Goal: Task Accomplishment & Management: Complete application form

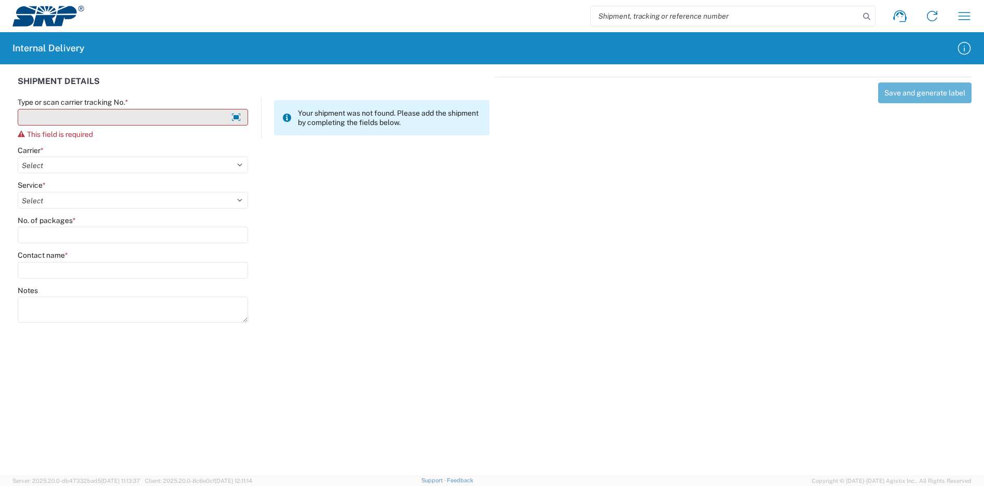
click at [94, 117] on input "Type or scan carrier tracking No. *" at bounding box center [133, 117] width 230 height 17
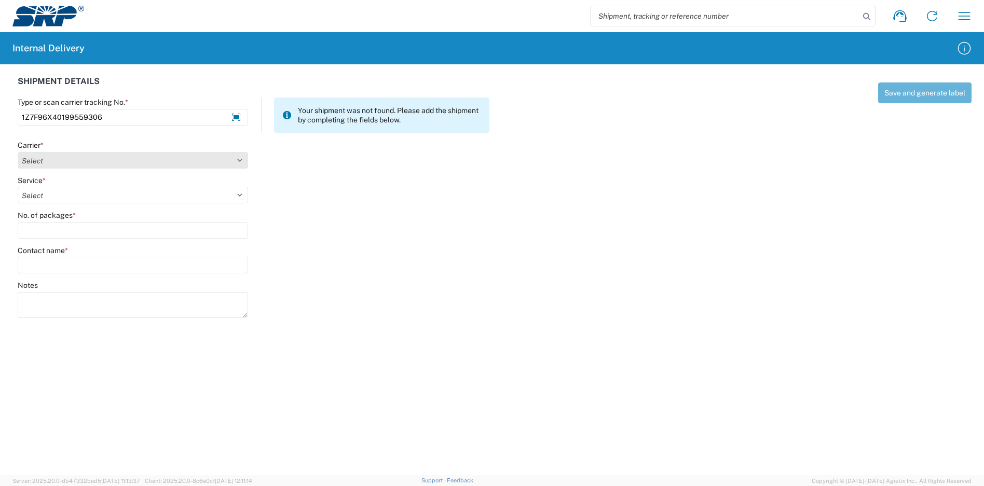
type input "1Z7F96X40199559306"
click at [80, 164] on select "Select Amazon Logistics ATI Trucking BC Dimerco Logistics Empire Southwest FedE…" at bounding box center [133, 160] width 230 height 17
select select "12"
click at [18, 152] on select "Select Amazon Logistics ATI Trucking BC Dimerco Logistics Empire Southwest FedE…" at bounding box center [133, 160] width 230 height 17
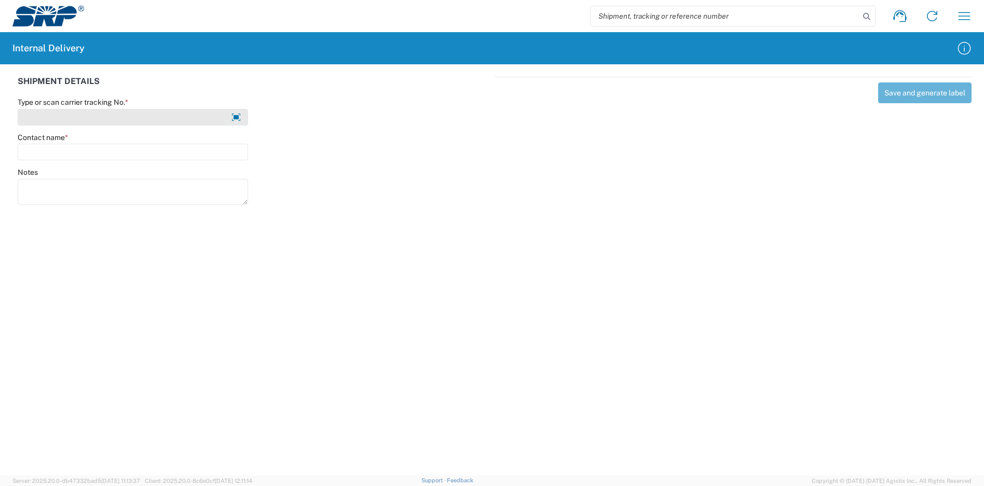
click at [153, 122] on input "Type or scan carrier tracking No. *" at bounding box center [133, 117] width 230 height 17
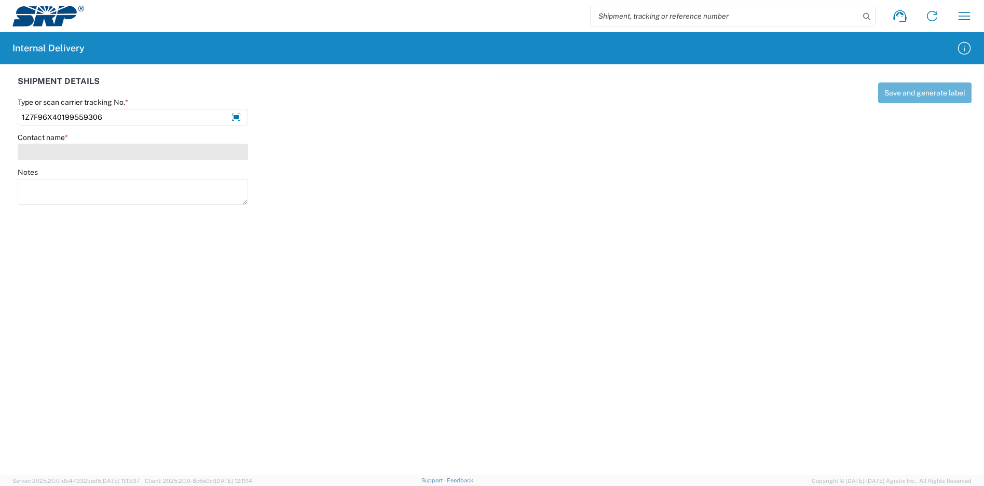
type input "1Z7F96X40199559306"
click at [51, 156] on input "Contact name *" at bounding box center [133, 152] width 230 height 17
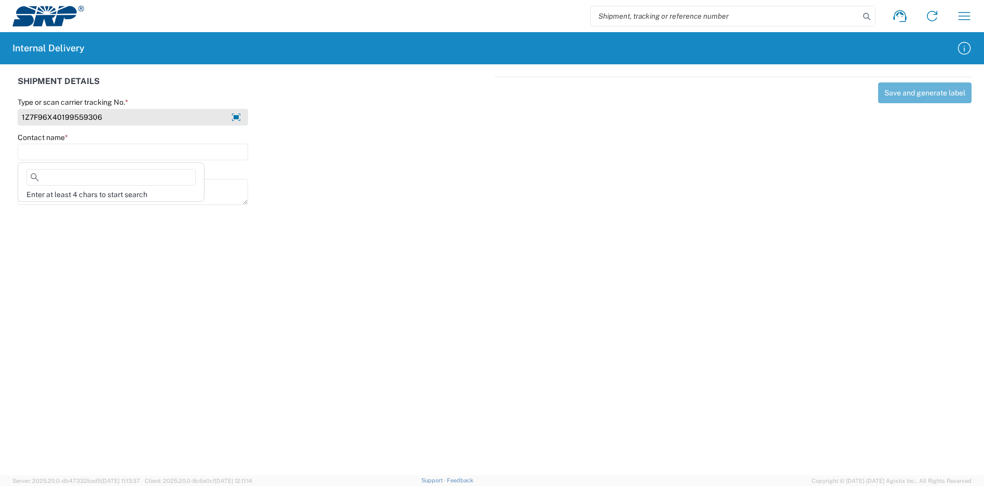
click at [147, 123] on input "1Z7F96X40199559306" at bounding box center [133, 117] width 230 height 17
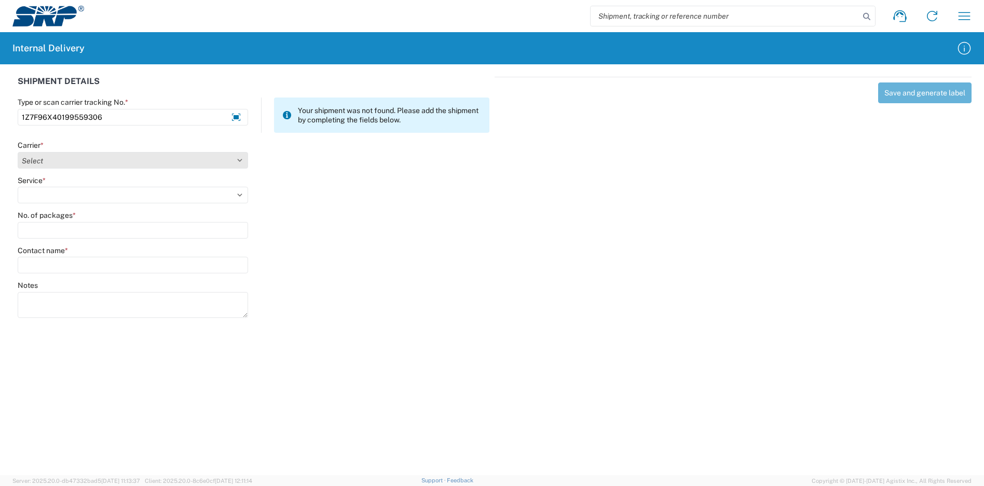
click at [106, 158] on select "Select Amazon Logistics ATI Trucking BC Dimerco Logistics Empire Southwest FedE…" at bounding box center [133, 160] width 230 height 17
select select "137"
click at [18, 152] on select "Select Amazon Logistics ATI Trucking BC Dimerco Logistics Empire Southwest FedE…" at bounding box center [133, 160] width 230 height 17
click at [61, 196] on select "Select 3 - 5 Day Bound Printed Matter Express Mail Flat-Rate Envelope Express M…" at bounding box center [133, 195] width 230 height 17
select select "17817"
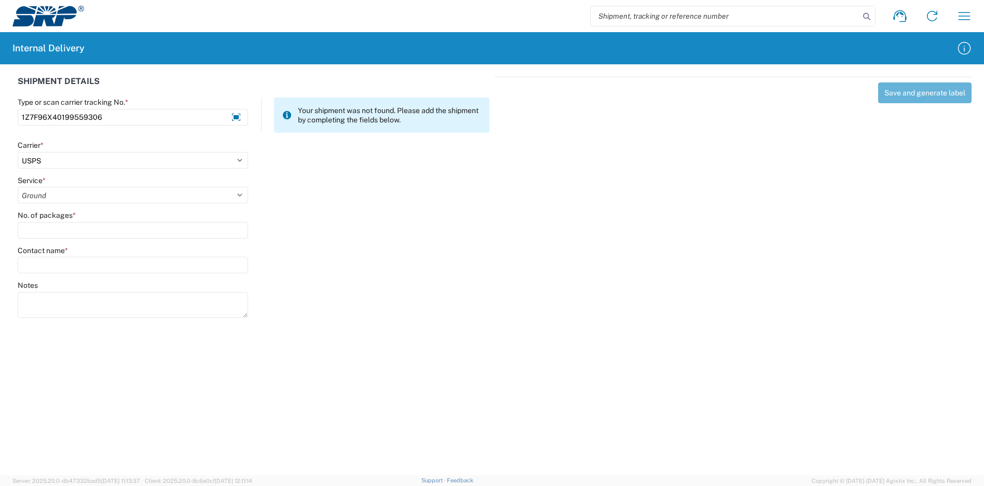
click at [18, 187] on select "Select 3 - 5 Day Bound Printed Matter Express Mail Flat-Rate Envelope Express M…" at bounding box center [133, 195] width 230 height 17
click at [80, 229] on input "No. of packages *" at bounding box center [133, 230] width 230 height 17
type input "1"
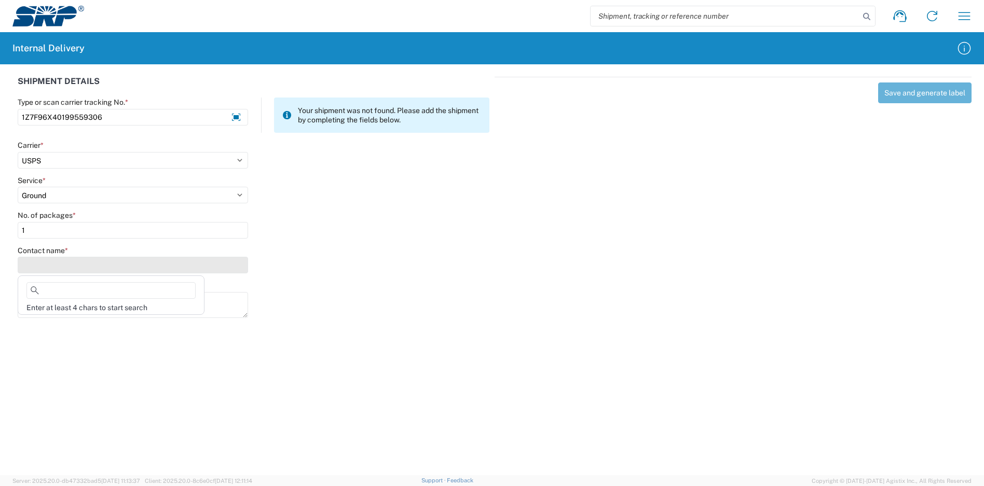
click at [83, 262] on input "Contact name *" at bounding box center [133, 265] width 230 height 17
click at [67, 281] on div "Enter at least 4 chars to start search" at bounding box center [111, 295] width 187 height 39
click at [67, 285] on input at bounding box center [110, 290] width 169 height 17
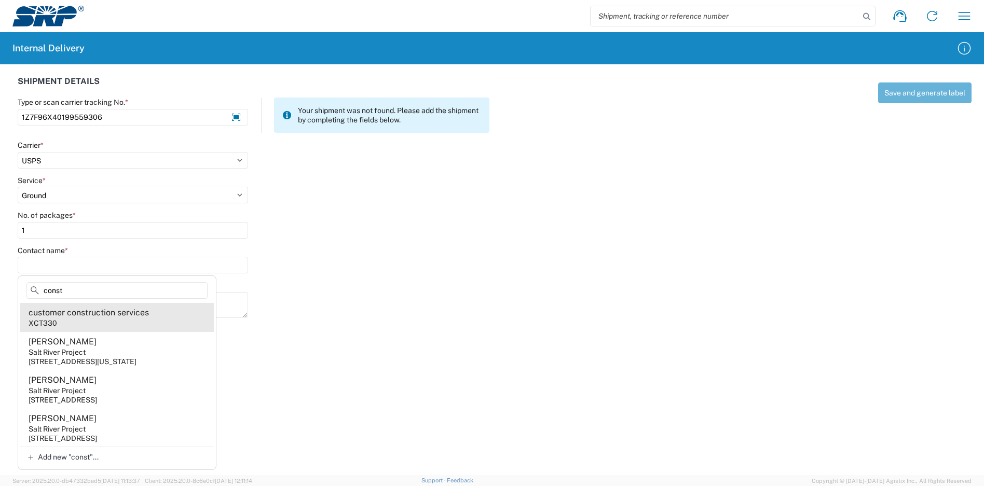
type input "const"
click at [139, 322] on agx-address-suggestion-item "customer construction services XCT330" at bounding box center [117, 317] width 194 height 29
type input "customer construction services"
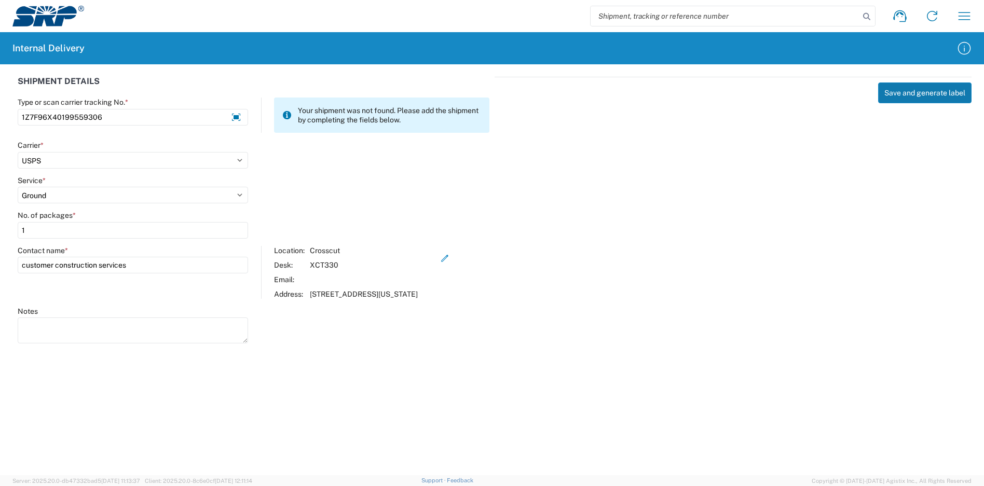
click at [905, 93] on button "Save and generate label" at bounding box center [924, 92] width 93 height 21
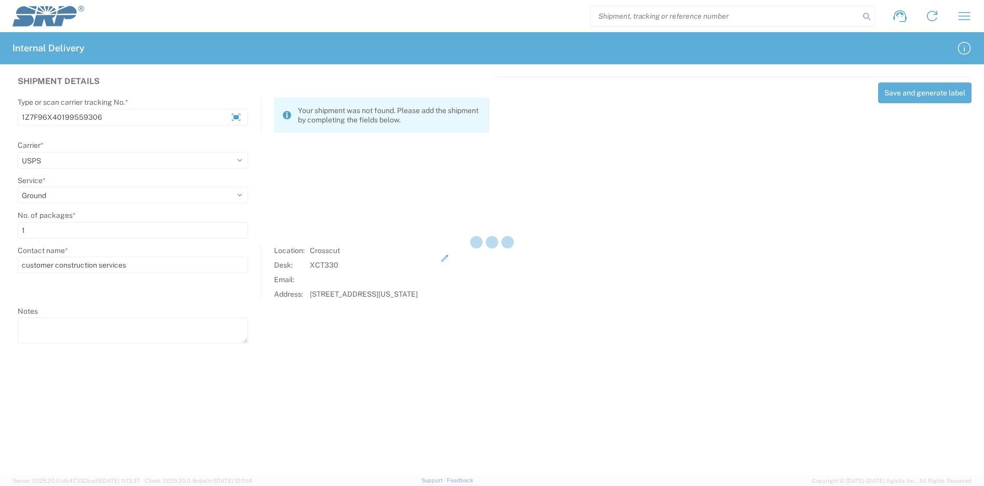
select select
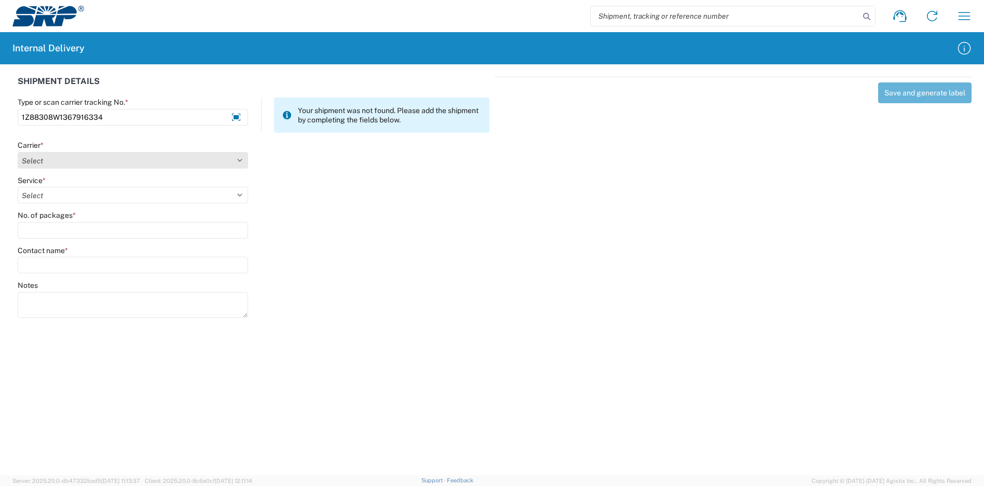
type input "1Z88308W1367916334"
click at [103, 161] on select "Select Amazon Logistics ATI Trucking BC Dimerco Logistics Empire Southwest FedE…" at bounding box center [133, 160] width 230 height 17
click at [18, 152] on select "Select Amazon Logistics ATI Trucking BC Dimerco Logistics Empire Southwest FedE…" at bounding box center [133, 160] width 230 height 17
click at [106, 160] on select "Select Amazon Logistics ATI Trucking BC Dimerco Logistics Empire Southwest FedE…" at bounding box center [133, 160] width 230 height 17
select select "12"
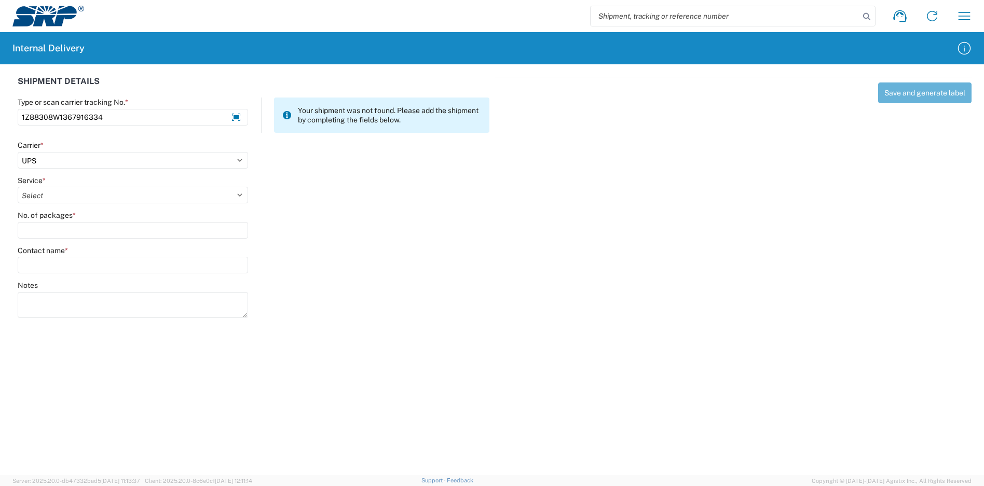
click at [18, 152] on select "Select Amazon Logistics ATI Trucking BC Dimerco Logistics Empire Southwest FedE…" at bounding box center [133, 160] width 230 height 17
click at [113, 196] on select "Select 2nd Day Air 2nd Day Air A.M. 3 Day Select Basic BOUND PRINTED MATTER, UP…" at bounding box center [133, 195] width 230 height 17
select select "41"
click at [18, 187] on select "Select 2nd Day Air 2nd Day Air A.M. 3 Day Select Basic BOUND PRINTED MATTER, UP…" at bounding box center [133, 195] width 230 height 17
click at [75, 238] on input "No. of packages *" at bounding box center [133, 230] width 230 height 17
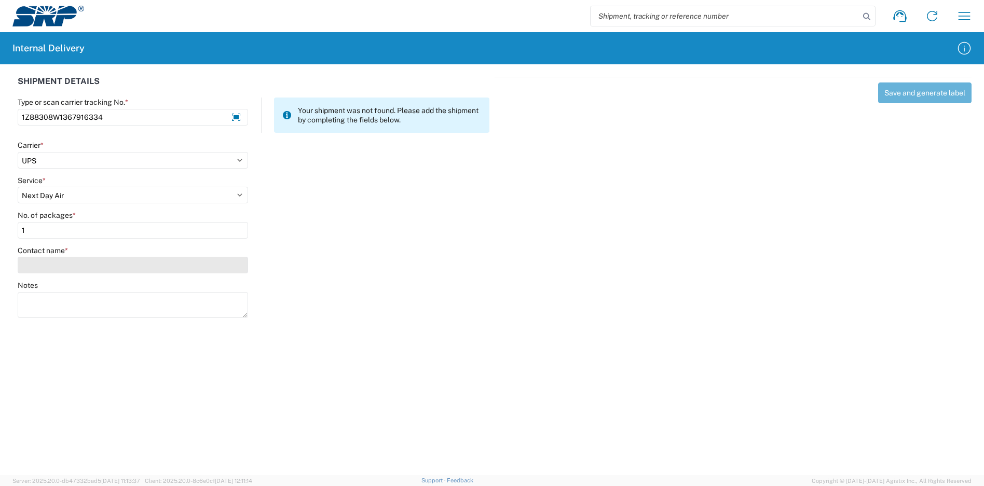
type input "1"
click at [75, 262] on input "Contact name *" at bounding box center [133, 265] width 230 height 17
type input "p"
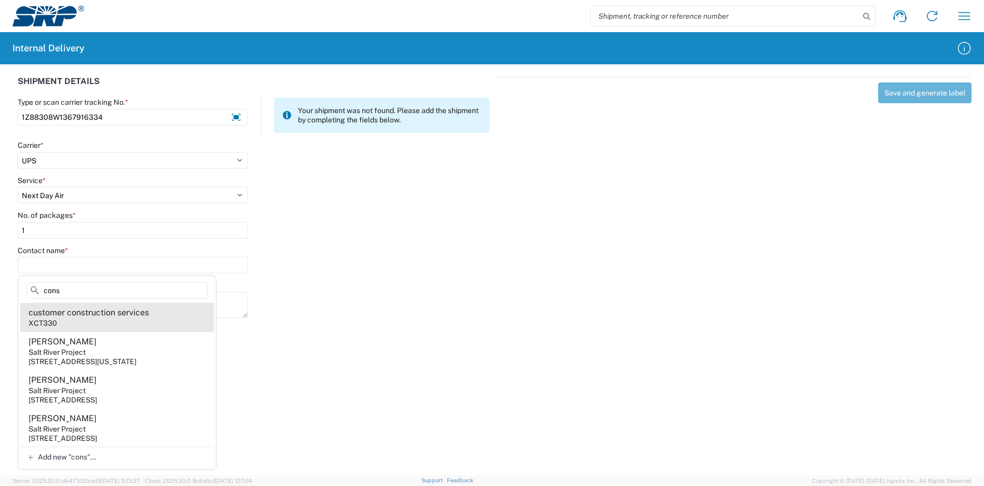
type input "cons"
click at [108, 320] on agx-address-suggestion-item "customer construction services XCT330" at bounding box center [117, 317] width 194 height 29
type input "customer construction services"
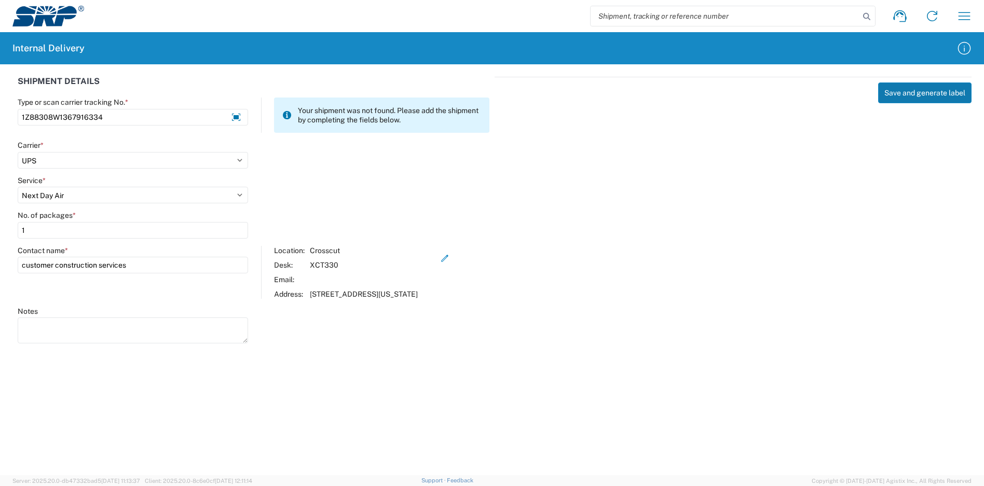
click at [899, 92] on button "Save and generate label" at bounding box center [924, 92] width 93 height 21
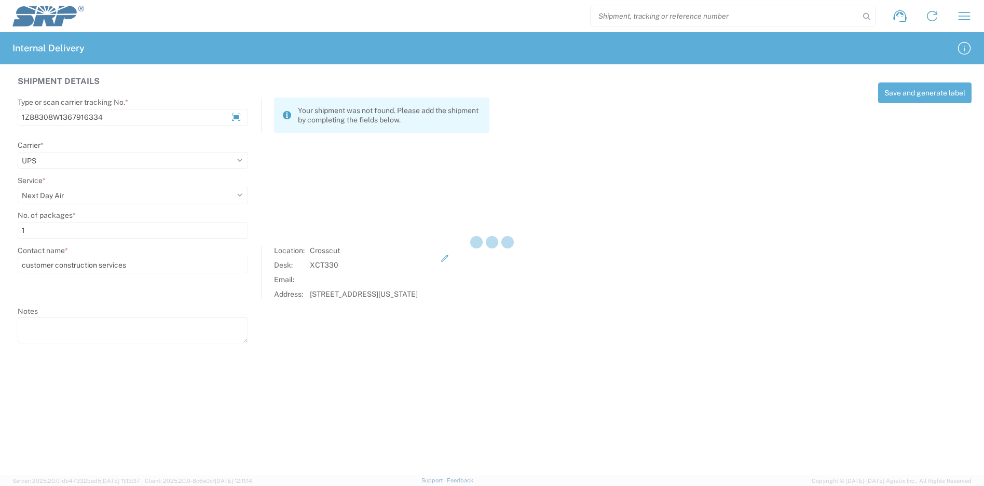
select select
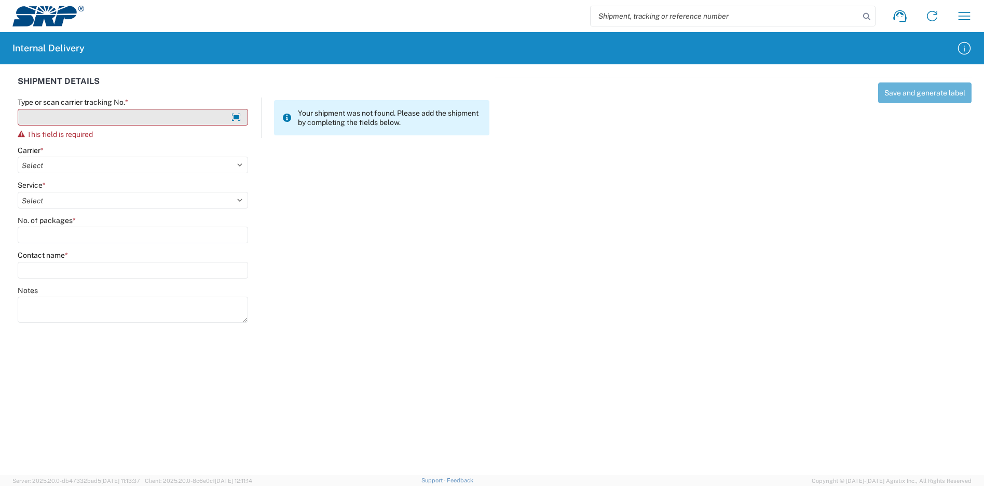
drag, startPoint x: 98, startPoint y: 119, endPoint x: 85, endPoint y: 114, distance: 14.0
click at [95, 117] on input "Type or scan carrier tracking No. *" at bounding box center [133, 117] width 230 height 17
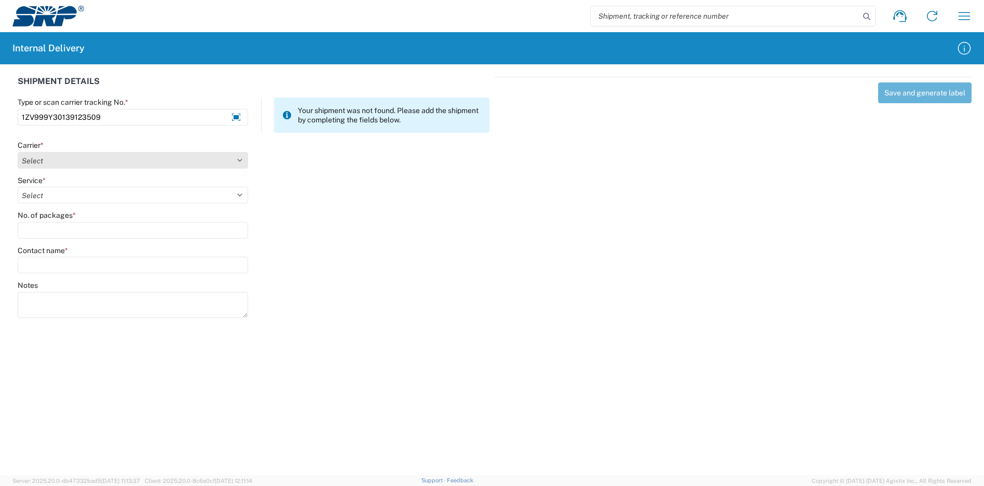
type input "1ZV999Y30139123509"
click at [38, 161] on select "Select Amazon Logistics ATI Trucking BC Dimerco Logistics Empire Southwest FedE…" at bounding box center [133, 160] width 230 height 17
select select "137"
click at [18, 152] on select "Select Amazon Logistics ATI Trucking BC Dimerco Logistics Empire Southwest FedE…" at bounding box center [133, 160] width 230 height 17
click at [64, 196] on select "Select" at bounding box center [133, 195] width 230 height 17
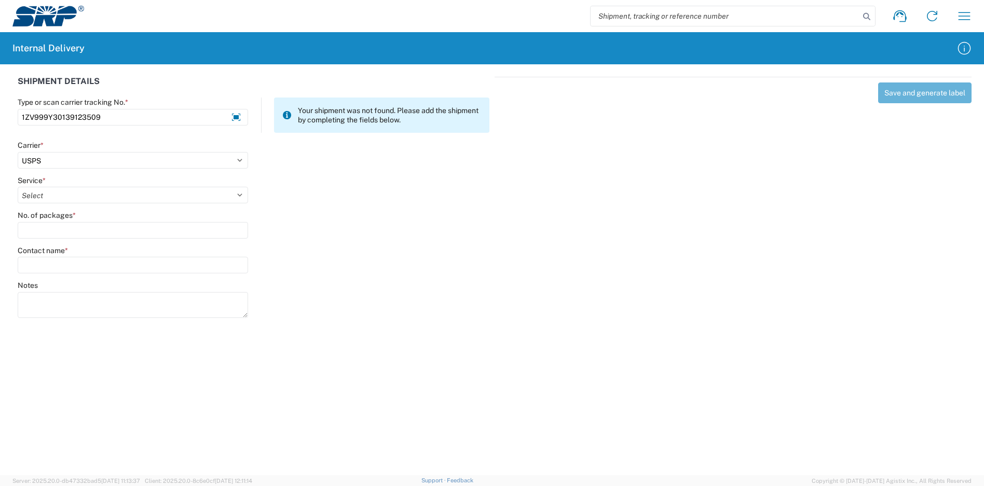
select select "17817"
click at [18, 187] on select "Select 3 - 5 Day Bound Printed Matter Express Mail Flat-Rate Envelope Express M…" at bounding box center [133, 195] width 230 height 17
click at [51, 227] on input "No. of packages *" at bounding box center [133, 230] width 230 height 17
type input "1"
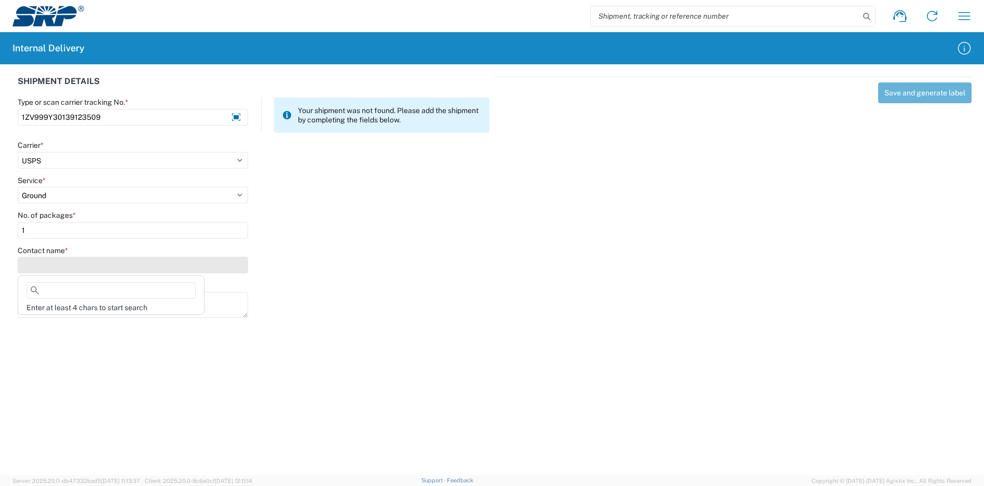
click at [57, 260] on input "Contact name *" at bounding box center [133, 265] width 230 height 17
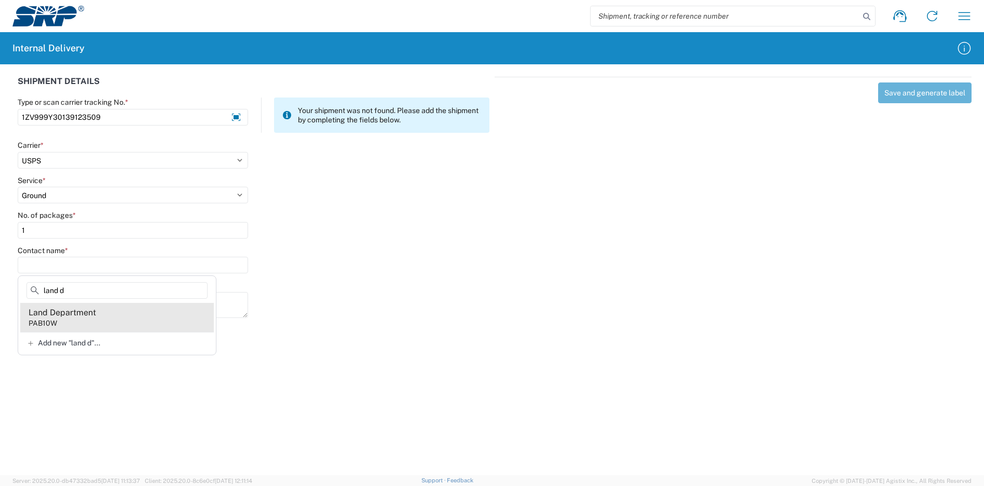
type input "land d"
click at [78, 318] on div "Land Department" at bounding box center [62, 312] width 67 height 11
type input "Land Department"
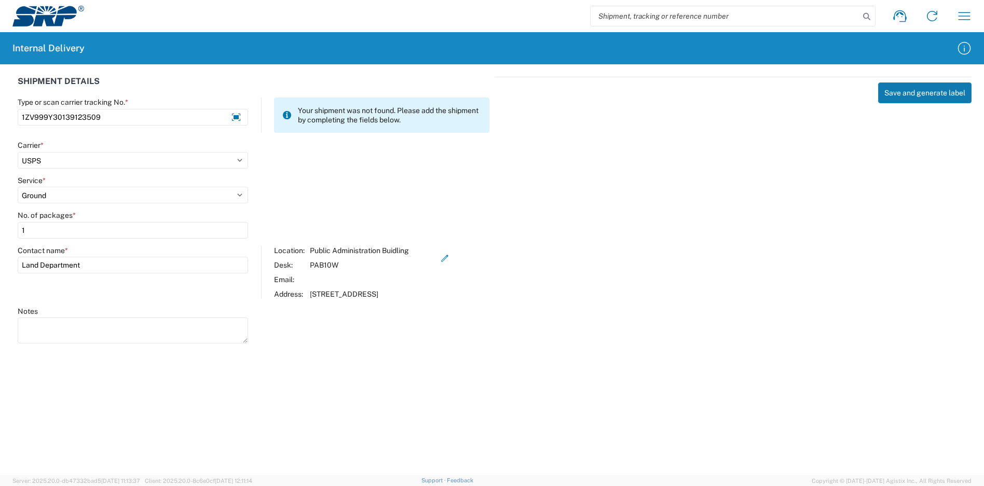
click at [937, 90] on button "Save and generate label" at bounding box center [924, 92] width 93 height 21
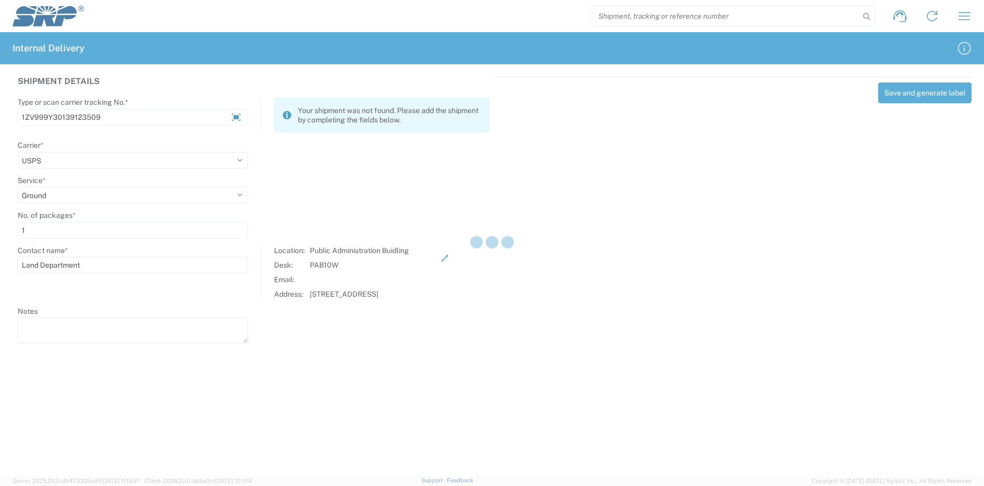
select select
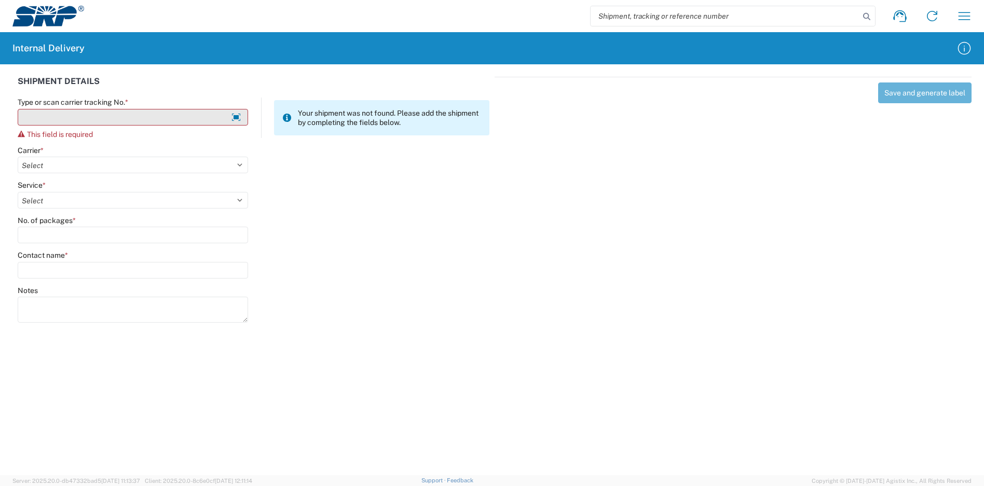
click at [57, 115] on input "Type or scan carrier tracking No. *" at bounding box center [133, 117] width 230 height 17
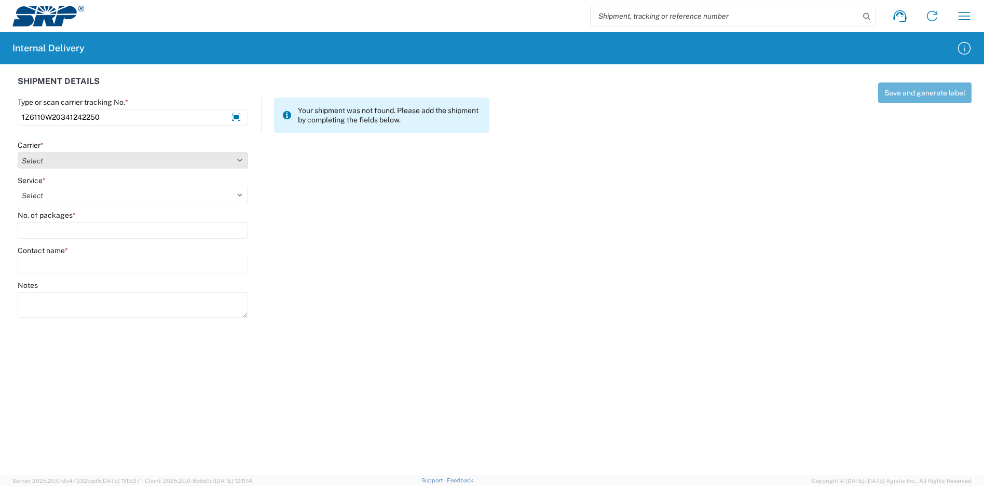
type input "1Z6110W20341242250"
click at [75, 154] on select "Select Amazon Logistics ATI Trucking BC Dimerco Logistics Empire Southwest FedE…" at bounding box center [133, 160] width 230 height 17
select select "137"
click at [18, 152] on select "Select Amazon Logistics ATI Trucking BC Dimerco Logistics Empire Southwest FedE…" at bounding box center [133, 160] width 230 height 17
click at [64, 198] on select "Select 3 - 5 Day Bound Printed Matter Express Mail Flat-Rate Envelope Express M…" at bounding box center [133, 195] width 230 height 17
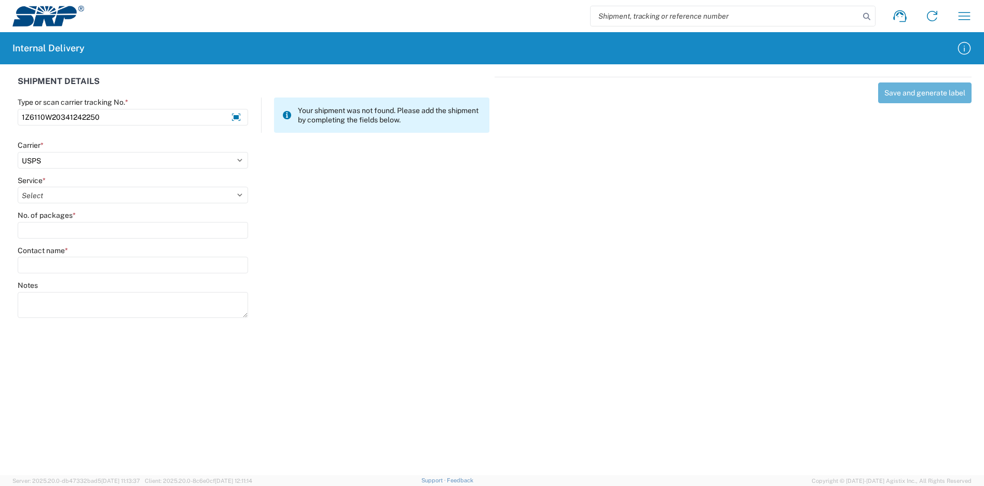
select select "17817"
click at [18, 187] on select "Select 3 - 5 Day Bound Printed Matter Express Mail Flat-Rate Envelope Express M…" at bounding box center [133, 195] width 230 height 17
click at [59, 230] on input "No. of packages *" at bounding box center [133, 230] width 230 height 17
type input "1"
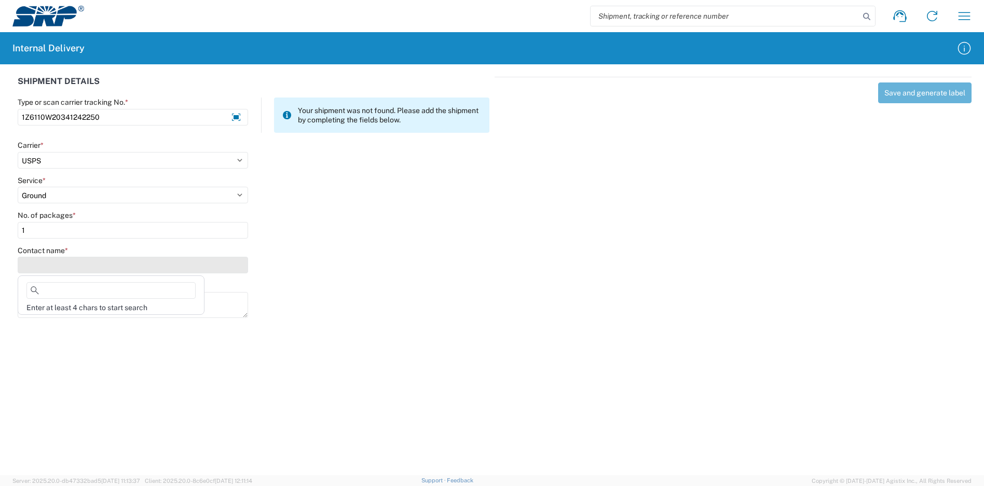
click at [57, 258] on input "Contact name *" at bounding box center [133, 265] width 230 height 17
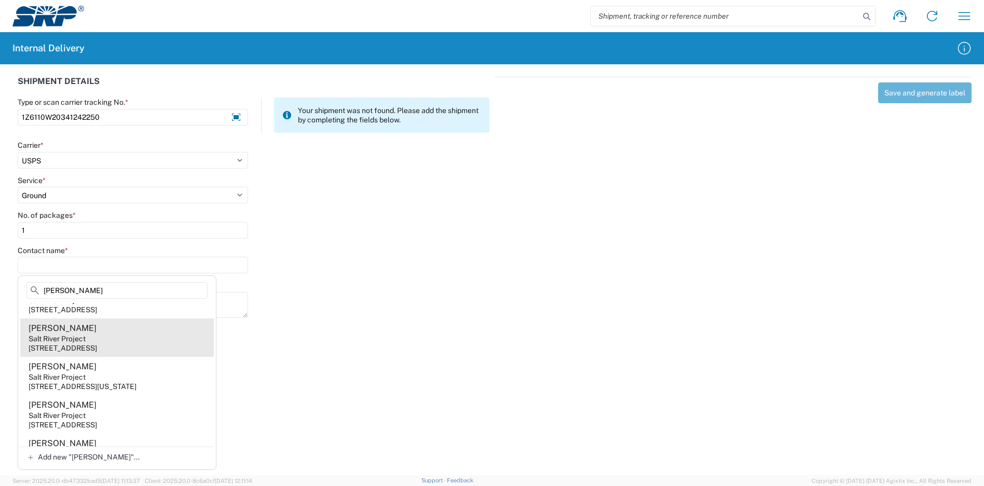
scroll to position [87, 0]
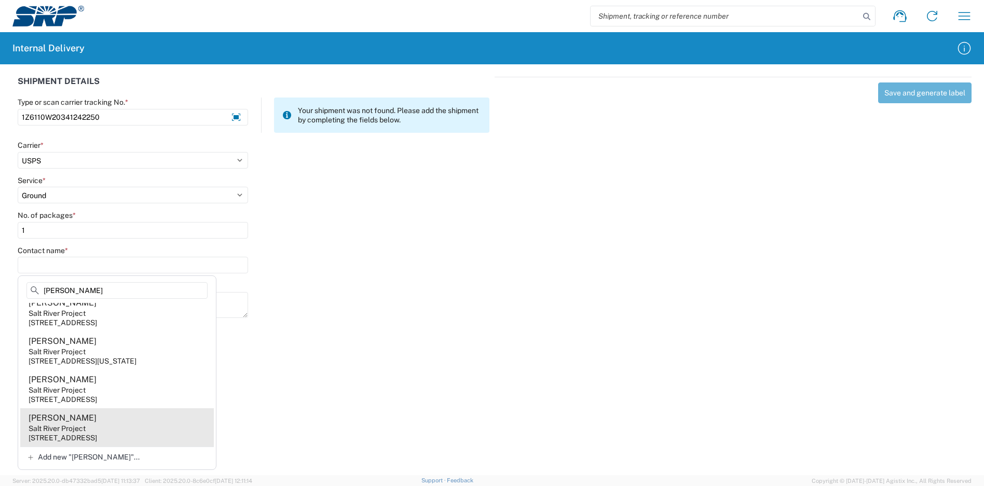
type input "[PERSON_NAME]"
click at [119, 417] on agx-address-suggestion-item "[PERSON_NAME] Salt River Project [STREET_ADDRESS]" at bounding box center [117, 427] width 194 height 38
type input "[PERSON_NAME]"
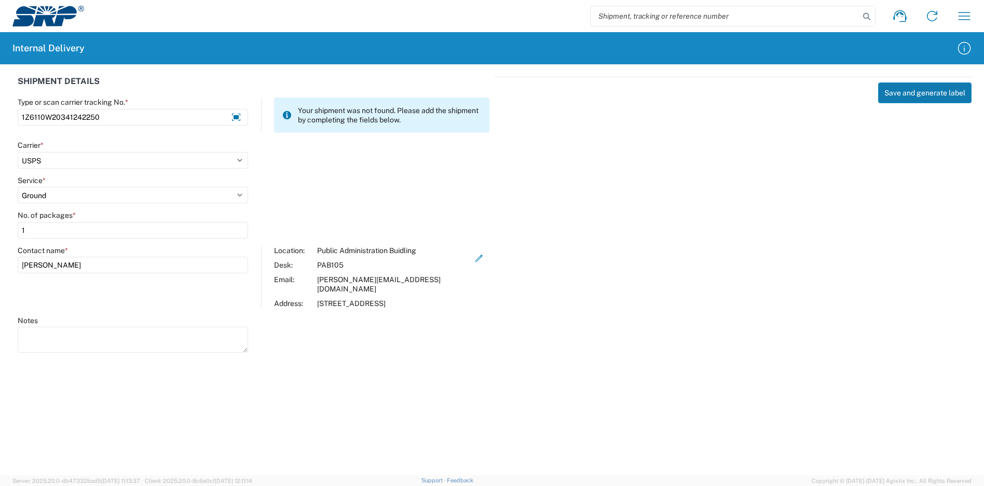
click at [896, 94] on button "Save and generate label" at bounding box center [924, 92] width 93 height 21
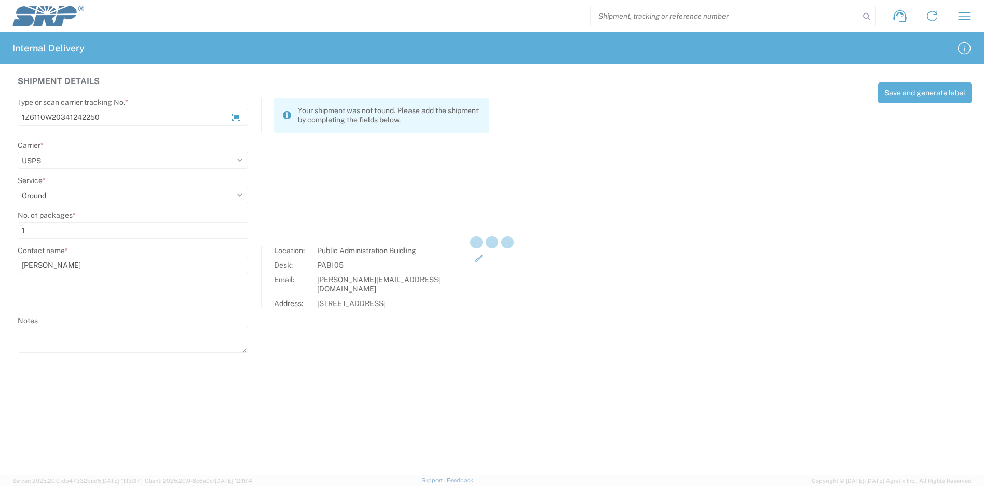
select select
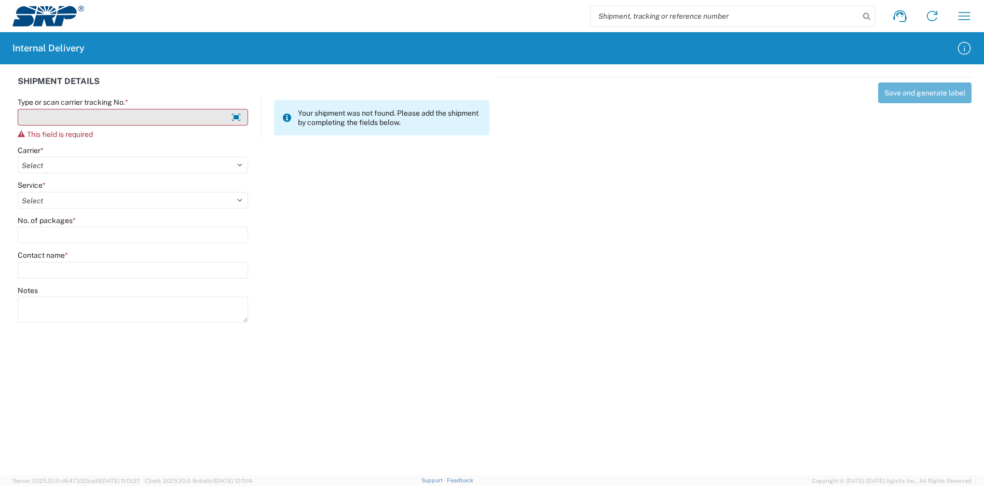
click at [96, 119] on input "Type or scan carrier tracking No. *" at bounding box center [133, 117] width 230 height 17
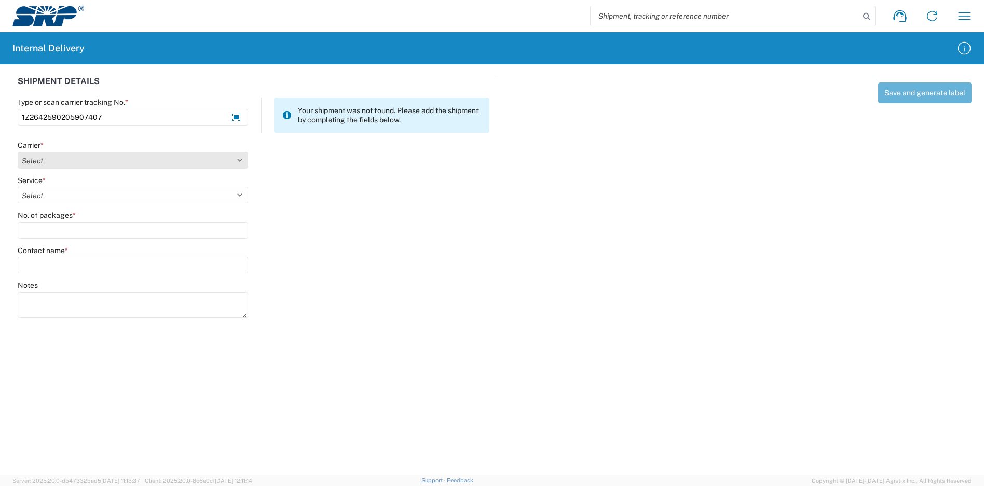
type input "1Z2642590205907407"
click at [73, 164] on select "Select Amazon Logistics ATI Trucking BC Dimerco Logistics Empire Southwest FedE…" at bounding box center [133, 160] width 230 height 17
select select "12"
click at [18, 152] on select "Select Amazon Logistics ATI Trucking BC Dimerco Logistics Empire Southwest FedE…" at bounding box center [133, 160] width 230 height 17
click at [61, 197] on select "Select" at bounding box center [133, 195] width 230 height 17
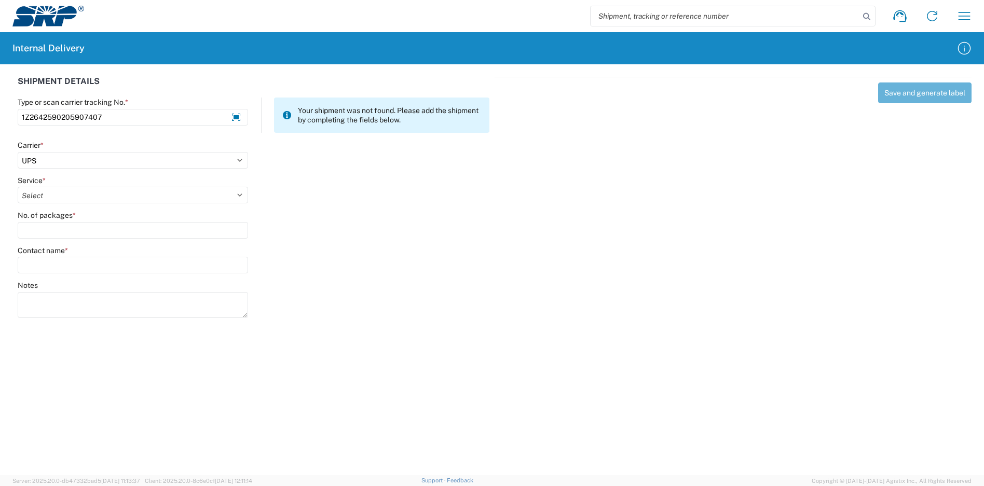
select select "43"
click at [18, 187] on select "Select 2nd Day Air 2nd Day Air A.M. 3 Day Select Basic BOUND PRINTED MATTER, UP…" at bounding box center [133, 195] width 230 height 17
click at [63, 223] on input "No. of packages *" at bounding box center [133, 230] width 230 height 17
type input "1"
click at [65, 261] on input "Contact name *" at bounding box center [133, 265] width 230 height 17
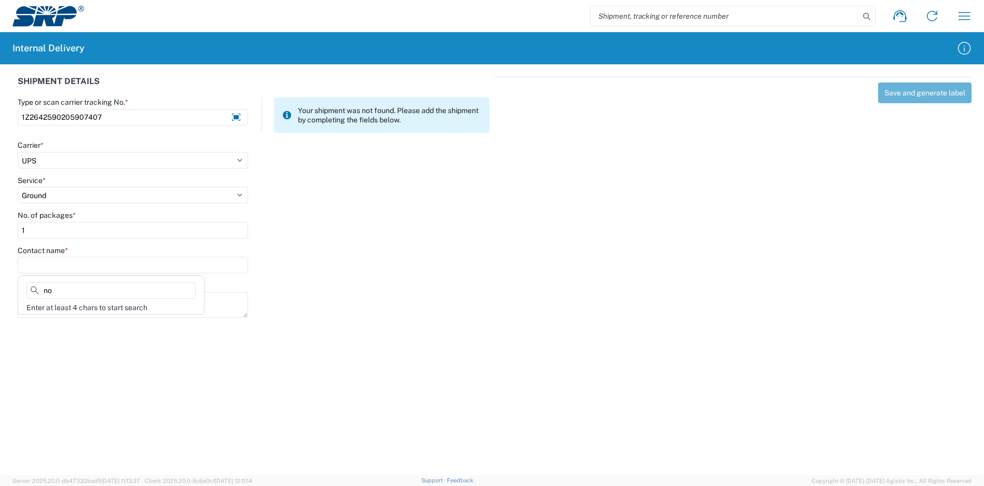
drag, startPoint x: 61, startPoint y: 291, endPoint x: 22, endPoint y: 292, distance: 38.9
click at [22, 292] on div "no" at bounding box center [111, 292] width 182 height 21
type input "no name"
click at [76, 311] on agx-address-suggestion-item "NO NAME" at bounding box center [117, 313] width 194 height 20
type input "NO NAME"
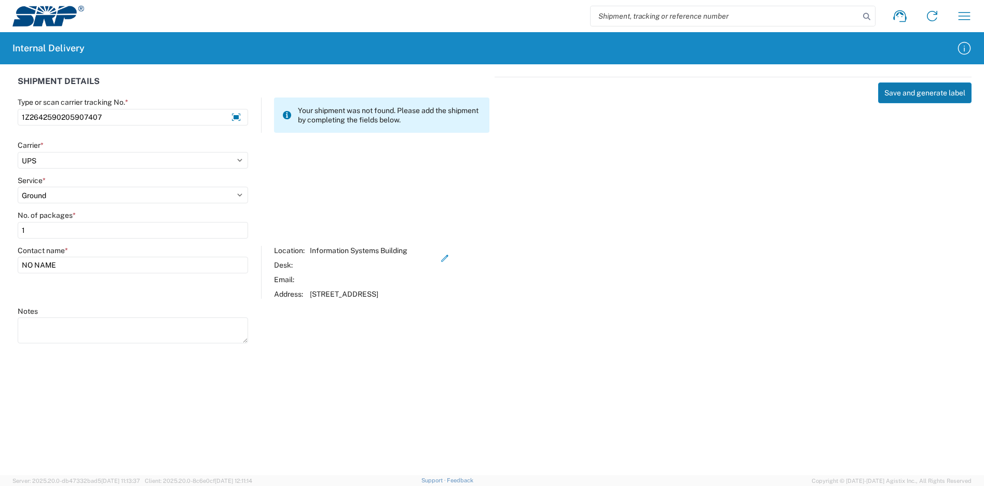
click at [926, 93] on button "Save and generate label" at bounding box center [924, 92] width 93 height 21
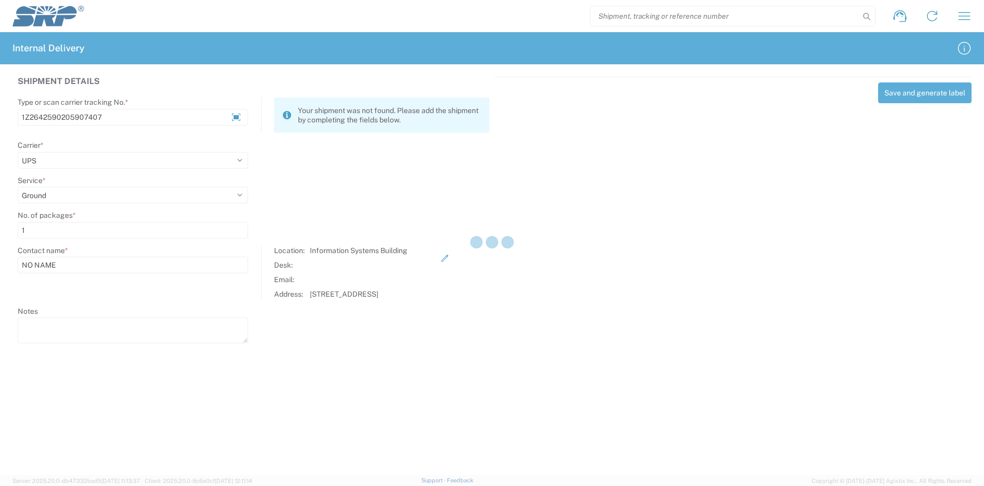
select select
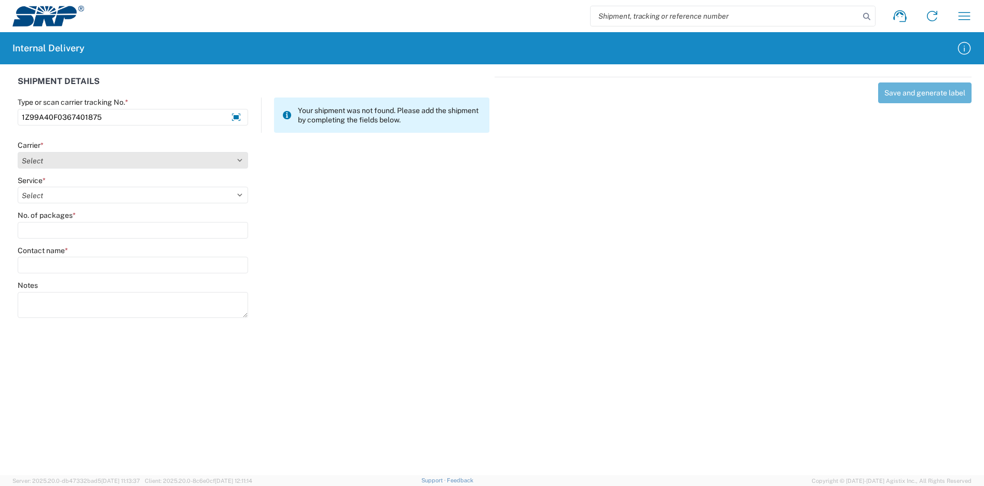
type input "1Z99A40F0367401875"
click at [153, 161] on select "Select Amazon Logistics ATI Trucking BC Dimerco Logistics Empire Southwest FedE…" at bounding box center [133, 160] width 230 height 17
select select "12"
click at [18, 152] on select "Select Amazon Logistics ATI Trucking BC Dimerco Logistics Empire Southwest FedE…" at bounding box center [133, 160] width 230 height 17
click at [79, 196] on select "Select 2nd Day Air 2nd Day Air A.M. 3 Day Select Basic BOUND PRINTED MATTER, UP…" at bounding box center [133, 195] width 230 height 17
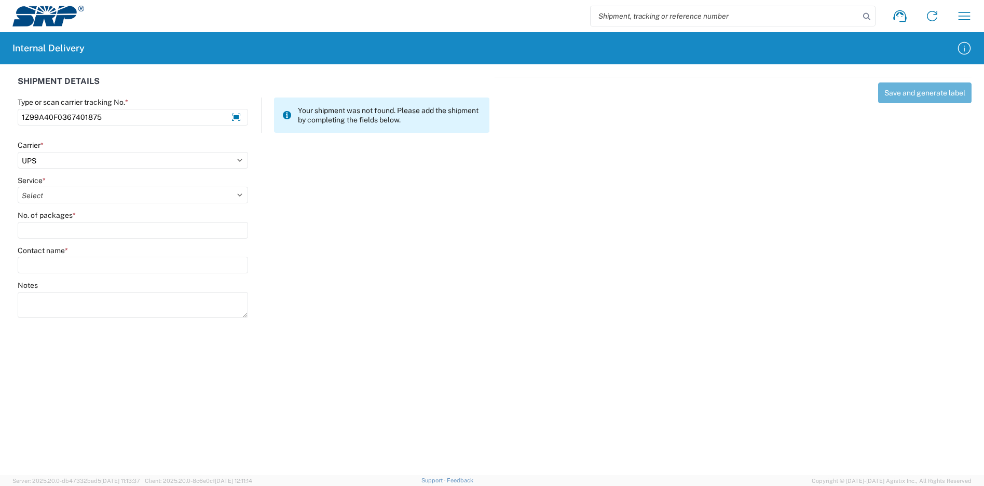
select select "43"
click at [18, 187] on select "Select 2nd Day Air 2nd Day Air A.M. 3 Day Select Basic BOUND PRINTED MATTER, UP…" at bounding box center [133, 195] width 230 height 17
click at [66, 228] on input "No. of packages *" at bounding box center [133, 230] width 230 height 17
type input "1"
click at [78, 267] on input "Contact name *" at bounding box center [133, 265] width 230 height 17
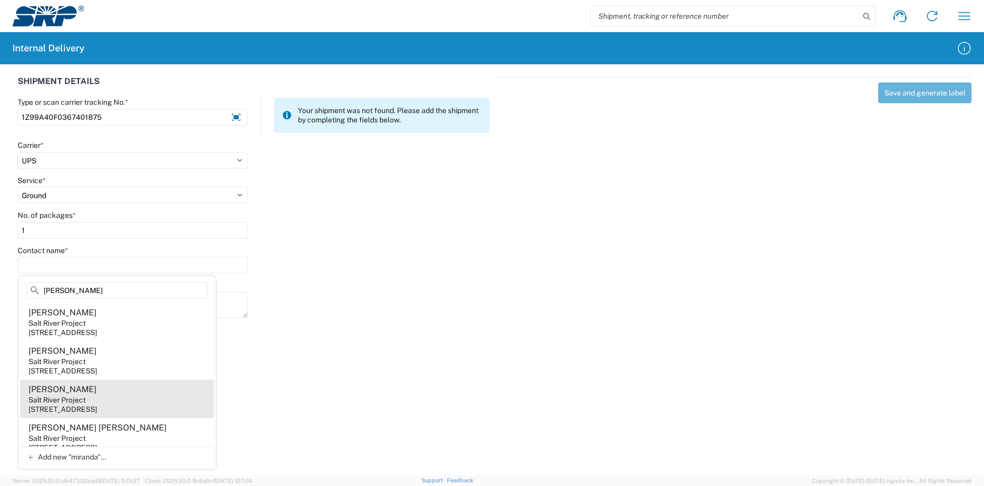
type input "[PERSON_NAME]"
click at [81, 392] on agx-address-suggestion-item "[PERSON_NAME] Salt River Project [STREET_ADDRESS]" at bounding box center [117, 399] width 194 height 38
type input "[PERSON_NAME]"
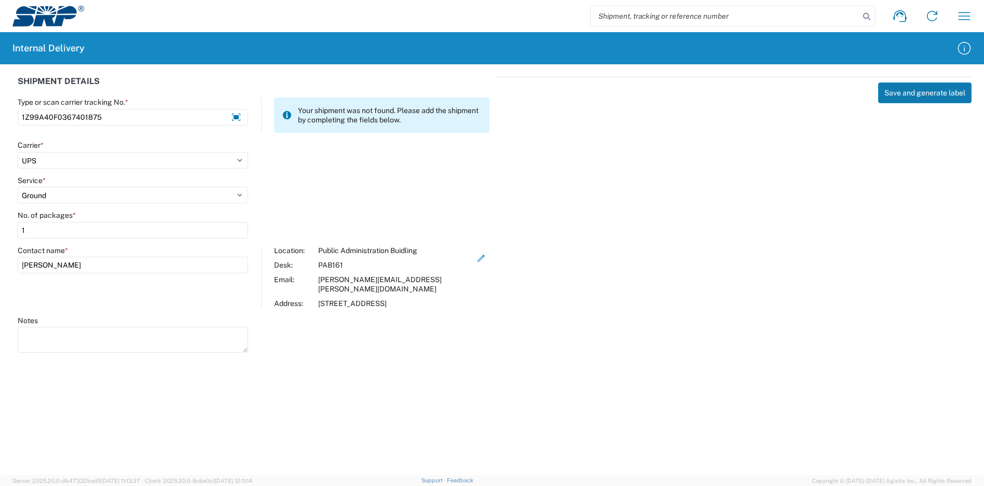
click at [932, 89] on button "Save and generate label" at bounding box center [924, 92] width 93 height 21
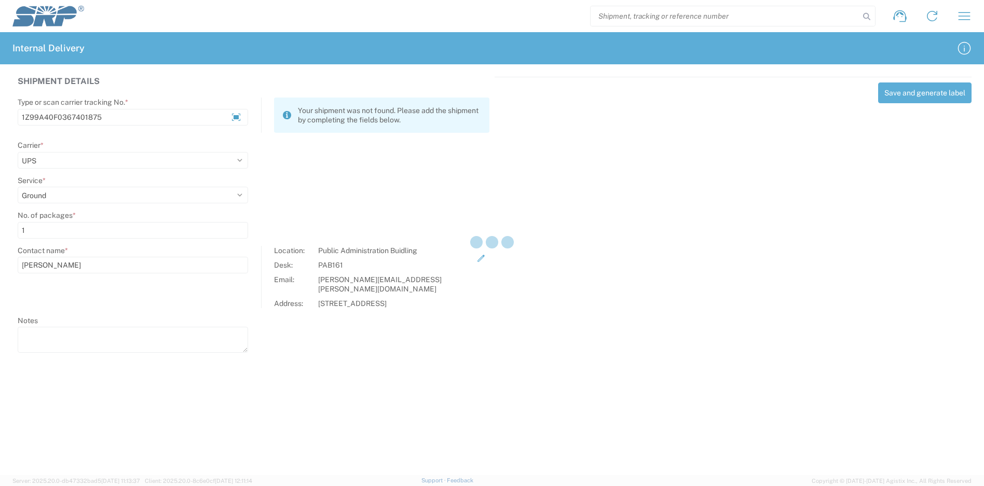
select select
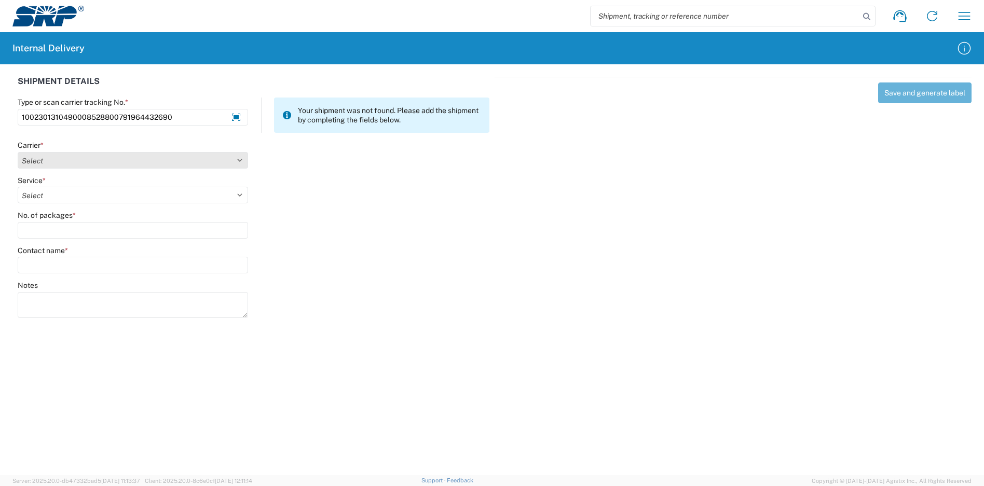
type input "1002301310490008528800791964432690"
click at [63, 160] on select "Select Amazon Logistics ATI Trucking BC Dimerco Logistics Empire Southwest FedE…" at bounding box center [133, 160] width 230 height 17
select select "137"
click at [18, 152] on select "Select Amazon Logistics ATI Trucking BC Dimerco Logistics Empire Southwest FedE…" at bounding box center [133, 160] width 230 height 17
click at [48, 202] on select "Select" at bounding box center [133, 195] width 230 height 17
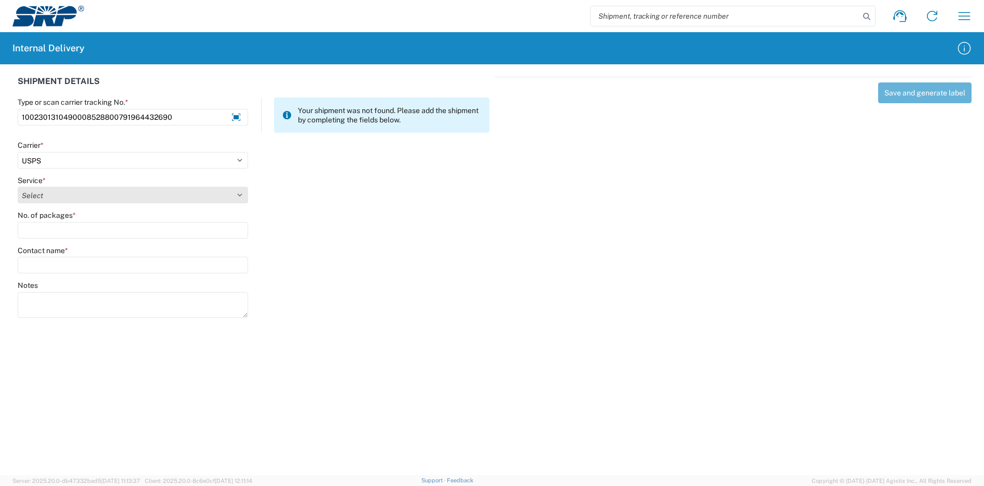
click at [48, 199] on select "Select 3 - 5 Day Bound Printed Matter Express Mail Flat-Rate Envelope Express M…" at bounding box center [133, 195] width 230 height 17
click at [48, 197] on select "Select 3 - 5 Day Bound Printed Matter Express Mail Flat-Rate Envelope Express M…" at bounding box center [133, 195] width 230 height 17
select select "17817"
click at [18, 187] on select "Select 3 - 5 Day Bound Printed Matter Express Mail Flat-Rate Envelope Express M…" at bounding box center [133, 195] width 230 height 17
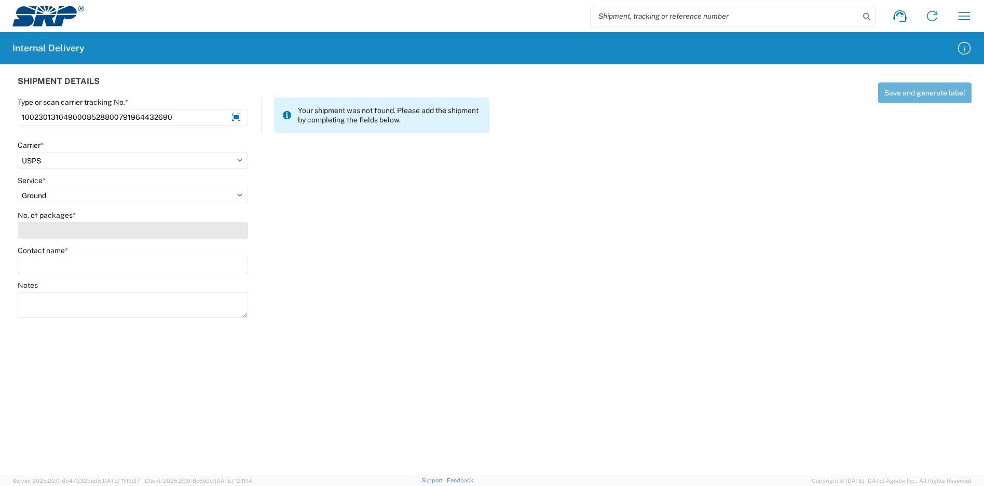
click at [59, 235] on input "No. of packages *" at bounding box center [133, 230] width 230 height 17
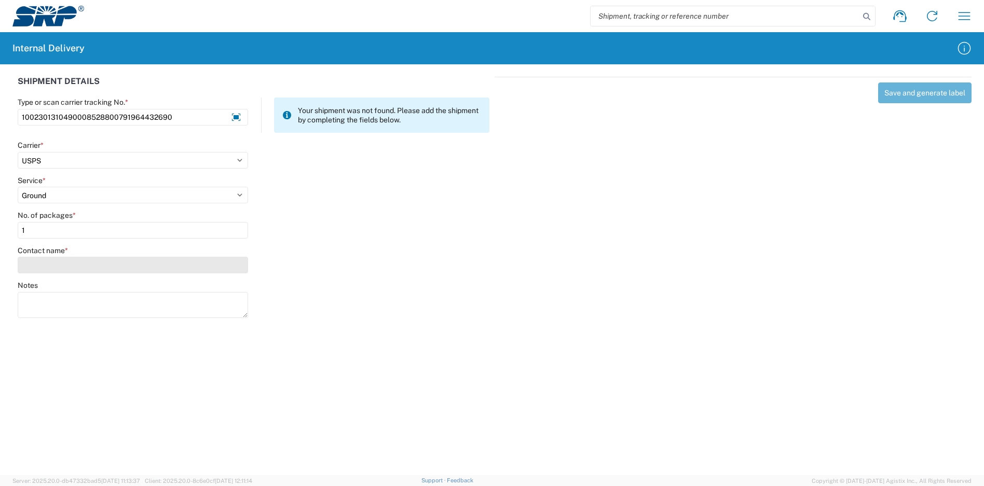
type input "1"
click at [61, 259] on input "Contact name *" at bounding box center [133, 265] width 230 height 17
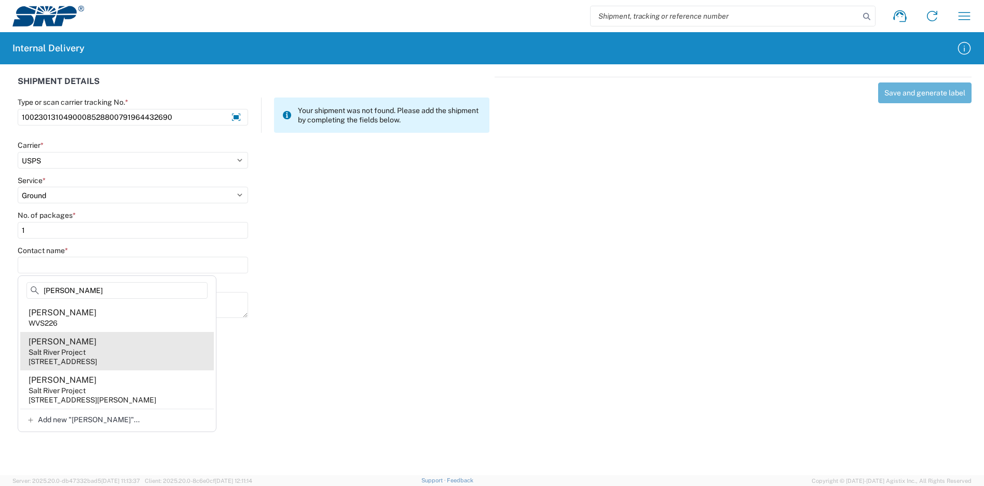
type input "[PERSON_NAME]"
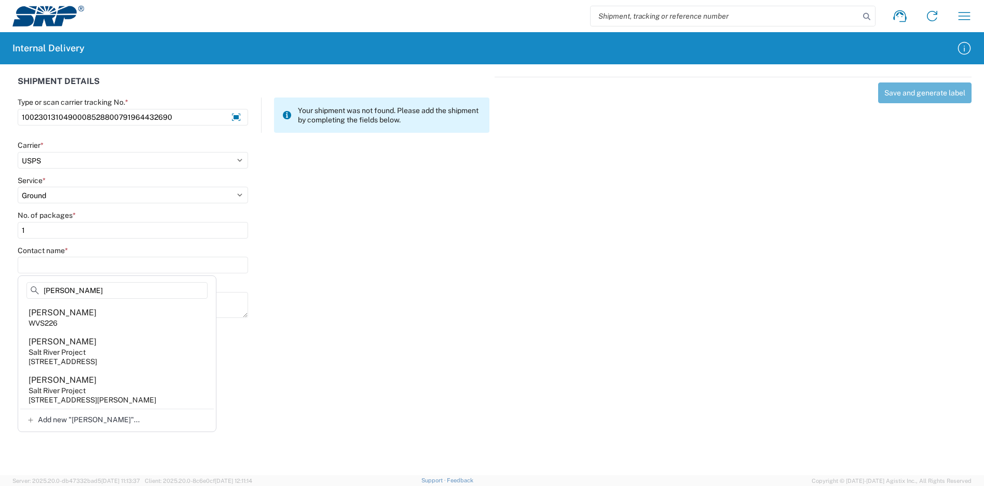
click at [97, 345] on div "[PERSON_NAME]" at bounding box center [63, 341] width 68 height 11
type input "[PERSON_NAME]"
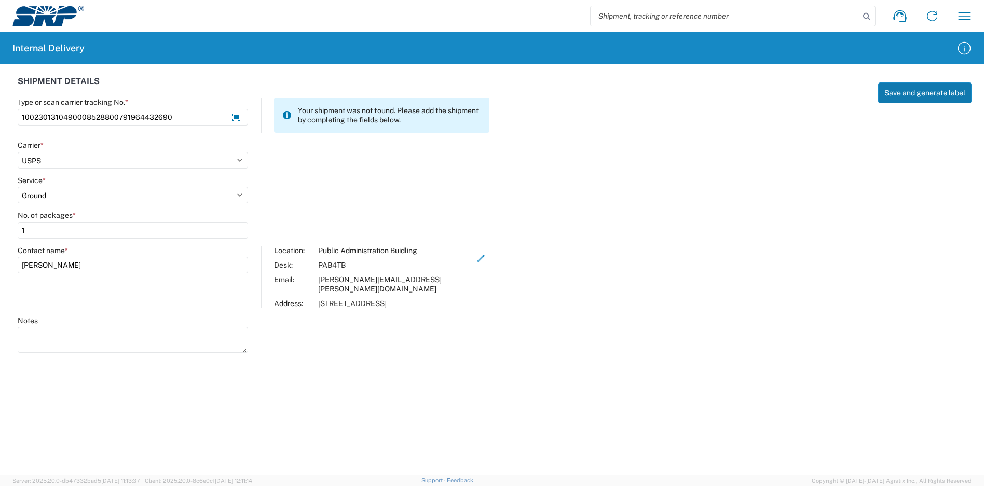
click at [912, 98] on button "Save and generate label" at bounding box center [924, 92] width 93 height 21
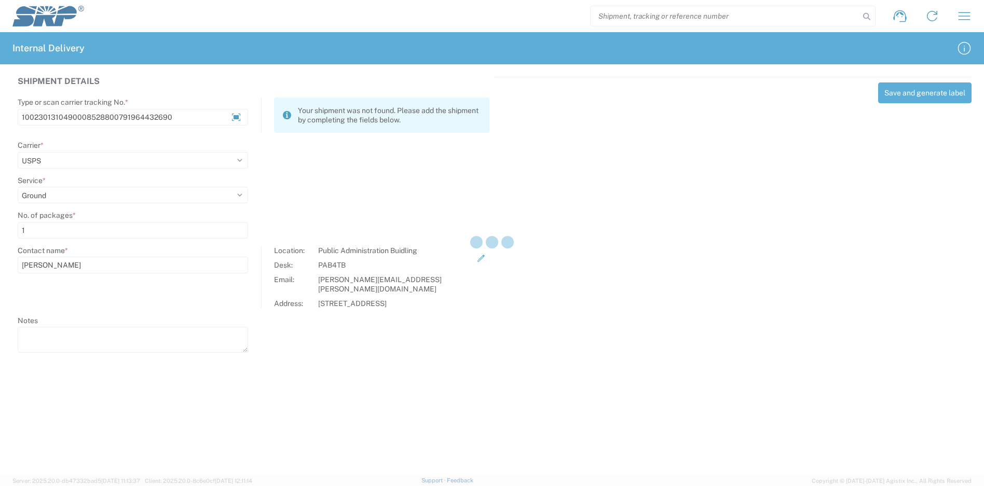
select select
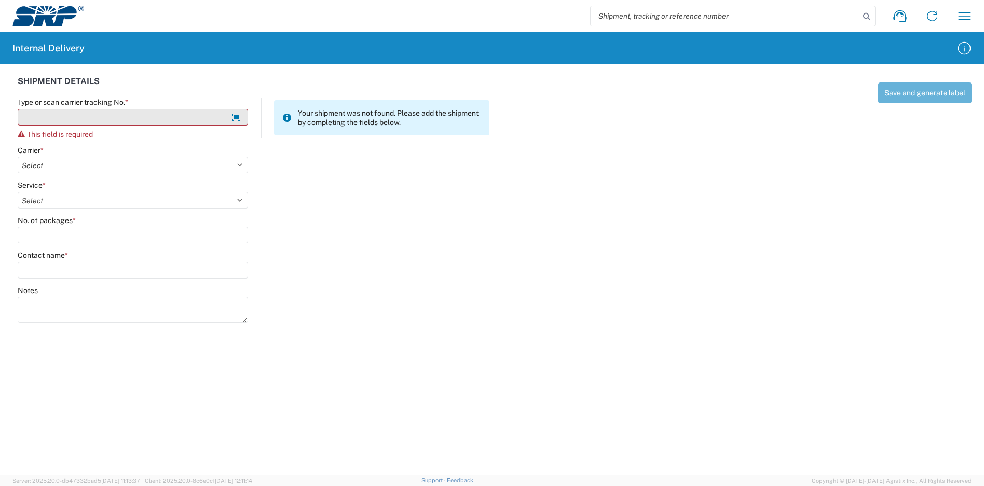
click at [129, 120] on input "Type or scan carrier tracking No. *" at bounding box center [133, 117] width 230 height 17
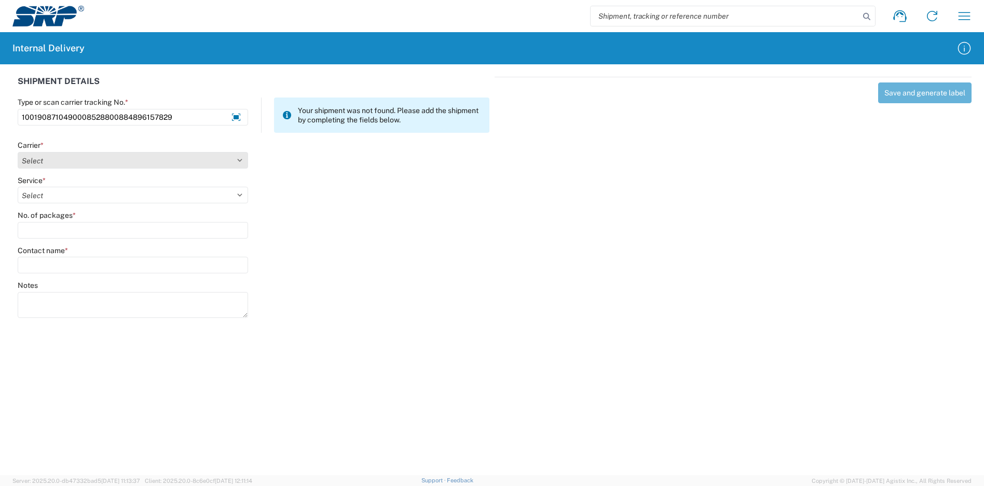
type input "1001908710490008528800884896157829"
click at [65, 159] on select "Select Amazon Logistics ATI Trucking BC Dimerco Logistics Empire Southwest FedE…" at bounding box center [133, 160] width 230 height 17
select select "5"
click at [18, 152] on select "Select Amazon Logistics ATI Trucking BC Dimerco Logistics Empire Southwest FedE…" at bounding box center [133, 160] width 230 height 17
click at [60, 191] on select "Select 1Day Freight 2Day 2Day AM 2Day AM One Rate 2Day Freight 2Day One Rate 3 …" at bounding box center [133, 195] width 230 height 17
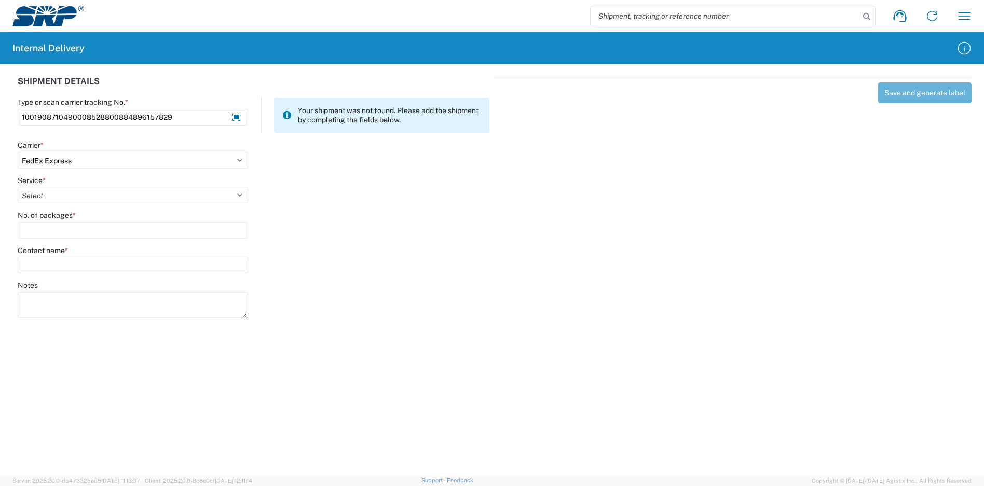
select select "7"
click at [18, 187] on select "Select 1Day Freight 2Day 2Day AM 2Day AM One Rate 2Day Freight 2Day One Rate 3 …" at bounding box center [133, 195] width 230 height 17
click at [57, 231] on input "No. of packages *" at bounding box center [133, 230] width 230 height 17
type input "1"
click at [62, 263] on input "Contact name *" at bounding box center [133, 265] width 230 height 17
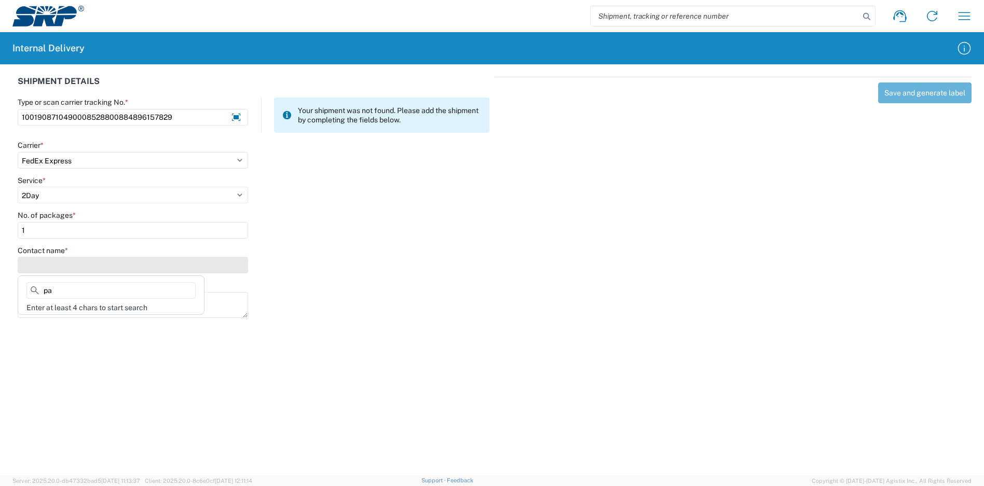
type input "p"
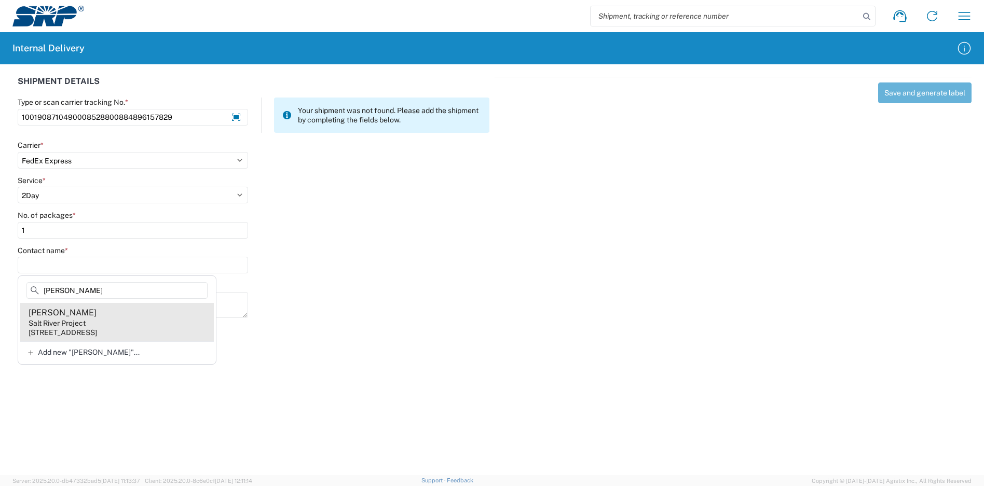
type input "[PERSON_NAME]"
click at [88, 313] on agx-address-suggestion-item "[PERSON_NAME] Salt River Project [STREET_ADDRESS]" at bounding box center [117, 322] width 194 height 38
type input "[PERSON_NAME]"
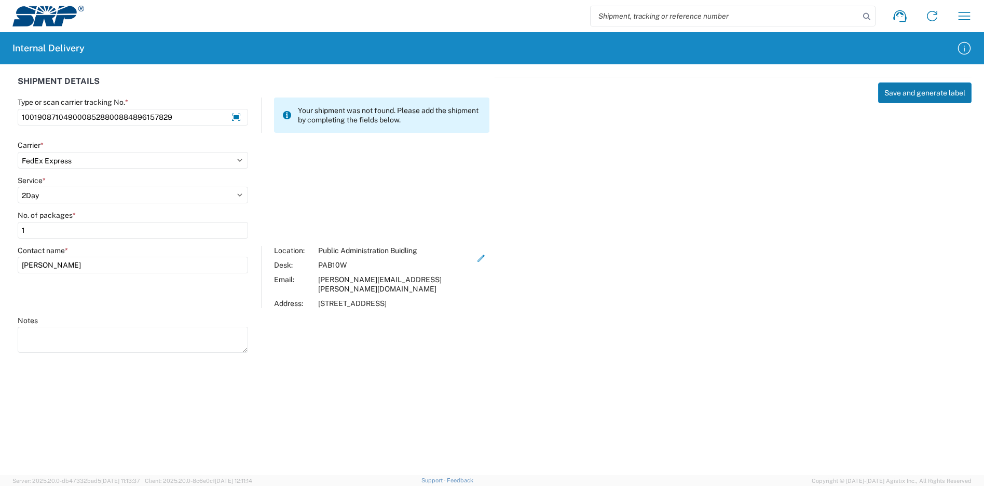
click at [890, 95] on button "Save and generate label" at bounding box center [924, 92] width 93 height 21
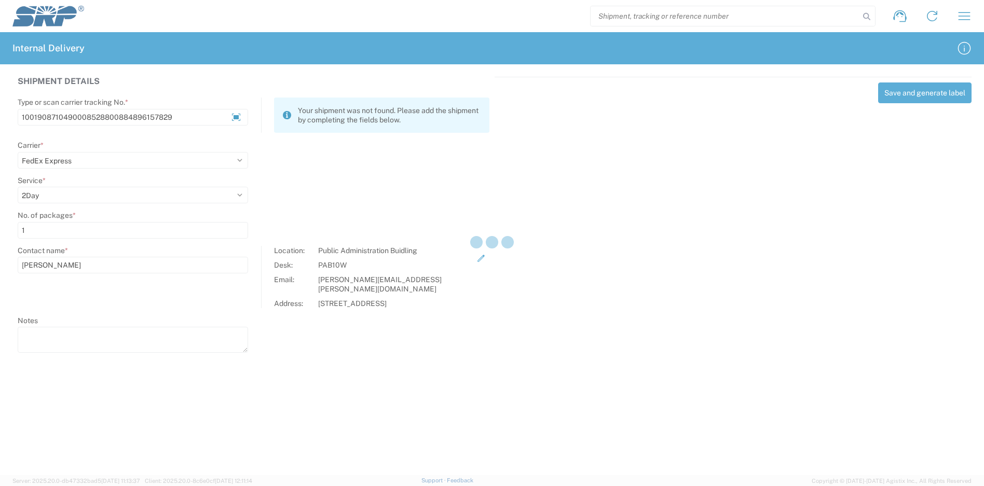
select select
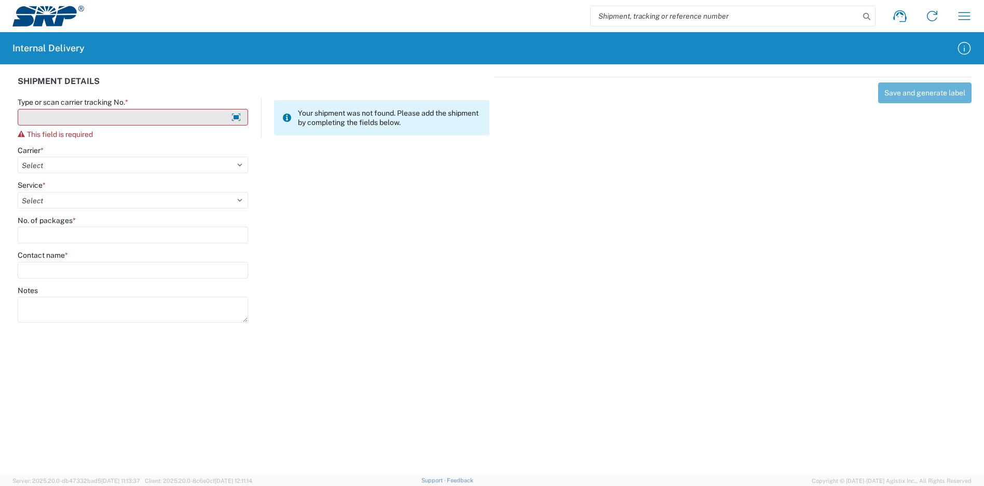
click at [98, 119] on input "Type or scan carrier tracking No. *" at bounding box center [133, 117] width 230 height 17
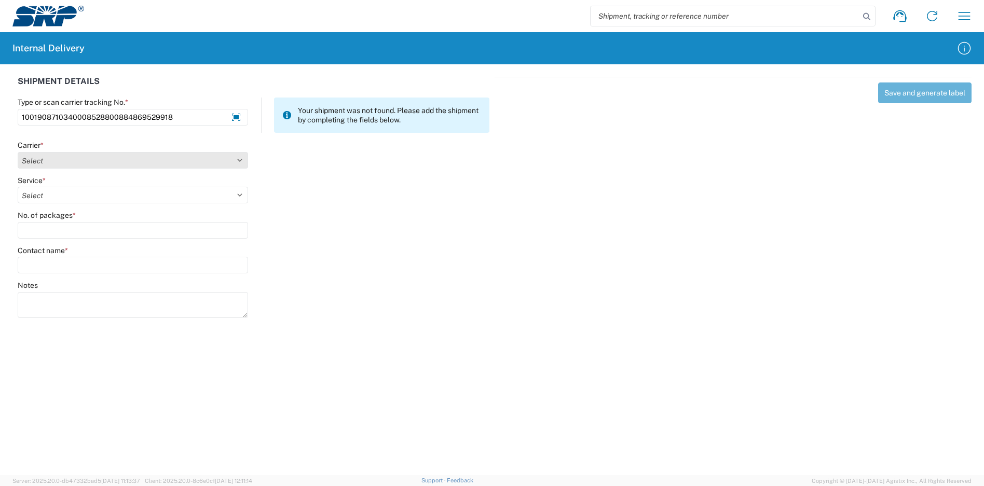
type input "1001908710340008528800884869529918"
click at [73, 159] on select "Select Amazon Logistics ATI Trucking BC Dimerco Logistics Empire Southwest FedE…" at bounding box center [133, 160] width 230 height 17
click at [18, 152] on select "Select Amazon Logistics ATI Trucking BC Dimerco Logistics Empire Southwest FedE…" at bounding box center [133, 160] width 230 height 17
click at [63, 153] on select "Select Amazon Logistics ATI Trucking BC Dimerco Logistics Empire Southwest FedE…" at bounding box center [133, 160] width 230 height 17
select select "5"
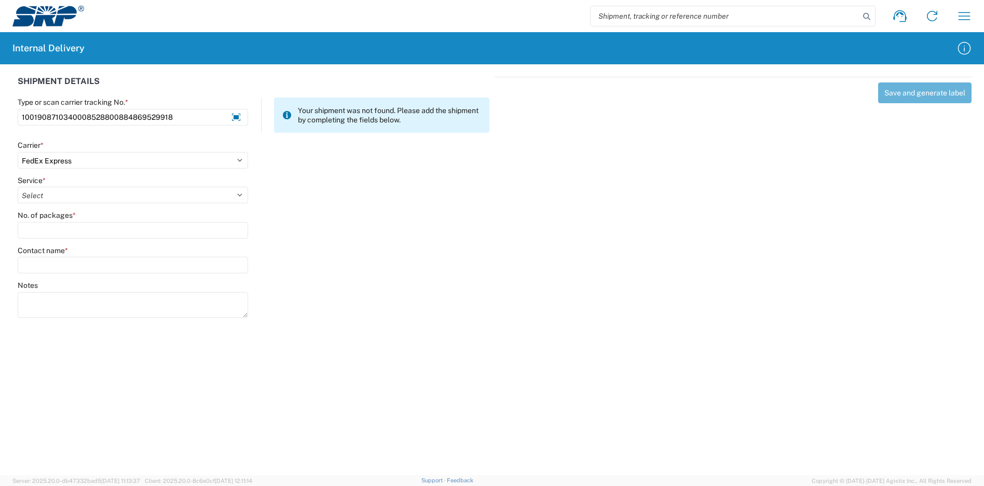
click at [18, 152] on select "Select Amazon Logistics ATI Trucking BC Dimerco Logistics Empire Southwest FedE…" at bounding box center [133, 160] width 230 height 17
click at [58, 198] on select "Select 1Day Freight 2Day 2Day AM 2Day AM One Rate 2Day Freight 2Day One Rate 3 …" at bounding box center [133, 195] width 230 height 17
select select "7"
click at [18, 187] on select "Select 1Day Freight 2Day 2Day AM 2Day AM One Rate 2Day Freight 2Day One Rate 3 …" at bounding box center [133, 195] width 230 height 17
click at [45, 232] on input "No. of packages *" at bounding box center [133, 230] width 230 height 17
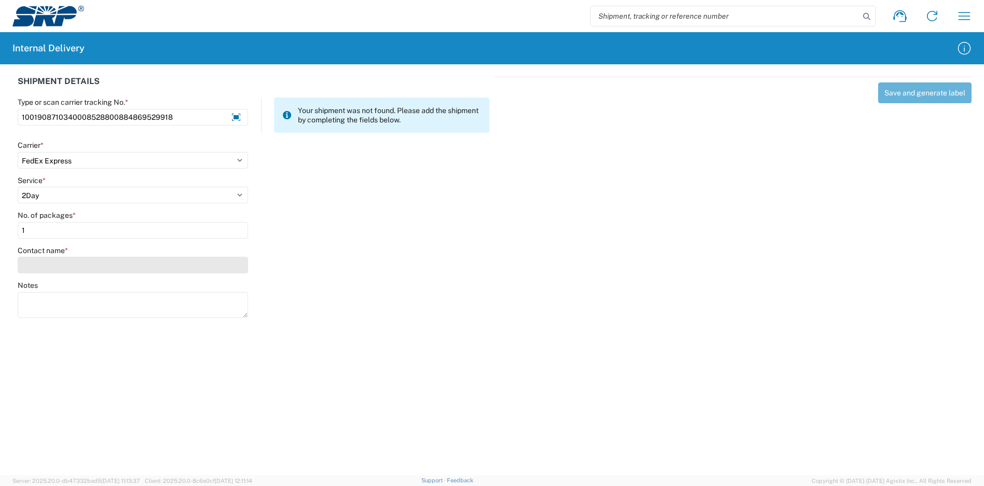
type input "1"
click at [58, 272] on input "Contact name *" at bounding box center [133, 265] width 230 height 17
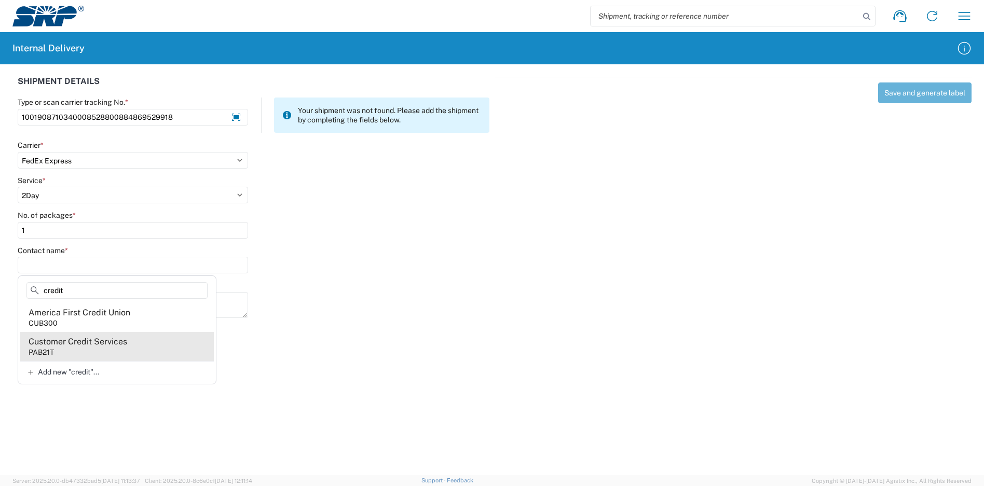
type input "credit"
click at [94, 335] on agx-address-suggestion-item "Customer Credit Services PAB21T" at bounding box center [117, 346] width 194 height 29
type input "Customer Credit Services"
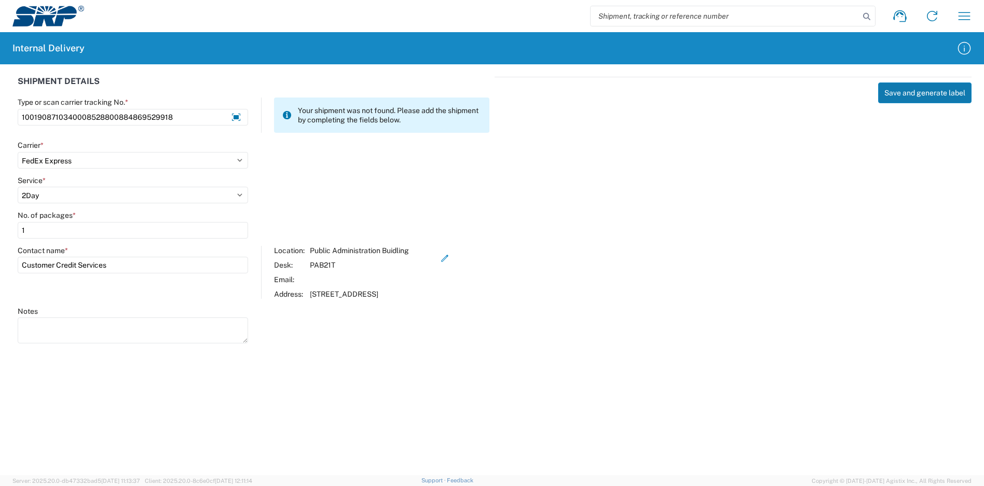
click at [919, 97] on button "Save and generate label" at bounding box center [924, 92] width 93 height 21
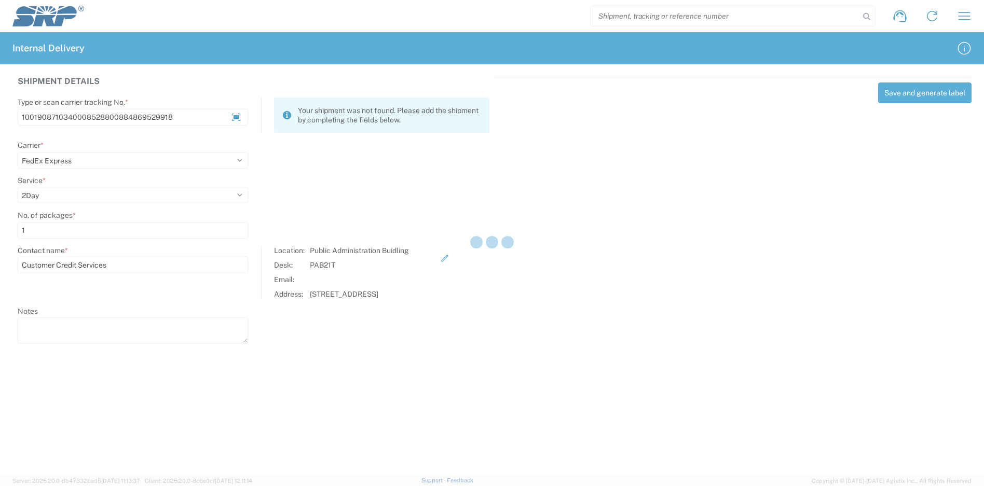
select select
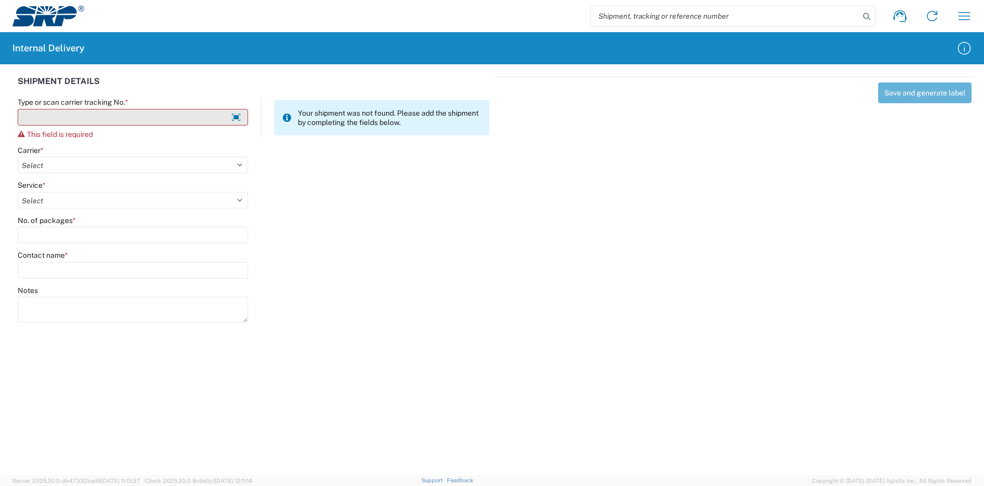
click at [125, 115] on input "Type or scan carrier tracking No. *" at bounding box center [133, 117] width 230 height 17
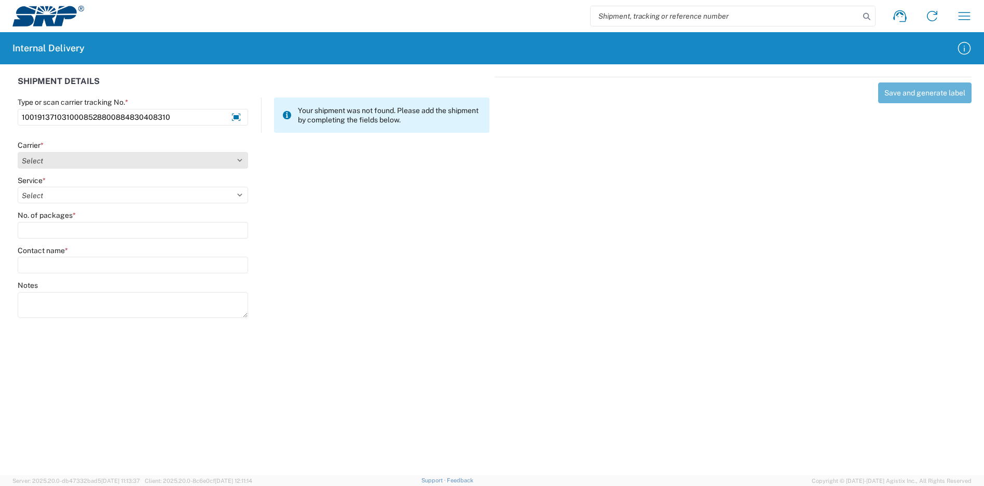
type input "1001913710310008528800884830408310"
click at [45, 154] on select "Select Amazon Logistics ATI Trucking BC Dimerco Logistics Empire Southwest FedE…" at bounding box center [133, 160] width 230 height 17
select select "5"
click at [18, 152] on select "Select Amazon Logistics ATI Trucking BC Dimerco Logistics Empire Southwest FedE…" at bounding box center [133, 160] width 230 height 17
click at [49, 202] on agx-form-control-wrapper-v2 "Service * Select 1Day Freight 2Day 2Day AM 2Day AM One Rate 2Day Freight 2Day O…" at bounding box center [132, 193] width 241 height 35
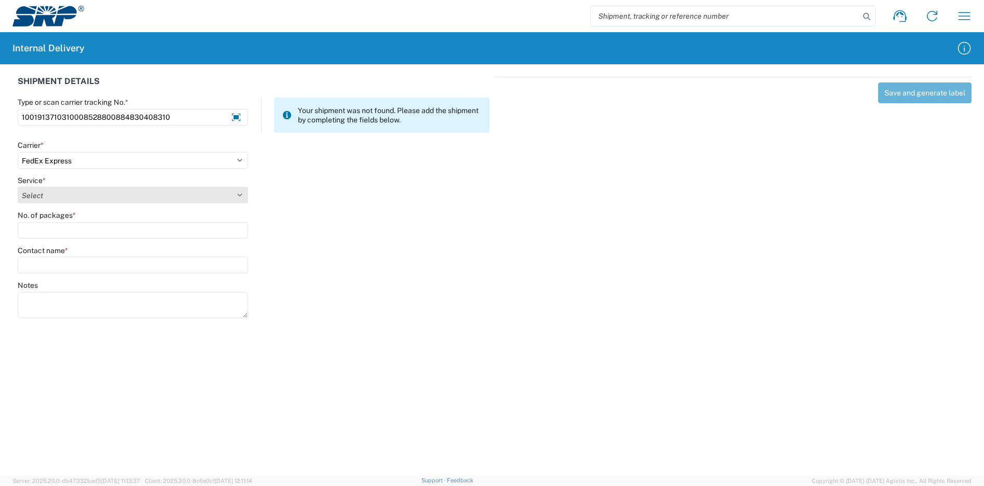
click at [49, 197] on select "Select 1Day Freight 2Day 2Day AM 2Day AM One Rate 2Day Freight 2Day One Rate 3 …" at bounding box center [133, 195] width 230 height 17
select select "10"
click at [18, 187] on select "Select 1Day Freight 2Day 2Day AM 2Day AM One Rate 2Day Freight 2Day One Rate 3 …" at bounding box center [133, 195] width 230 height 17
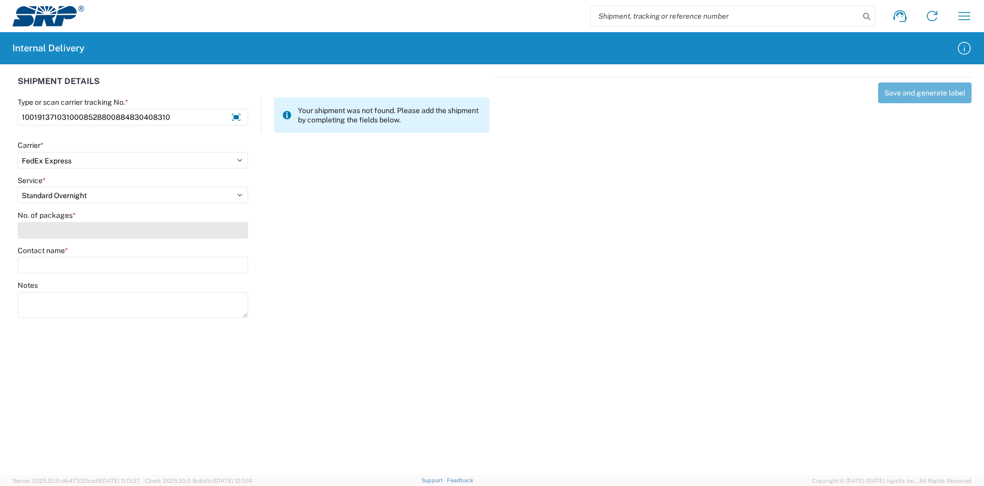
click at [46, 230] on input "No. of packages *" at bounding box center [133, 230] width 230 height 17
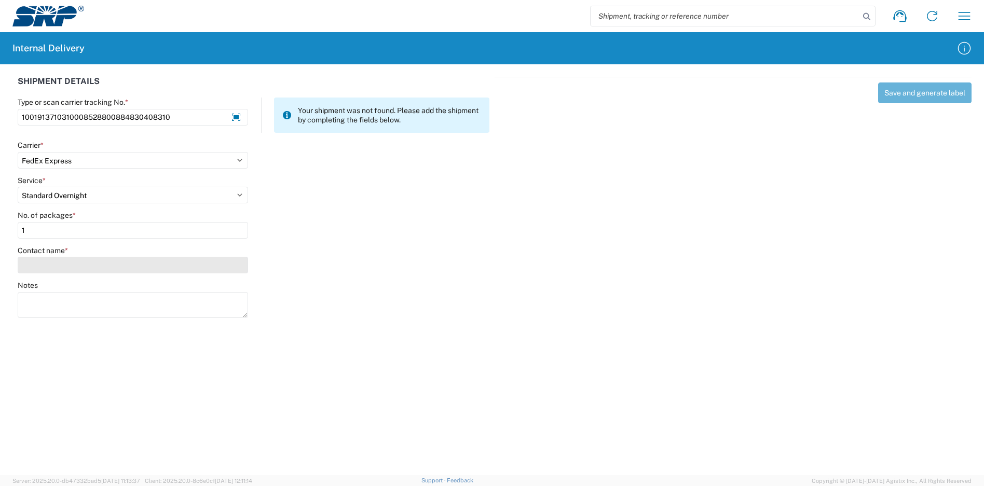
type input "1"
click at [53, 264] on input "Contact name *" at bounding box center [133, 265] width 230 height 17
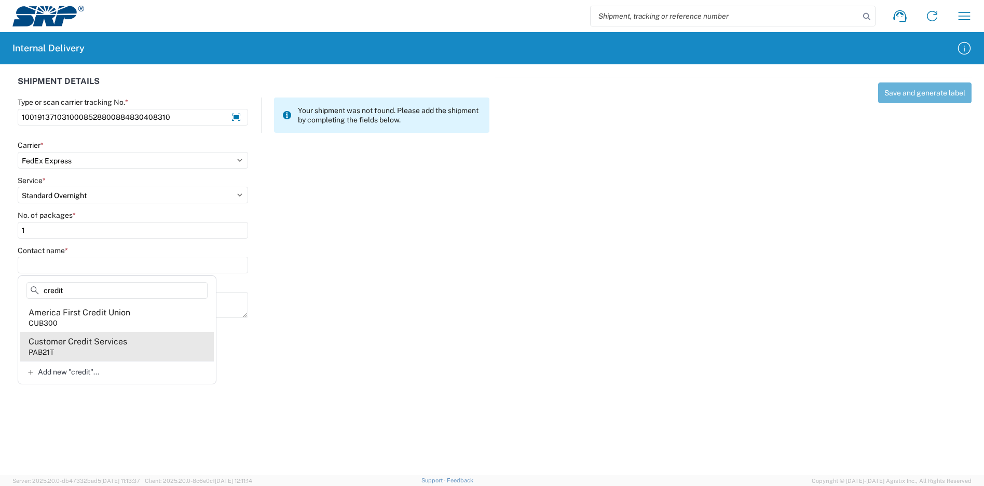
type input "credit"
drag, startPoint x: 95, startPoint y: 349, endPoint x: 141, endPoint y: 346, distance: 45.7
click at [95, 348] on agx-address-suggestion-item "Customer Credit Services PAB21T" at bounding box center [117, 346] width 194 height 29
type input "Customer Credit Services"
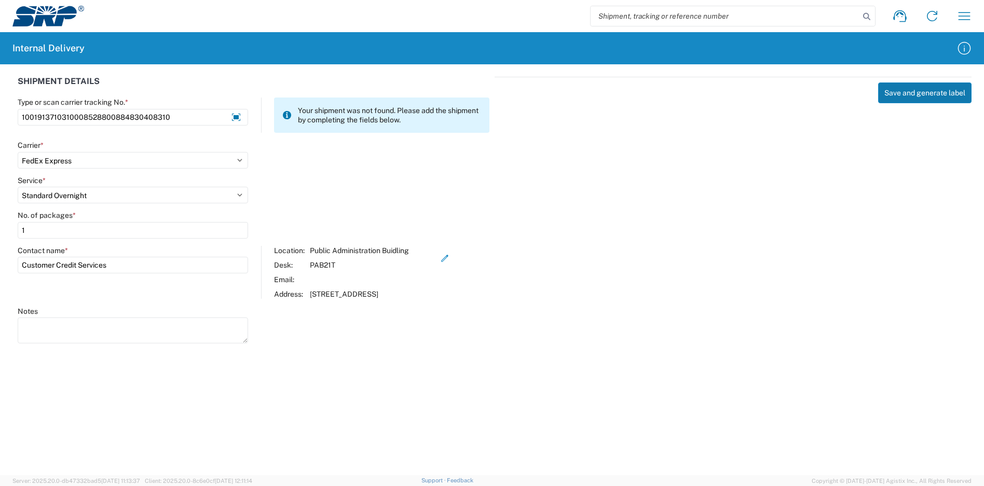
click at [907, 94] on button "Save and generate label" at bounding box center [924, 92] width 93 height 21
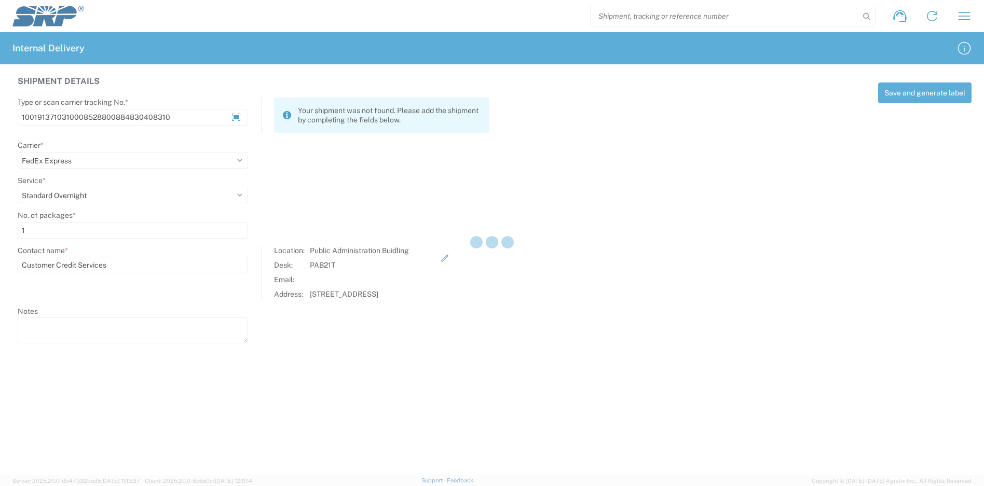
select select
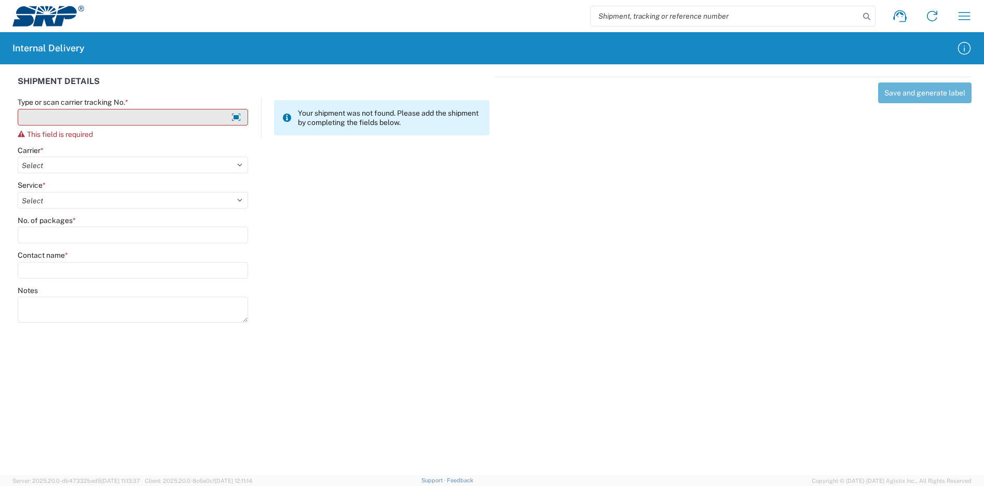
click at [101, 118] on input "Type or scan carrier tracking No. *" at bounding box center [133, 117] width 230 height 17
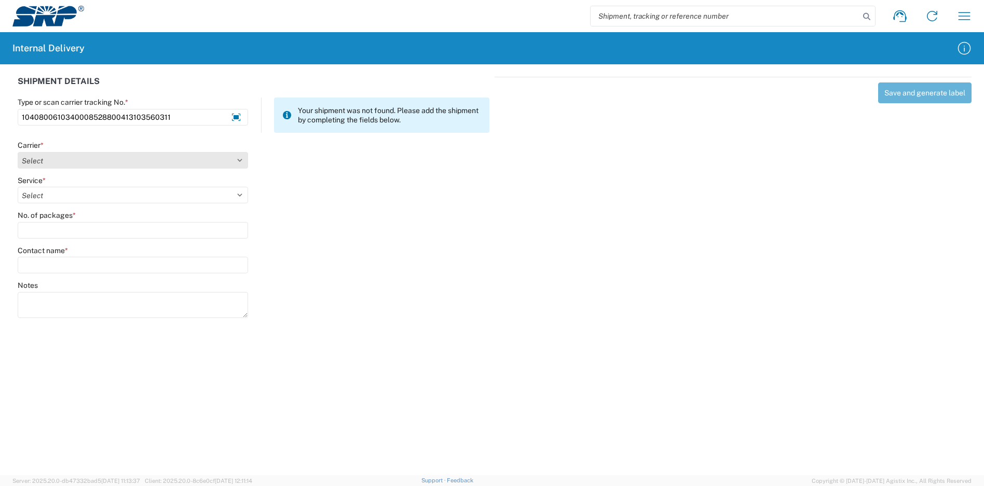
type input "1040800610340008528800413103560311"
click at [97, 156] on select "Select Amazon Logistics ATI Trucking BC Dimerco Logistics Empire Southwest FedE…" at bounding box center [133, 160] width 230 height 17
select select "5"
click at [18, 152] on select "Select Amazon Logistics ATI Trucking BC Dimerco Logistics Empire Southwest FedE…" at bounding box center [133, 160] width 230 height 17
click at [62, 195] on select "Select 1Day Freight 2Day 2Day AM 2Day AM One Rate 2Day Freight 2Day One Rate 3 …" at bounding box center [133, 195] width 230 height 17
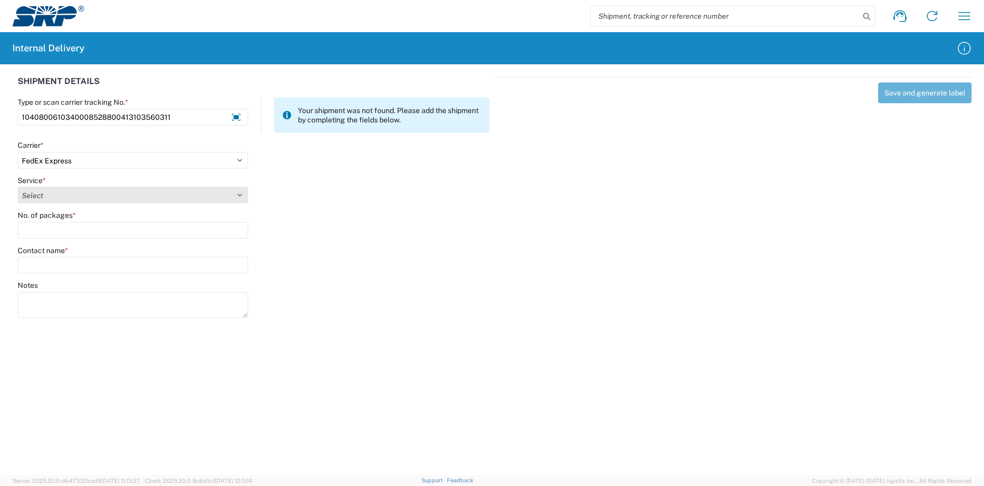
select select "7"
click at [18, 187] on select "Select 1Day Freight 2Day 2Day AM 2Day AM One Rate 2Day Freight 2Day One Rate 3 …" at bounding box center [133, 195] width 230 height 17
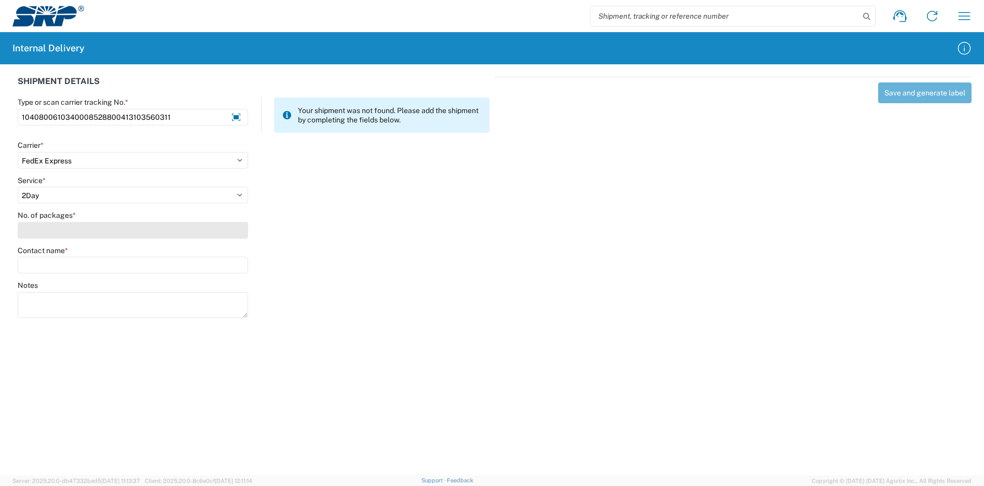
click at [56, 234] on input "No. of packages *" at bounding box center [133, 230] width 230 height 17
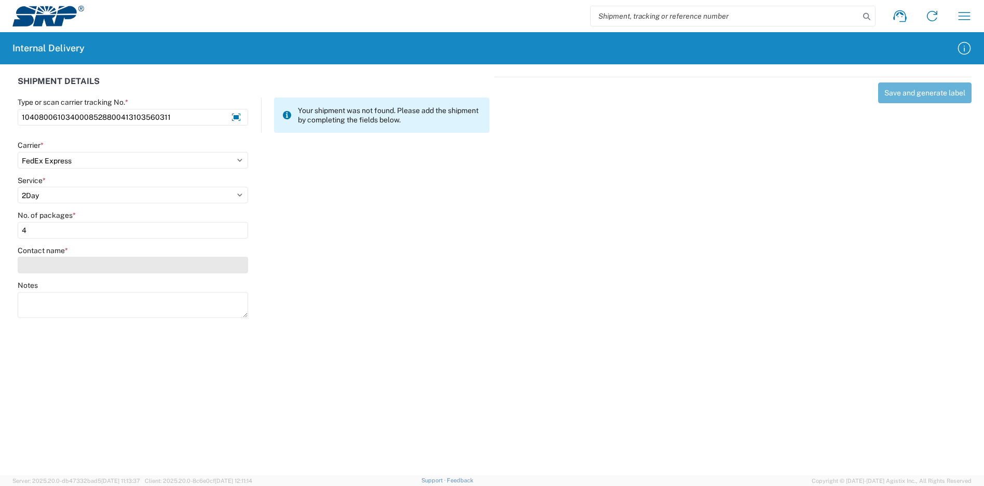
type input "4"
click at [65, 266] on input "Contact name *" at bounding box center [133, 265] width 230 height 17
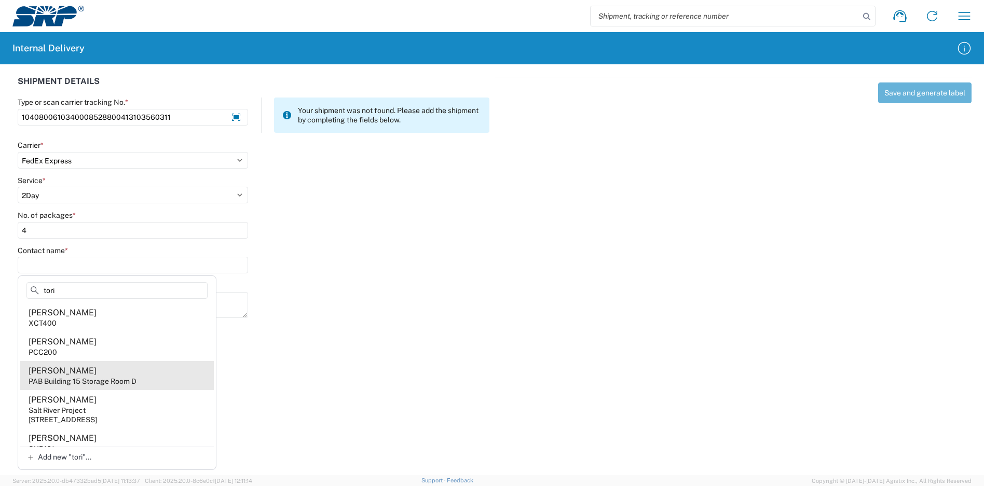
type input "tori"
click at [139, 377] on agx-address-suggestion-item "[PERSON_NAME] PAB Building 15 Storage Room D" at bounding box center [117, 375] width 194 height 29
type input "[PERSON_NAME]"
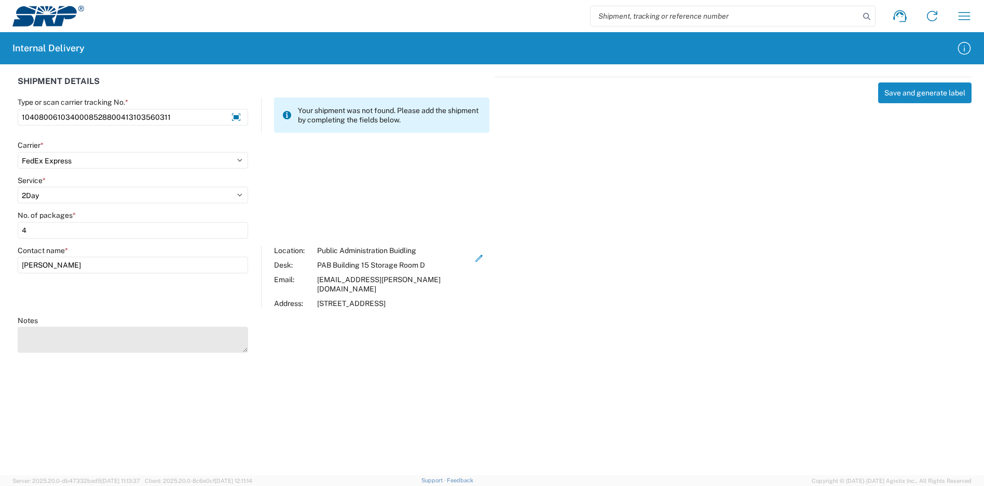
click at [107, 328] on textarea "Notes" at bounding box center [133, 340] width 230 height 26
click at [24, 327] on textarea "1041402610340008528800413103560333 1041402610340008528800413103560344 .10414026…" at bounding box center [133, 340] width 230 height 26
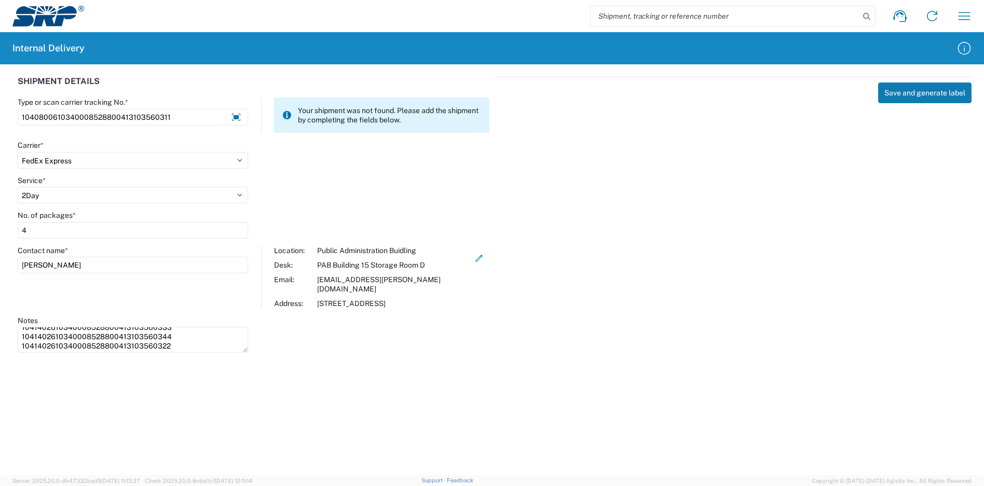
type textarea "1041402610340008528800413103560333 1041402610340008528800413103560344 104140261…"
click at [918, 94] on button "Save and generate label" at bounding box center [924, 92] width 93 height 21
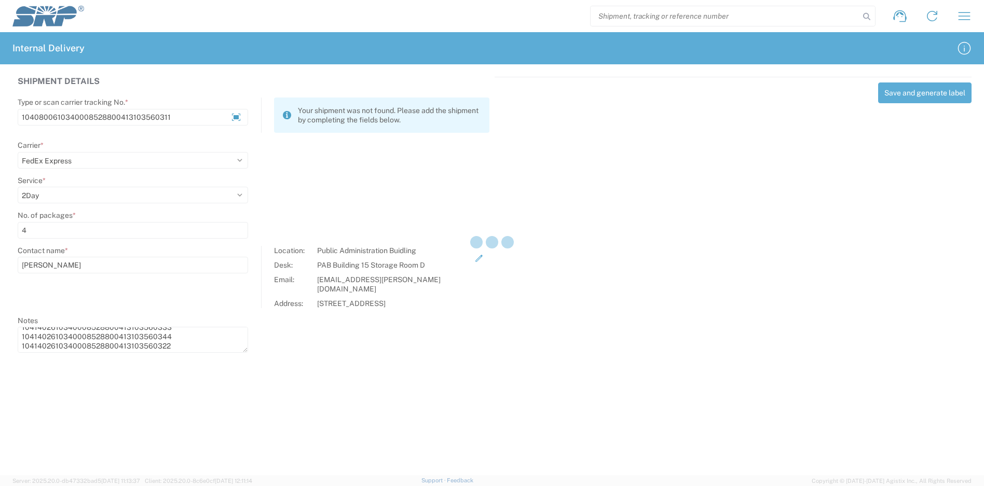
select select
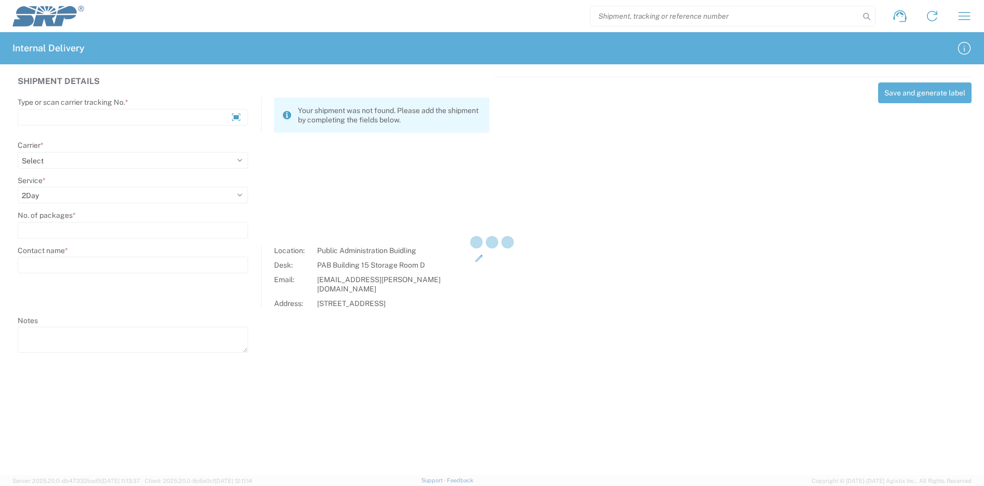
select select
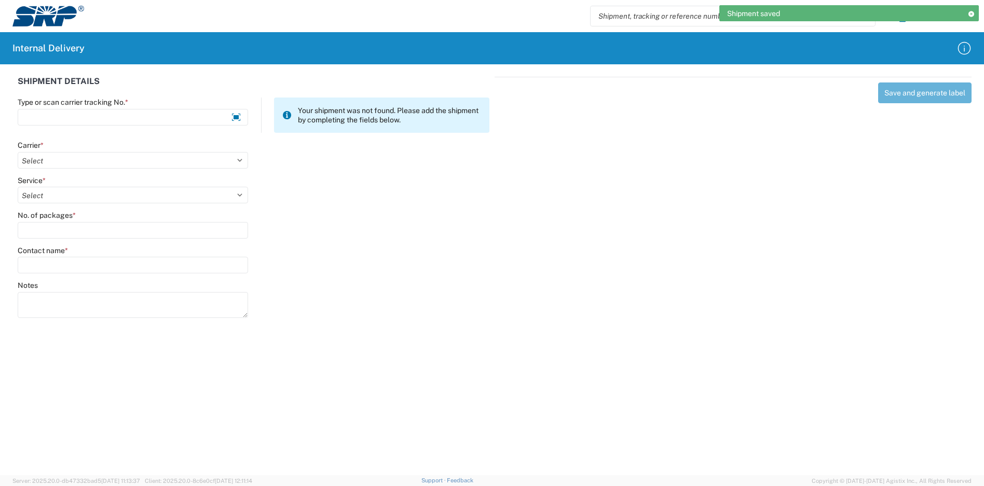
scroll to position [0, 0]
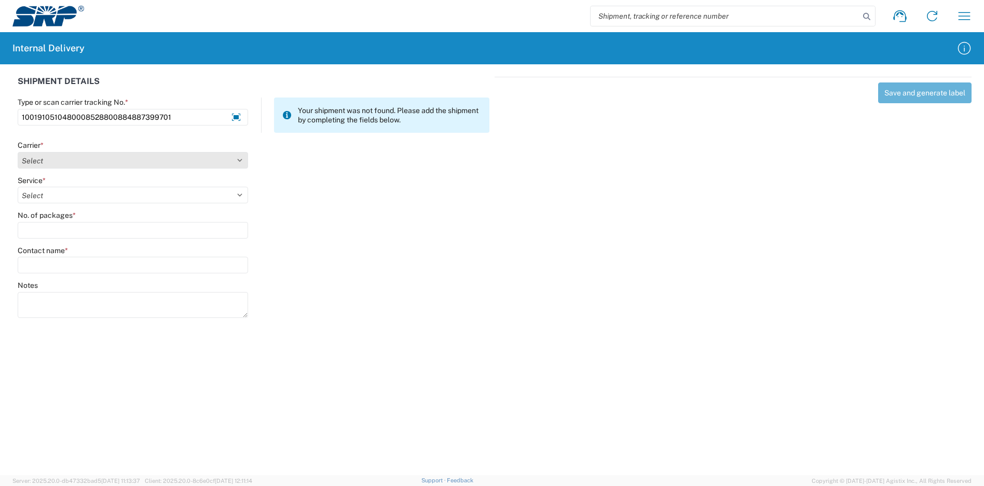
type input "1001910510480008528800884887399701"
click at [95, 156] on select "Select Amazon Logistics ATI Trucking BC Dimerco Logistics Empire Southwest FedE…" at bounding box center [133, 160] width 230 height 17
click at [58, 161] on select "Select Amazon Logistics ATI Trucking BC Dimerco Logistics Empire Southwest FedE…" at bounding box center [133, 160] width 230 height 17
click at [58, 162] on select "Select Amazon Logistics ATI Trucking BC Dimerco Logistics Empire Southwest FedE…" at bounding box center [133, 160] width 230 height 17
select select "5"
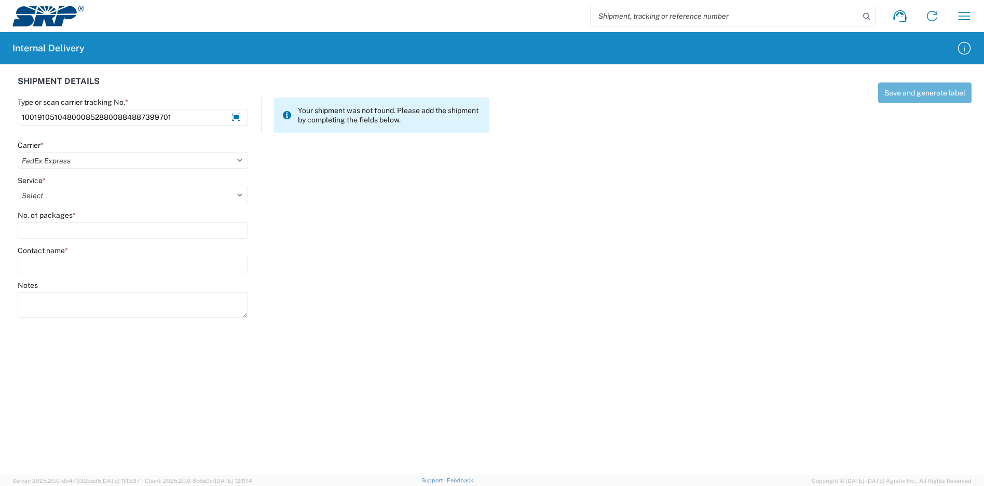
click at [18, 152] on select "Select Amazon Logistics ATI Trucking BC Dimerco Logistics Empire Southwest FedE…" at bounding box center [133, 160] width 230 height 17
click at [60, 188] on select "Select 1Day Freight 2Day 2Day AM 2Day AM One Rate 2Day Freight 2Day One Rate 3 …" at bounding box center [133, 195] width 230 height 17
select select "9233"
click at [18, 187] on select "Select 1Day Freight 2Day 2Day AM 2Day AM One Rate 2Day Freight 2Day One Rate 3 …" at bounding box center [133, 195] width 230 height 17
click at [62, 224] on input "No. of packages *" at bounding box center [133, 230] width 230 height 17
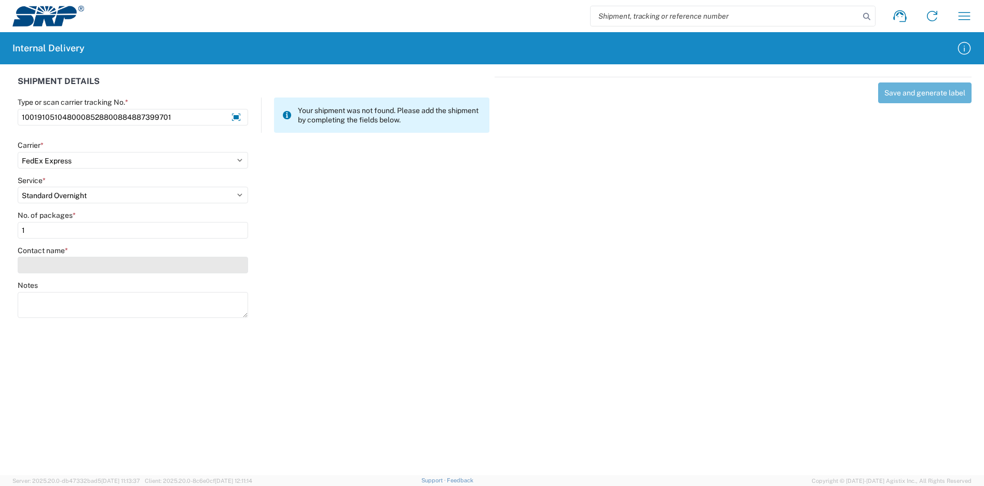
type input "1"
click at [64, 263] on input "Contact name *" at bounding box center [133, 265] width 230 height 17
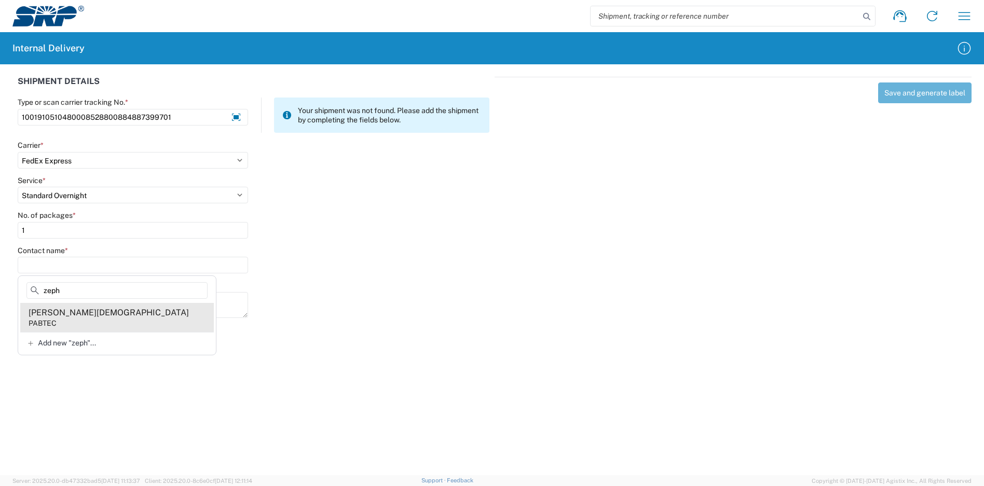
type input "zeph"
click at [117, 322] on agx-address-suggestion-item "[PERSON_NAME]" at bounding box center [117, 317] width 194 height 29
type input "[PERSON_NAME][DEMOGRAPHIC_DATA]"
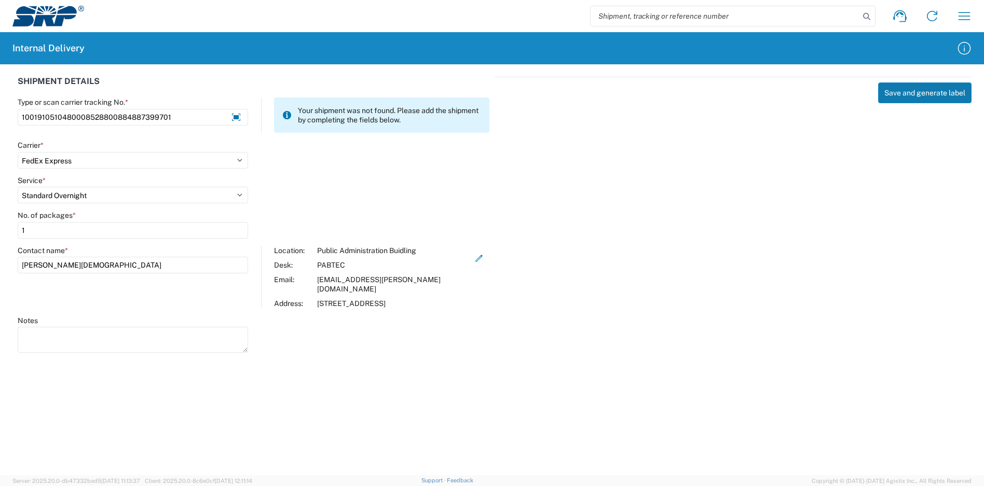
click at [918, 101] on button "Save and generate label" at bounding box center [924, 92] width 93 height 21
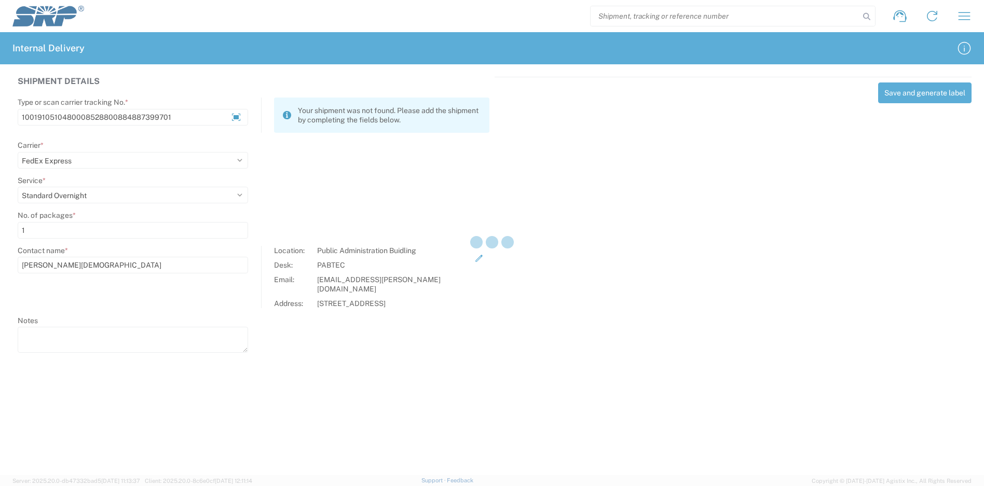
select select
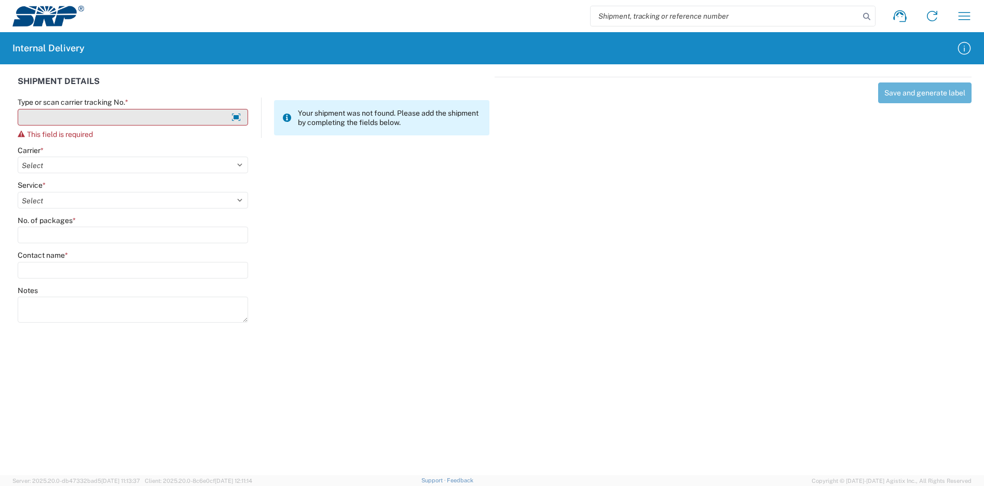
click at [141, 116] on input "Type or scan carrier tracking No. *" at bounding box center [133, 117] width 230 height 17
click at [59, 117] on input "Type or scan carrier tracking No. *" at bounding box center [133, 117] width 230 height 17
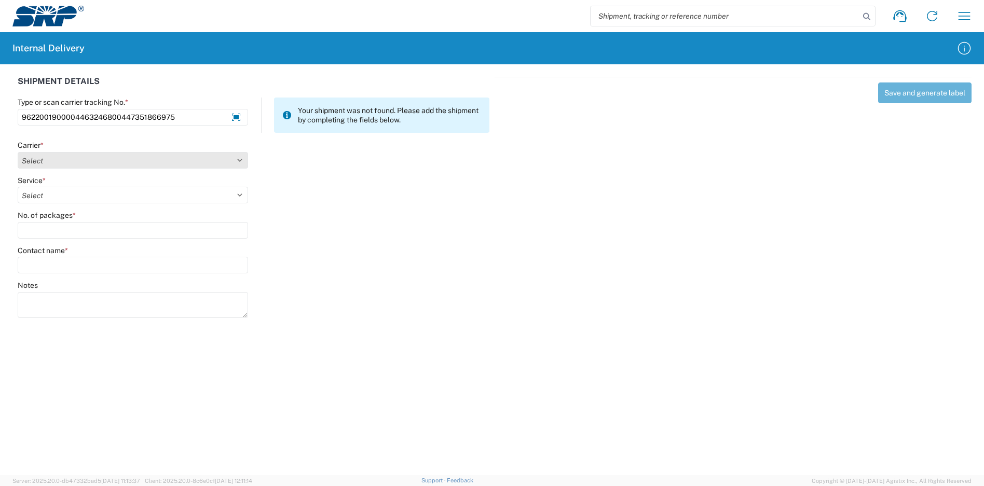
drag, startPoint x: 59, startPoint y: 118, endPoint x: 38, endPoint y: 162, distance: 49.4
click at [59, 119] on input "9622001900004463246800447351866975" at bounding box center [133, 117] width 230 height 17
type input "9622001900004463246800447351866975"
click at [121, 163] on select "Select Amazon Logistics ATI Trucking BC Dimerco Logistics Empire Southwest FedE…" at bounding box center [133, 160] width 230 height 17
select select "5"
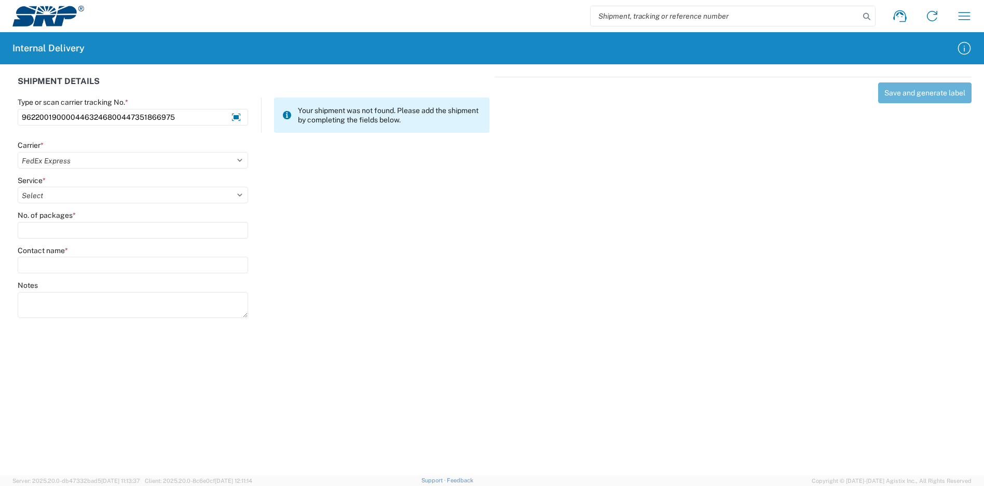
click at [18, 152] on select "Select Amazon Logistics ATI Trucking BC Dimerco Logistics Empire Southwest FedE…" at bounding box center [133, 160] width 230 height 17
click at [51, 192] on select "Select" at bounding box center [133, 195] width 230 height 17
select select "12"
click at [18, 187] on select "Select 1Day Freight 2Day 2Day AM 2Day AM One Rate 2Day Freight 2Day One Rate 3 …" at bounding box center [133, 195] width 230 height 17
click at [61, 232] on input "No. of packages *" at bounding box center [133, 230] width 230 height 17
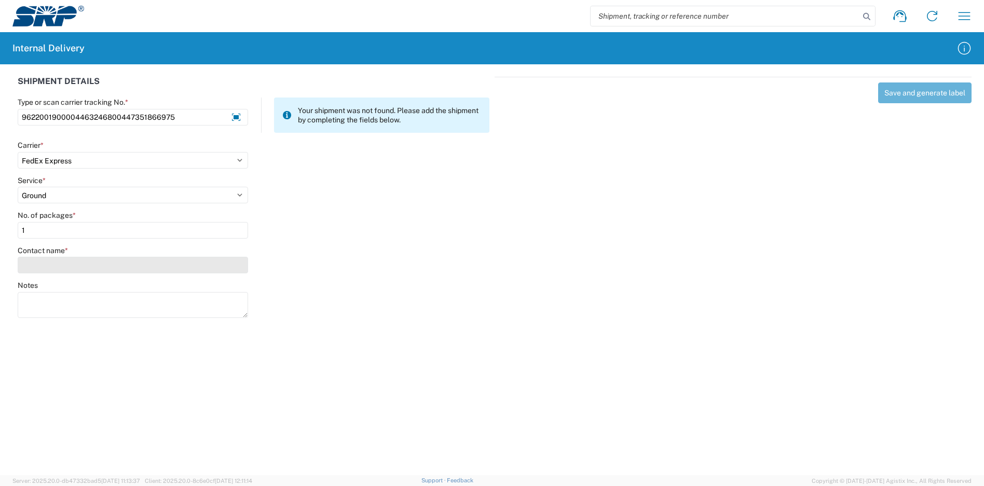
type input "1"
click at [64, 265] on input "Contact name *" at bounding box center [133, 265] width 230 height 17
drag, startPoint x: 76, startPoint y: 288, endPoint x: 22, endPoint y: 288, distance: 54.0
click at [22, 288] on div "livol" at bounding box center [111, 292] width 182 height 21
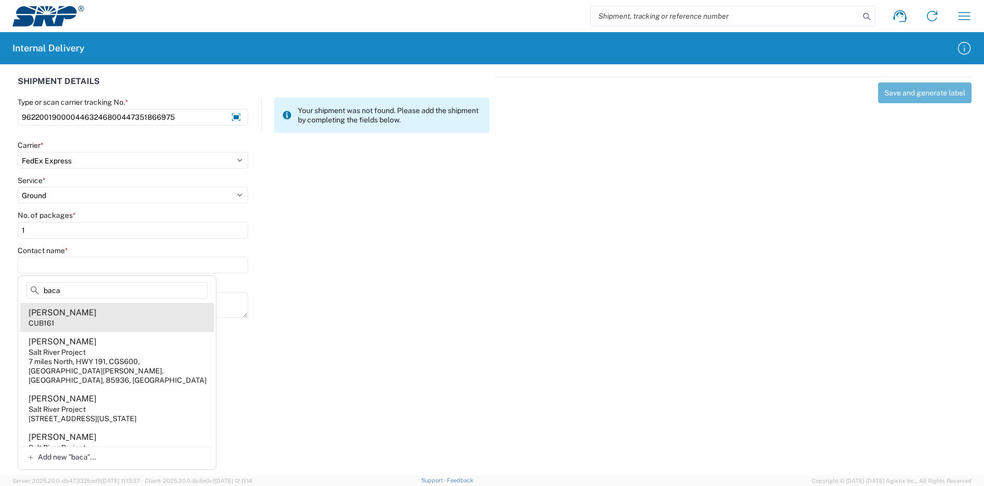
type input "baca"
click at [117, 315] on agx-address-suggestion-item "[PERSON_NAME] CUB161" at bounding box center [117, 317] width 194 height 29
type input "[PERSON_NAME]"
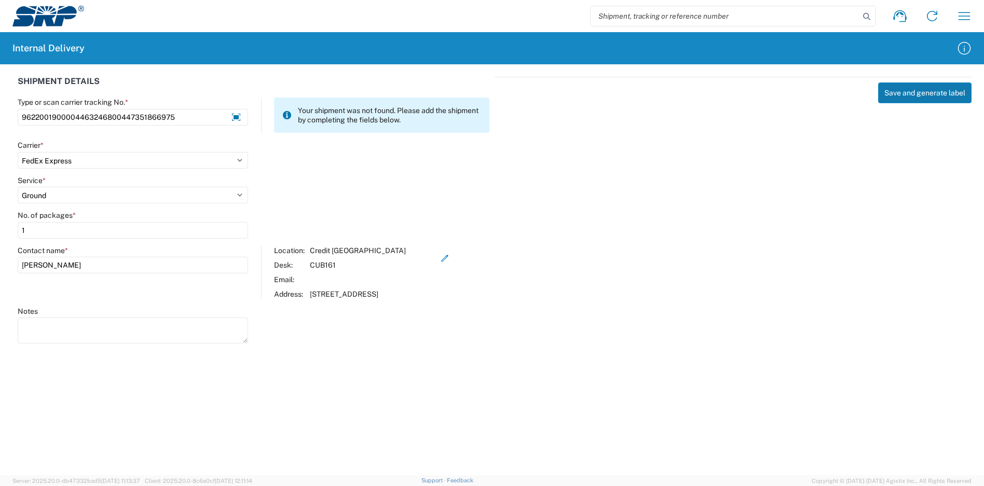
click at [904, 91] on button "Save and generate label" at bounding box center [924, 92] width 93 height 21
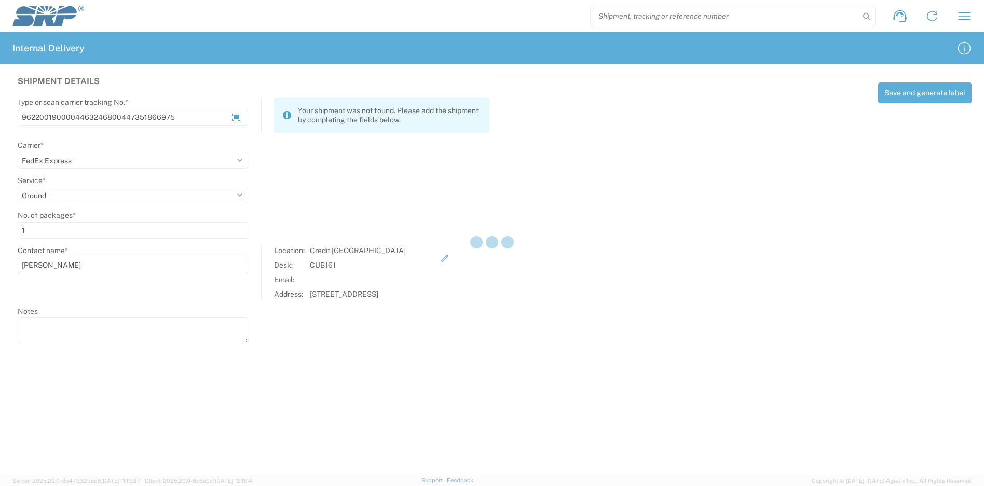
select select
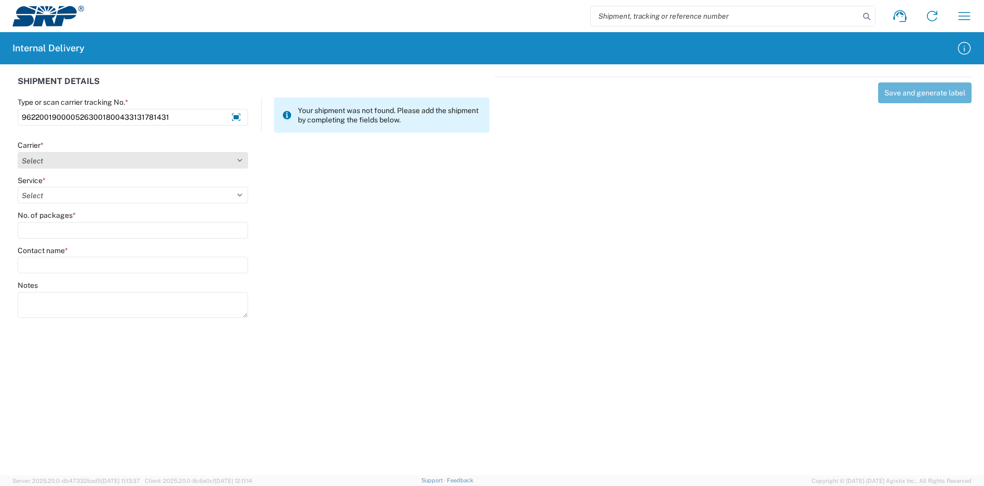
type input "9622001900005263001800433131781431"
click at [90, 163] on select "Select Amazon Logistics ATI Trucking BC Dimerco Logistics Empire Southwest FedE…" at bounding box center [133, 160] width 230 height 17
select select "5"
click at [18, 152] on select "Select Amazon Logistics ATI Trucking BC Dimerco Logistics Empire Southwest FedE…" at bounding box center [133, 160] width 230 height 17
click at [51, 196] on select "Select 1Day Freight 2Day 2Day AM 2Day AM One Rate 2Day Freight 2Day One Rate 3 …" at bounding box center [133, 195] width 230 height 17
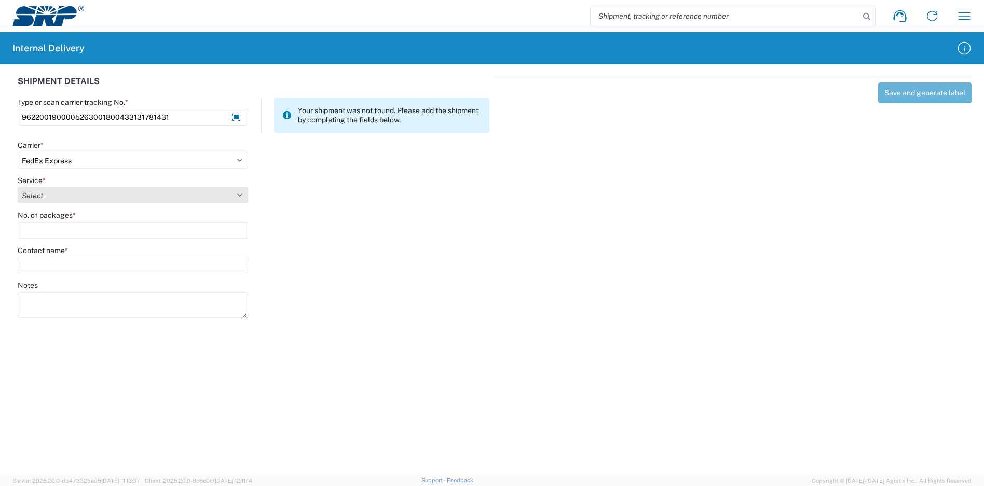
select select "12"
click at [18, 187] on select "Select 1Day Freight 2Day 2Day AM 2Day AM One Rate 2Day Freight 2Day One Rate 3 …" at bounding box center [133, 195] width 230 height 17
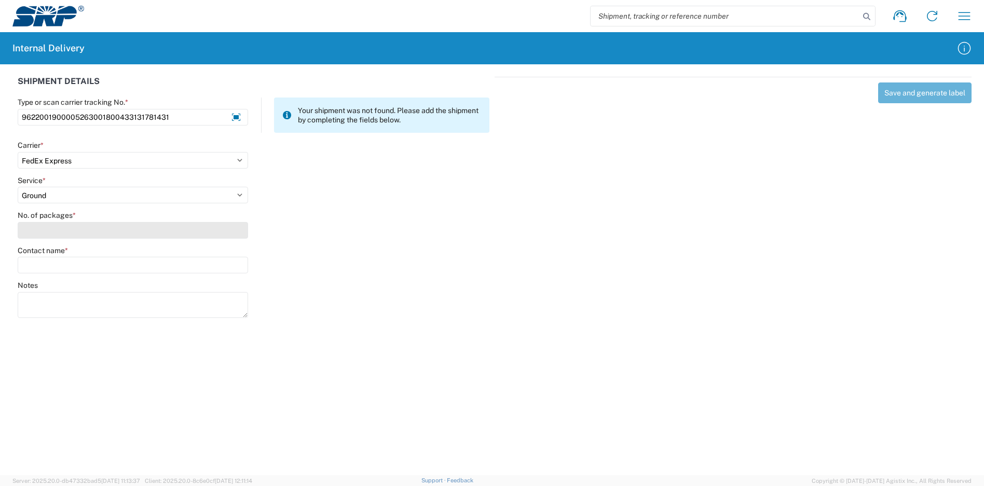
click at [52, 231] on input "No. of packages *" at bounding box center [133, 230] width 230 height 17
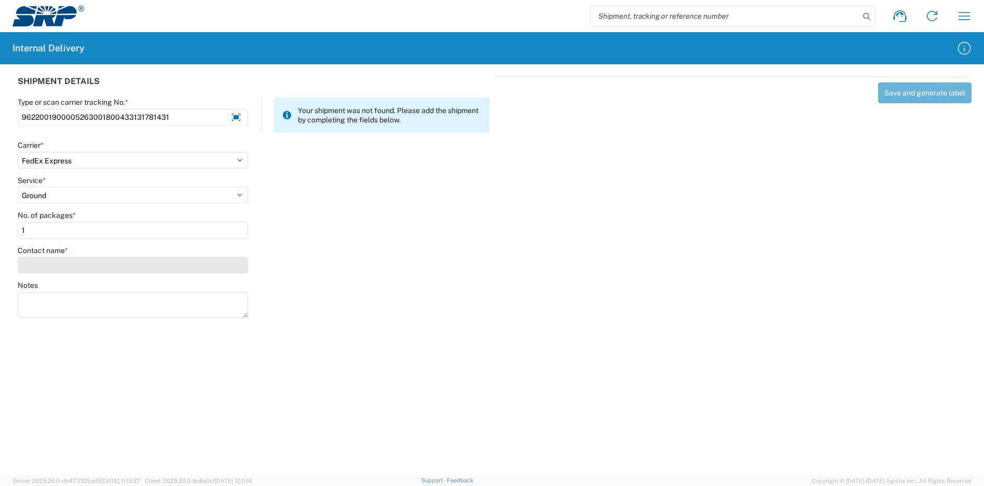
type input "1"
click at [60, 263] on input "Contact name *" at bounding box center [133, 265] width 230 height 17
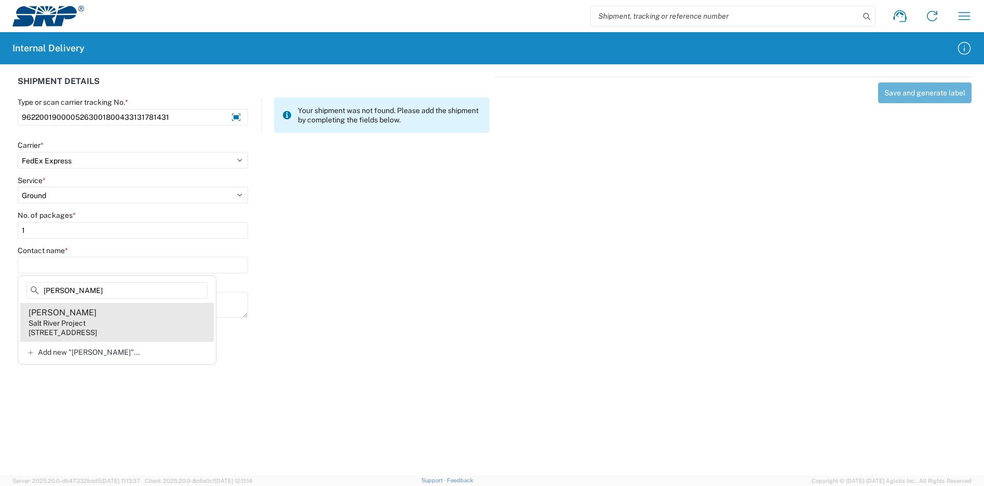
type input "[PERSON_NAME]"
click at [125, 326] on agx-address-suggestion-item "[PERSON_NAME] Salt River Project [STREET_ADDRESS]" at bounding box center [117, 322] width 194 height 38
type input "[PERSON_NAME]"
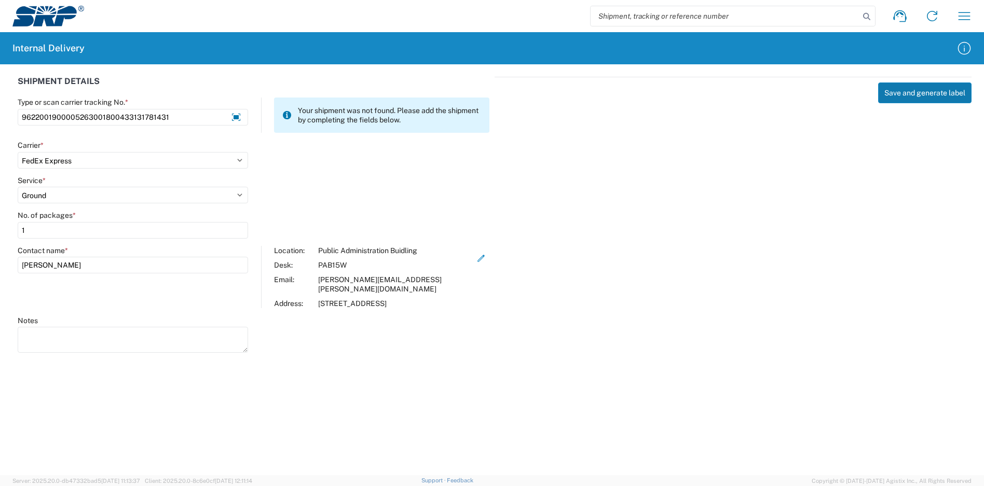
click at [930, 93] on button "Save and generate label" at bounding box center [924, 92] width 93 height 21
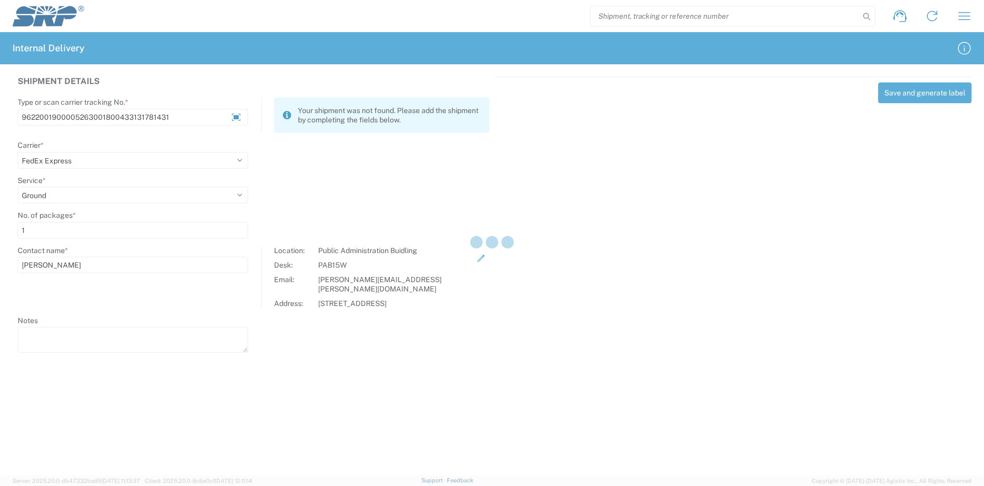
select select
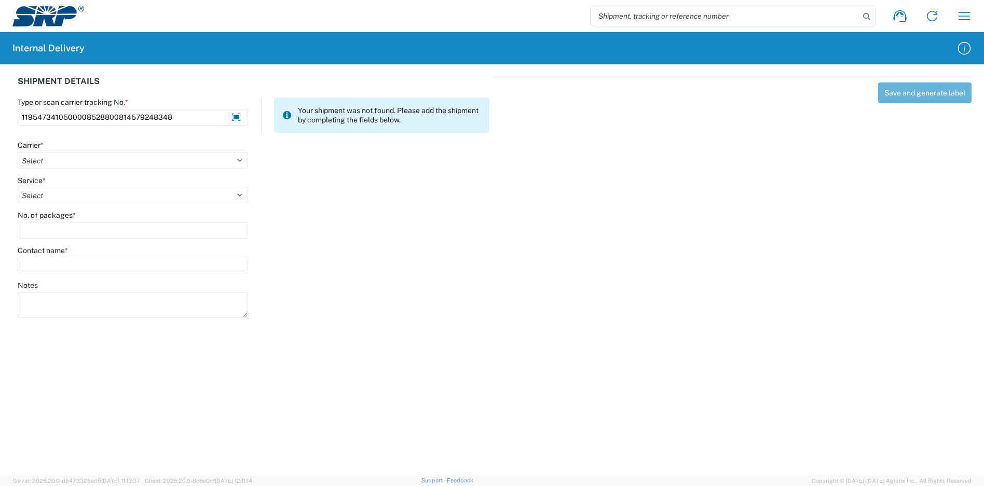
type input "1195473410500008528800814579248348"
click at [85, 148] on div "Carrier *" at bounding box center [133, 145] width 230 height 9
click at [73, 166] on select "Select Amazon Logistics ATI Trucking BC Dimerco Logistics Empire Southwest FedE…" at bounding box center [133, 160] width 230 height 17
select select "5"
click at [18, 152] on select "Select Amazon Logistics ATI Trucking BC Dimerco Logistics Empire Southwest FedE…" at bounding box center [133, 160] width 230 height 17
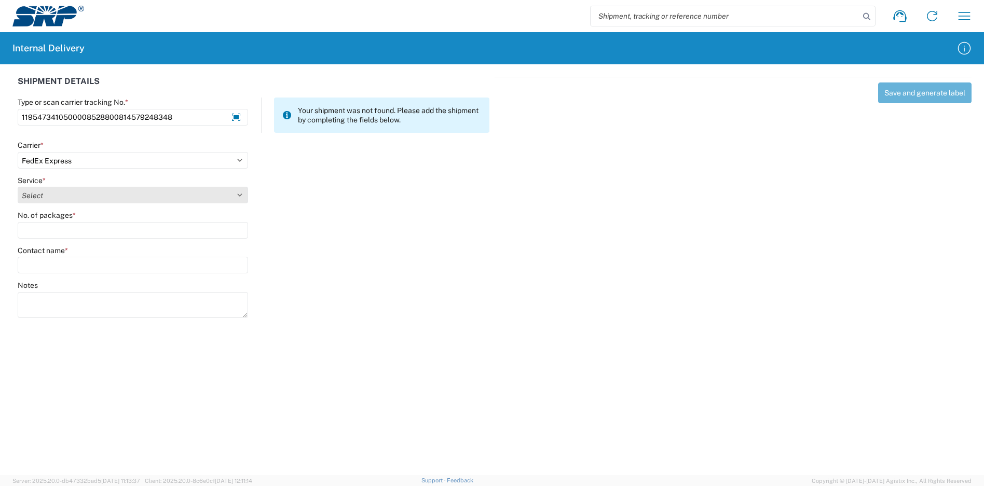
click at [52, 188] on select "Select 1Day Freight 2Day 2Day AM 2Day AM One Rate 2Day Freight 2Day One Rate 3 …" at bounding box center [133, 195] width 230 height 17
select select "12"
click at [18, 187] on select "Select 1Day Freight 2Day 2Day AM 2Day AM One Rate 2Day Freight 2Day One Rate 3 …" at bounding box center [133, 195] width 230 height 17
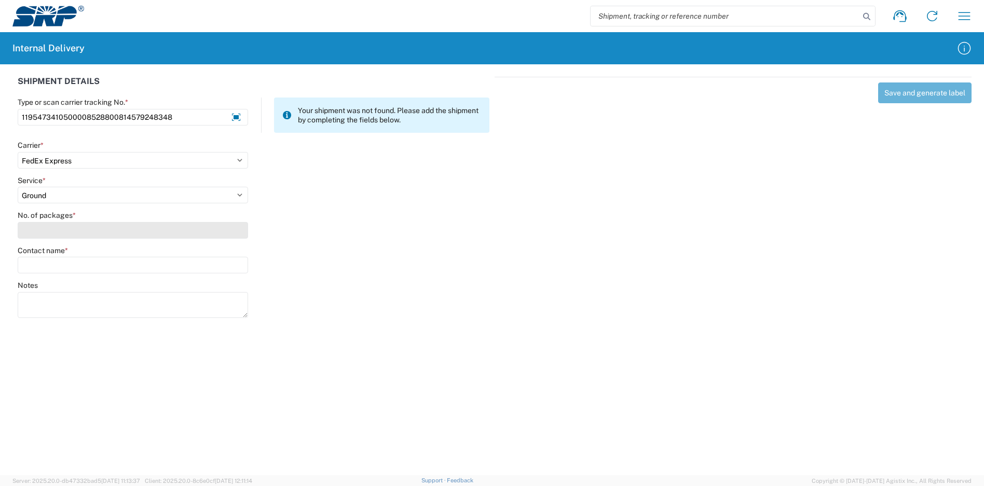
click at [52, 233] on input "No. of packages *" at bounding box center [133, 230] width 230 height 17
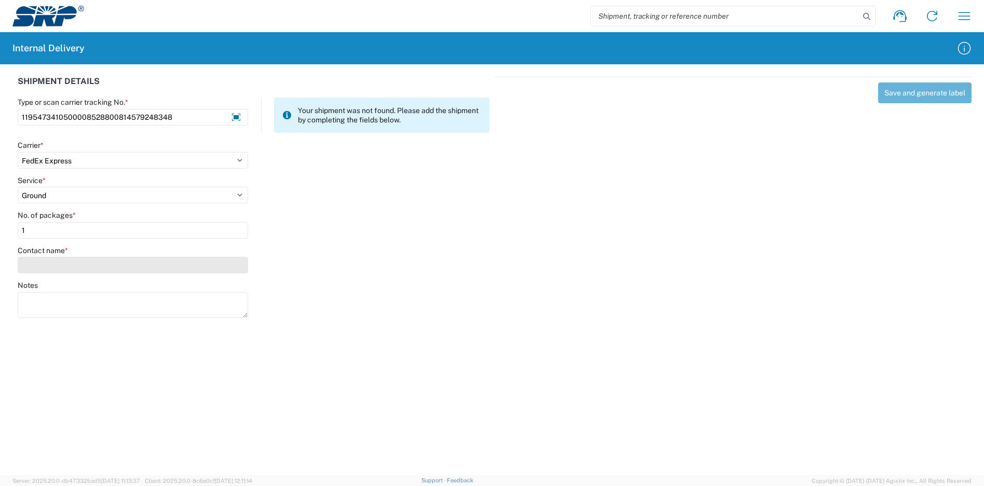
type input "1"
click at [51, 267] on input "Contact name *" at bounding box center [133, 265] width 230 height 17
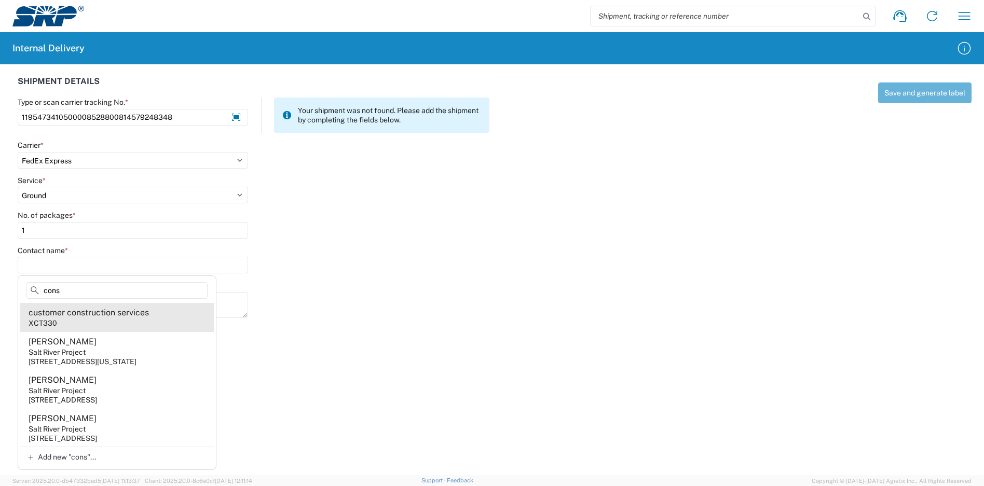
type input "cons"
click at [73, 313] on div "customer construction services" at bounding box center [89, 312] width 120 height 11
type input "customer construction services"
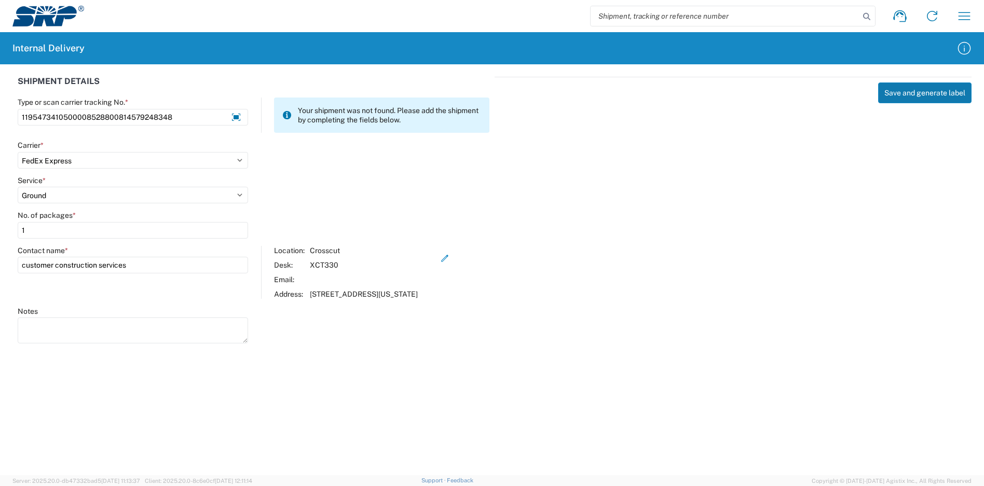
click at [920, 96] on button "Save and generate label" at bounding box center [924, 92] width 93 height 21
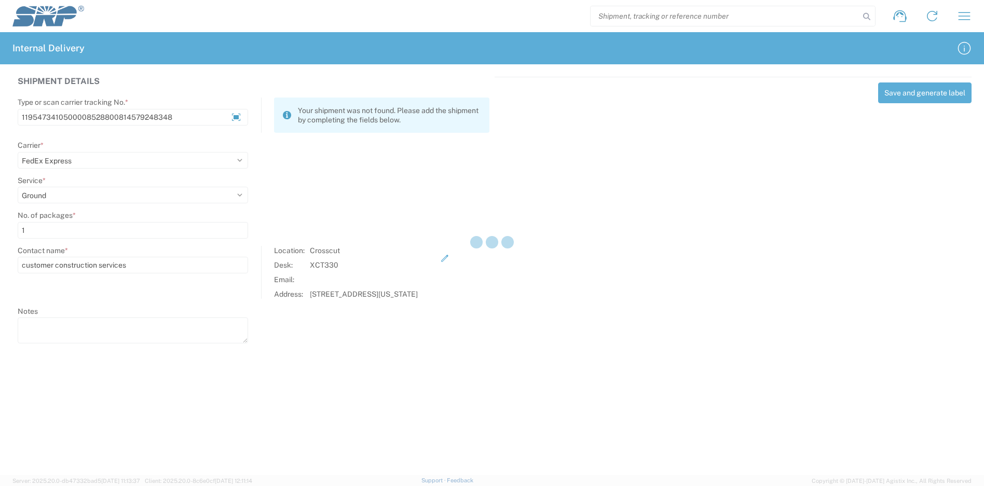
select select
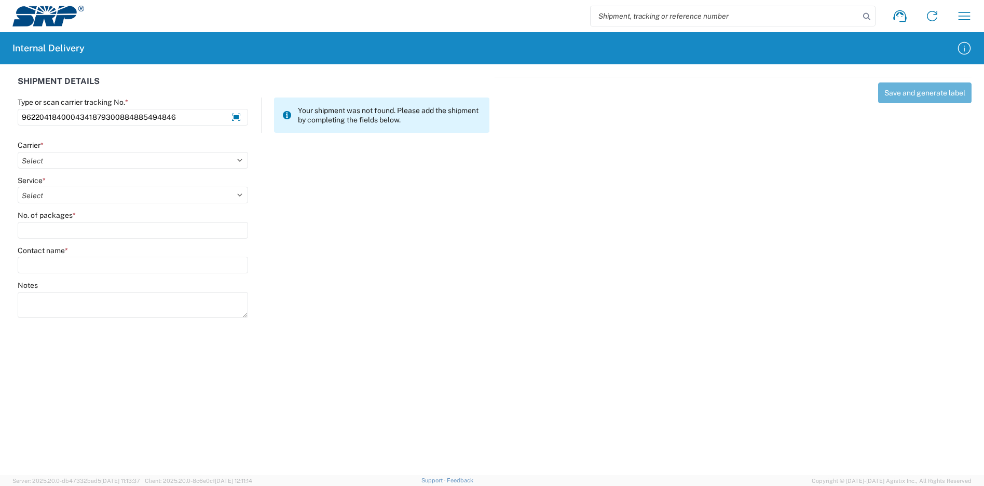
type input "9622041840004341879300884885494846"
click at [118, 171] on agx-form-control-wrapper-v2 "Carrier * Select Amazon Logistics ATI Trucking BC Dimerco Logistics Empire Sout…" at bounding box center [132, 158] width 241 height 35
click at [117, 161] on select "Select Amazon Logistics ATI Trucking BC Dimerco Logistics Empire Southwest FedE…" at bounding box center [133, 160] width 230 height 17
select select "5"
click at [18, 152] on select "Select Amazon Logistics ATI Trucking BC Dimerco Logistics Empire Southwest FedE…" at bounding box center [133, 160] width 230 height 17
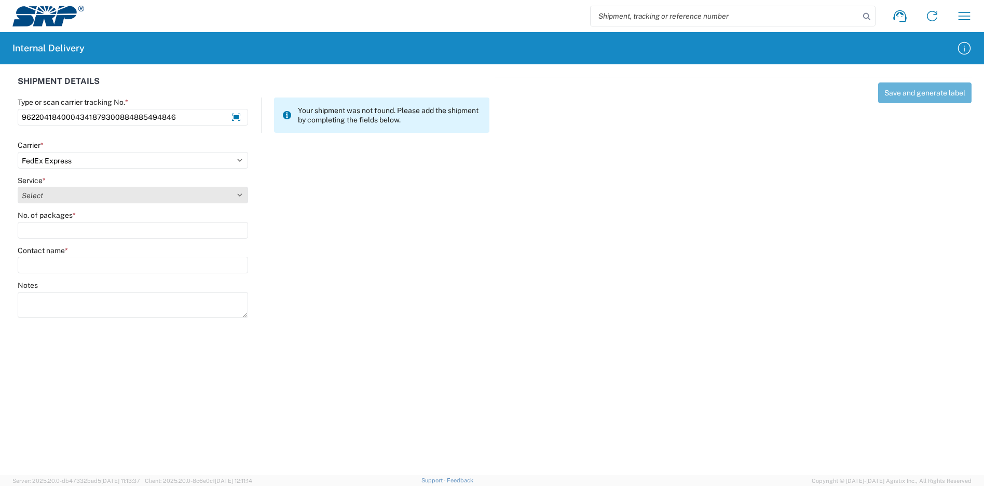
click at [40, 189] on select "Select" at bounding box center [133, 195] width 230 height 17
select select "12"
click at [18, 187] on select "Select 1Day Freight 2Day 2Day AM 2Day AM One Rate 2Day Freight 2Day One Rate 3 …" at bounding box center [133, 195] width 230 height 17
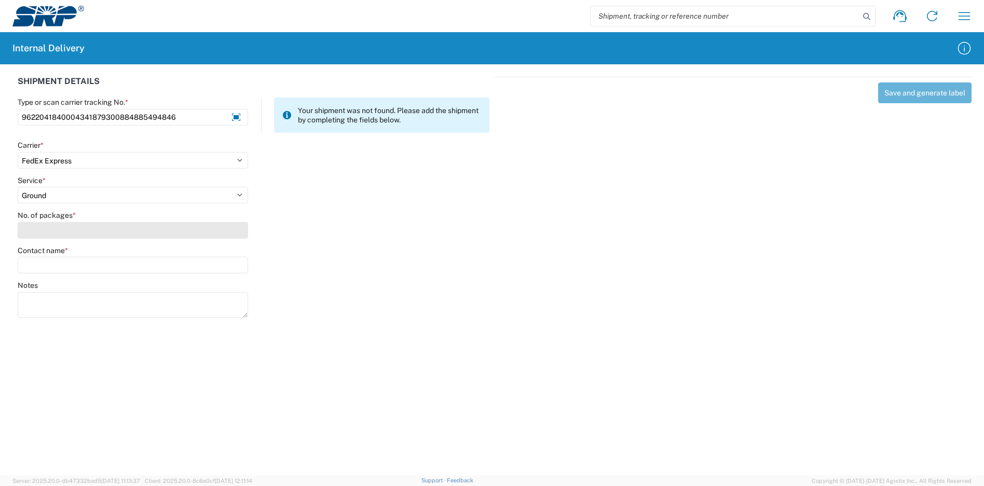
click at [87, 230] on input "No. of packages *" at bounding box center [133, 230] width 230 height 17
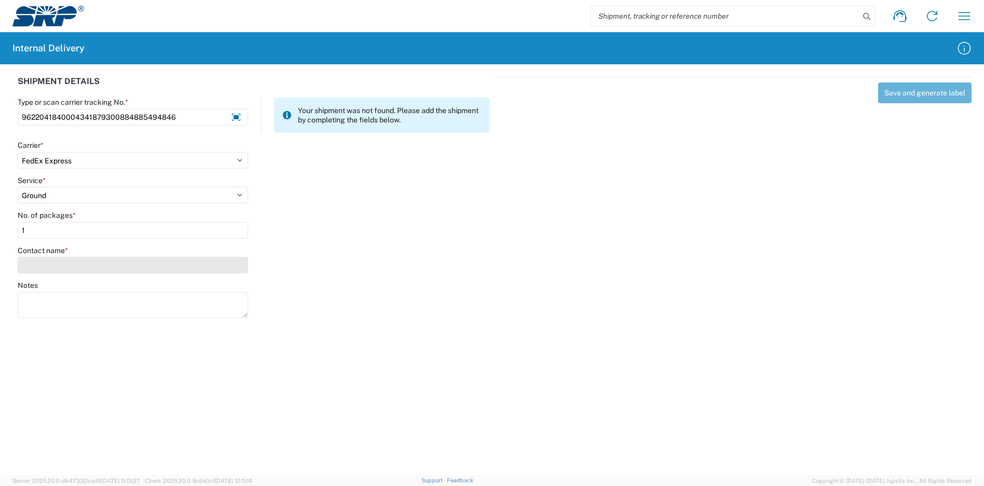
type input "1"
click at [78, 271] on input "Contact name *" at bounding box center [133, 265] width 230 height 17
type input "[PERSON_NAME]"
drag, startPoint x: 109, startPoint y: 286, endPoint x: -36, endPoint y: 286, distance: 145.3
click at [0, 286] on html "Shipment request Shipment tracking Internal delivery Transit update My profile …" at bounding box center [492, 243] width 984 height 486
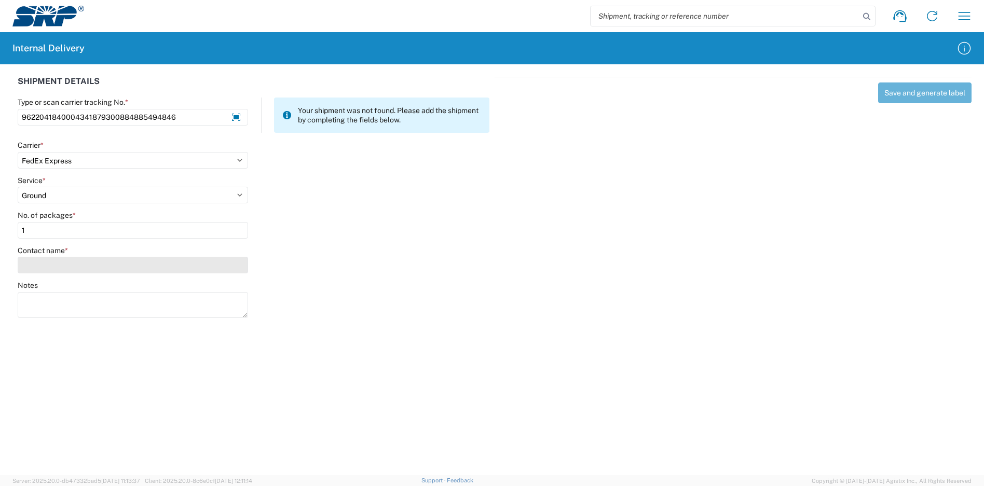
click at [87, 268] on input "Contact name *" at bounding box center [133, 265] width 230 height 17
type input "makenzie"
click at [388, 334] on agx-forms-host "Shipment request Shipment tracking Internal delivery Transit update My profile …" at bounding box center [492, 243] width 984 height 486
click at [136, 262] on input "Contact name *" at bounding box center [133, 265] width 230 height 17
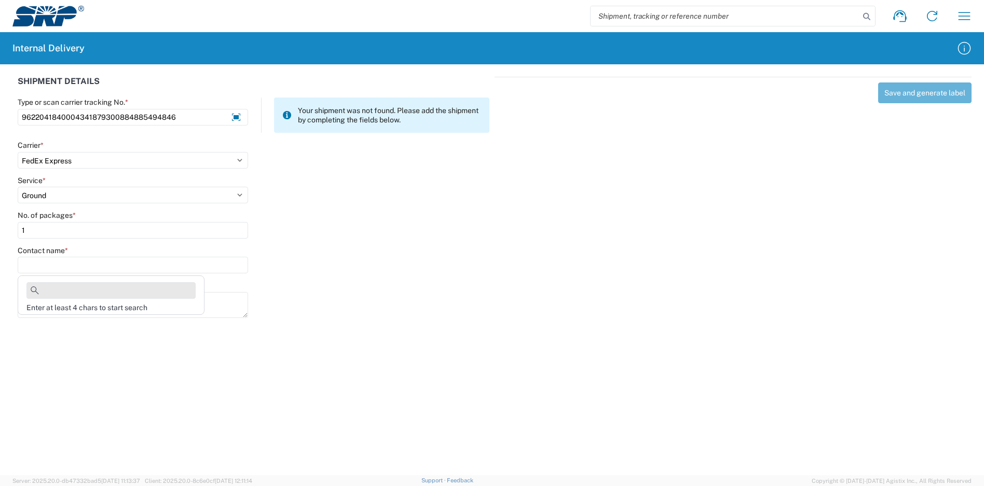
click at [99, 287] on input at bounding box center [110, 290] width 169 height 17
paste input "[PERSON_NAME]"
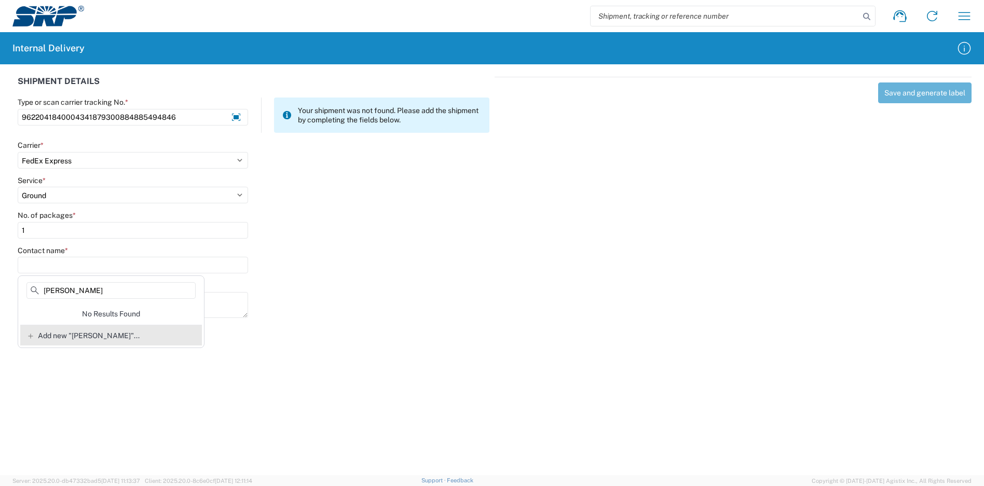
type input "[PERSON_NAME]"
click at [101, 337] on span "Add new "[PERSON_NAME]"..." at bounding box center [89, 335] width 102 height 9
type input "[PERSON_NAME]"
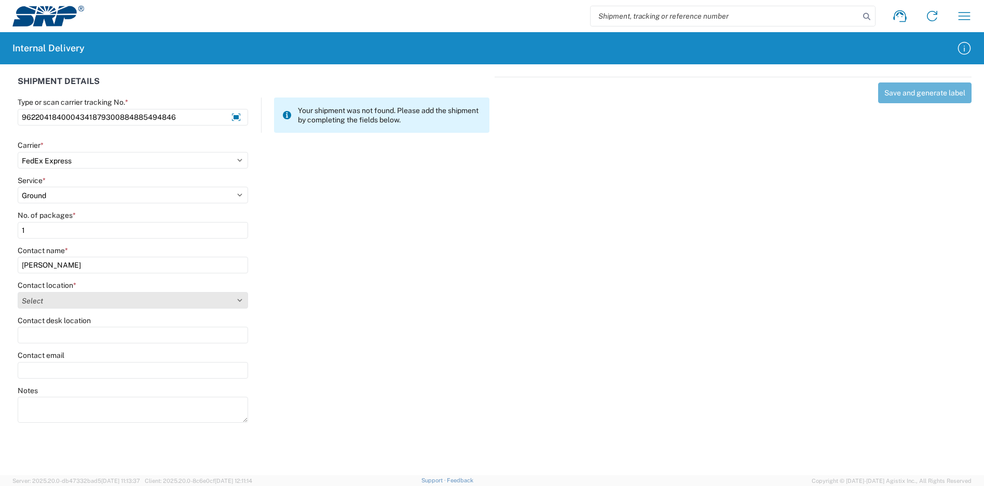
click at [84, 301] on select "Select [GEOGRAPHIC_DATA] Facility 27th [GEOGRAPHIC_DATA] [GEOGRAPHIC_DATA] [PER…" at bounding box center [133, 300] width 230 height 17
select select "58892"
click at [18, 292] on select "Select [GEOGRAPHIC_DATA] Facility 27th [GEOGRAPHIC_DATA] [GEOGRAPHIC_DATA] [PER…" at bounding box center [133, 300] width 230 height 17
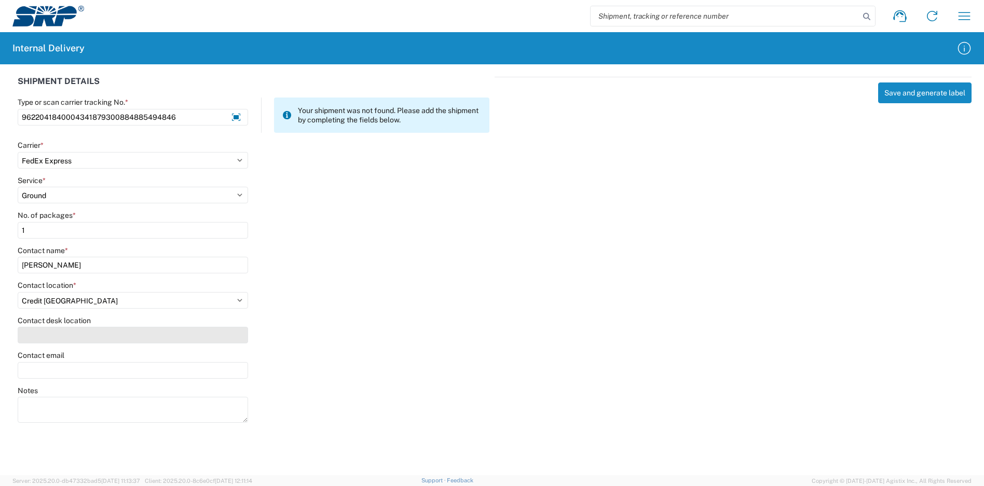
click at [72, 334] on input "Contact desk location" at bounding box center [133, 335] width 230 height 17
click at [78, 343] on agx-form-control-wrapper-v2 "Contact desk location" at bounding box center [132, 333] width 241 height 35
click at [84, 338] on input "Contact desk location" at bounding box center [133, 335] width 230 height 17
type input "CUB 161"
click at [91, 366] on input "Contact email" at bounding box center [133, 370] width 230 height 17
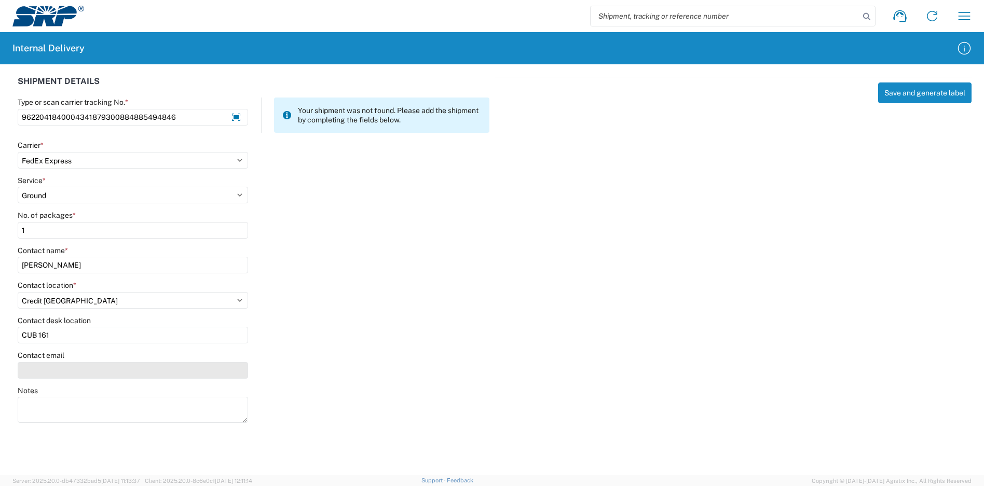
click at [64, 368] on input "Contact email" at bounding box center [133, 370] width 230 height 17
paste input "[EMAIL_ADDRESS][PERSON_NAME][DOMAIN_NAME]"
type input "[EMAIL_ADDRESS][PERSON_NAME][DOMAIN_NAME]"
click at [425, 351] on div "Contact email [PERSON_NAME][EMAIL_ADDRESS][DOMAIN_NAME]" at bounding box center [253, 368] width 483 height 35
click at [904, 96] on button "Save and generate label" at bounding box center [924, 92] width 93 height 21
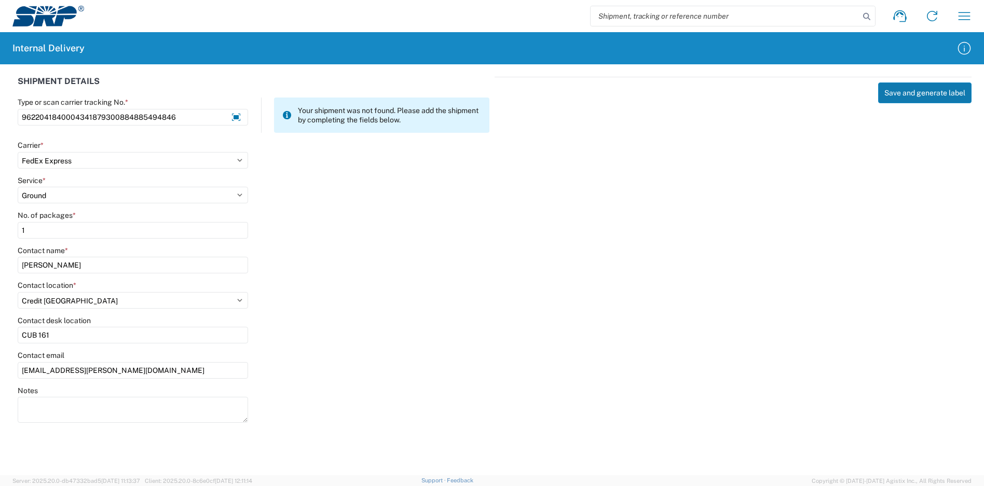
select select
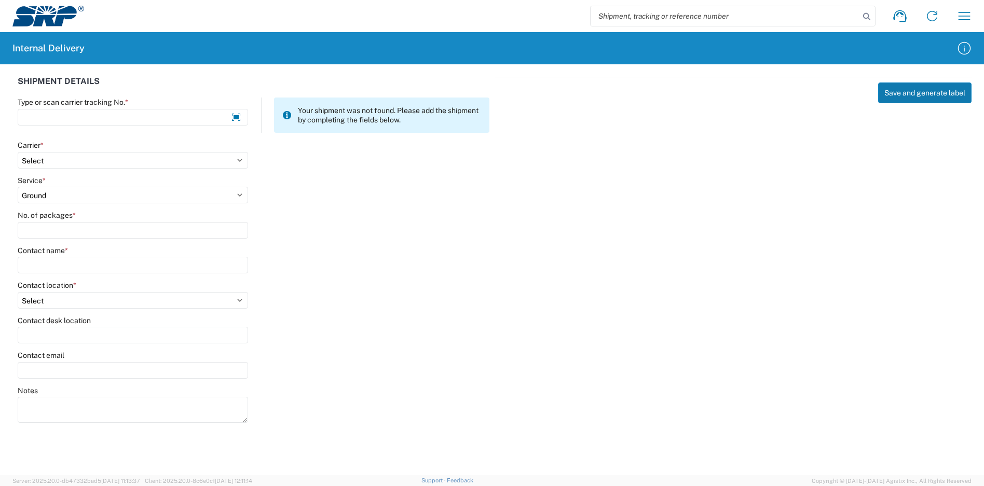
select select
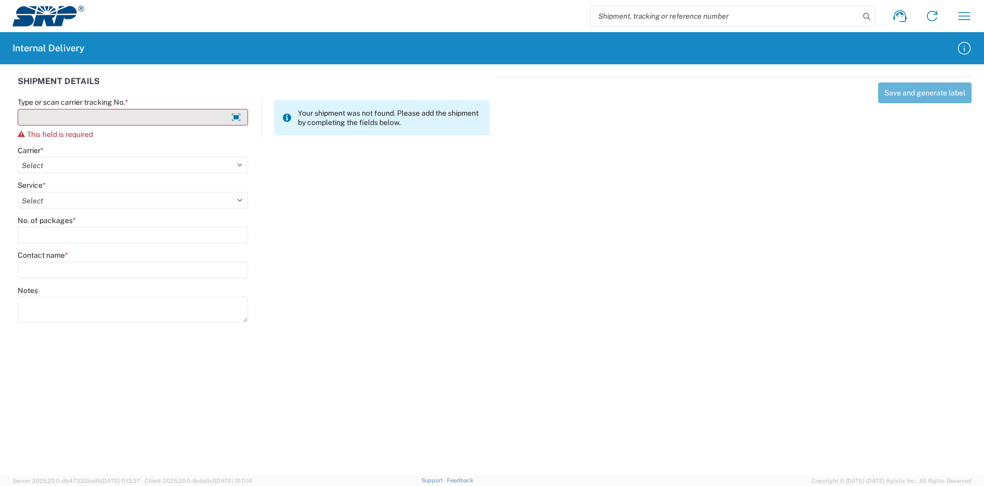
click at [196, 117] on input "Type or scan carrier tracking No. *" at bounding box center [133, 117] width 230 height 17
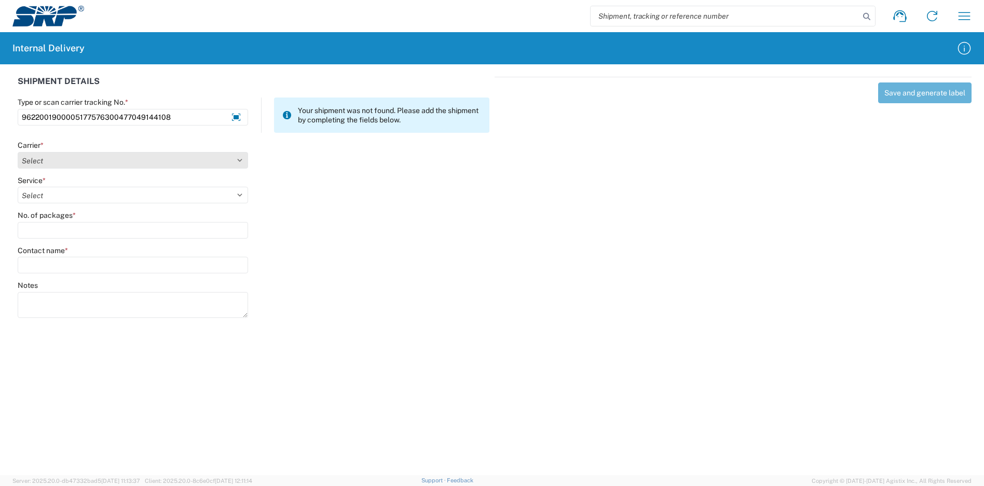
type input "9622001900005177576300477049144108"
click at [87, 155] on select "Select Amazon Logistics ATI Trucking BC Dimerco Logistics Empire Southwest FedE…" at bounding box center [133, 160] width 230 height 17
select select "5"
click at [18, 152] on select "Select Amazon Logistics ATI Trucking BC Dimerco Logistics Empire Southwest FedE…" at bounding box center [133, 160] width 230 height 17
click at [48, 203] on agx-form-control-wrapper-v2 "Service * Select 1Day Freight 2Day 2Day AM 2Day AM One Rate 2Day Freight 2Day O…" at bounding box center [132, 193] width 241 height 35
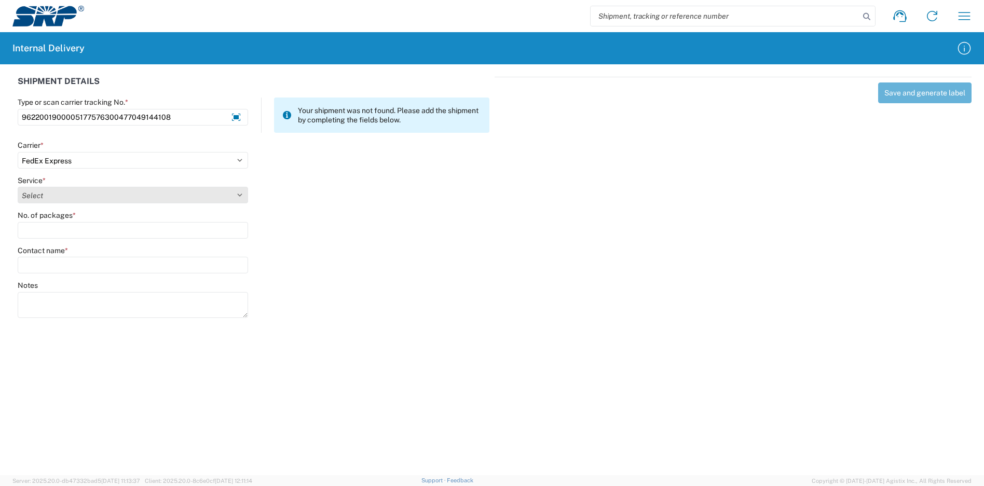
click at [49, 188] on select "Select 1Day Freight 2Day 2Day AM 2Day AM One Rate 2Day Freight 2Day One Rate 3 …" at bounding box center [133, 195] width 230 height 17
select select "12"
click at [18, 187] on select "Select 1Day Freight 2Day 2Day AM 2Day AM One Rate 2Day Freight 2Day One Rate 3 …" at bounding box center [133, 195] width 230 height 17
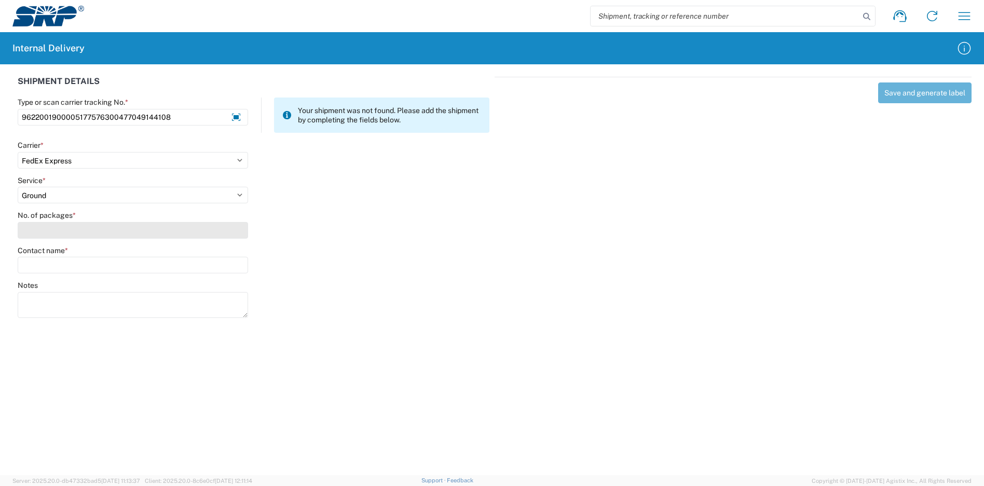
click at [43, 230] on input "No. of packages *" at bounding box center [133, 230] width 230 height 17
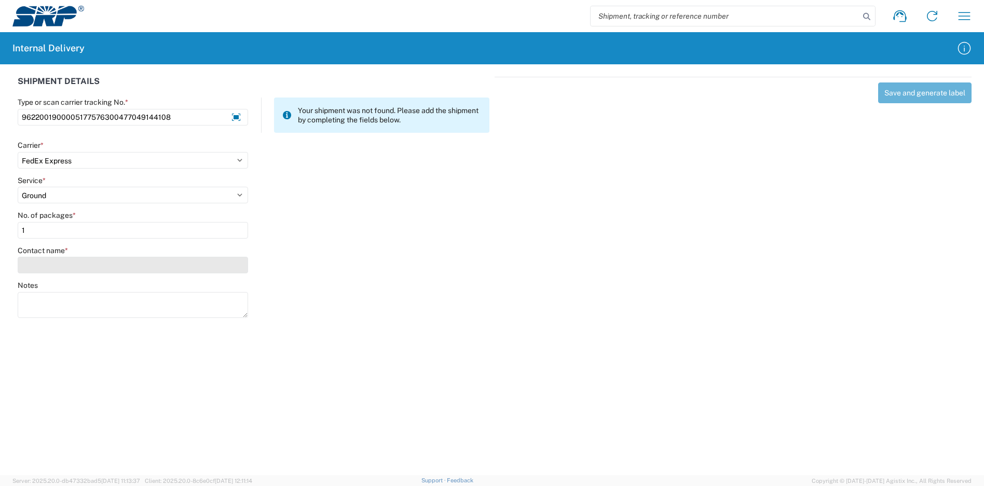
type input "1"
click at [43, 264] on input "Contact name *" at bounding box center [133, 265] width 230 height 17
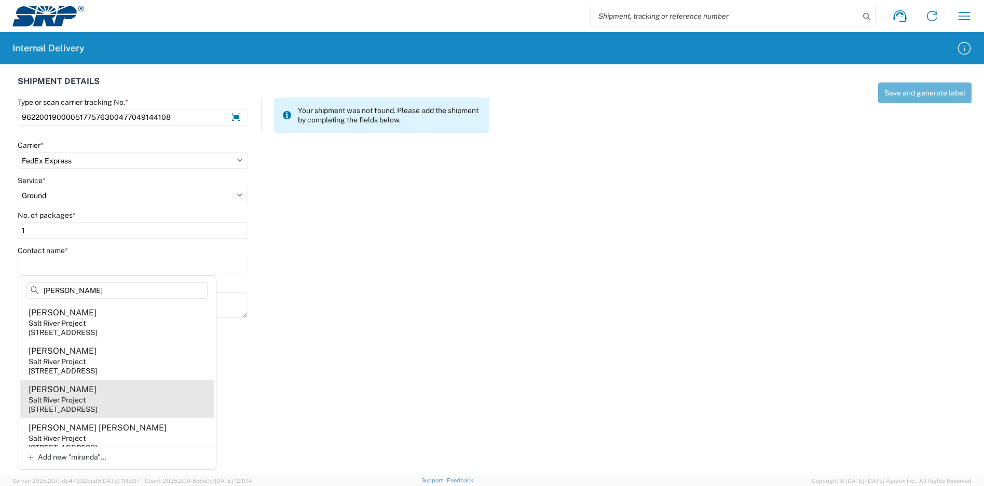
type input "[PERSON_NAME]"
click at [109, 393] on agx-address-suggestion-item "[PERSON_NAME] Salt River Project [STREET_ADDRESS]" at bounding box center [117, 399] width 194 height 38
type input "[PERSON_NAME]"
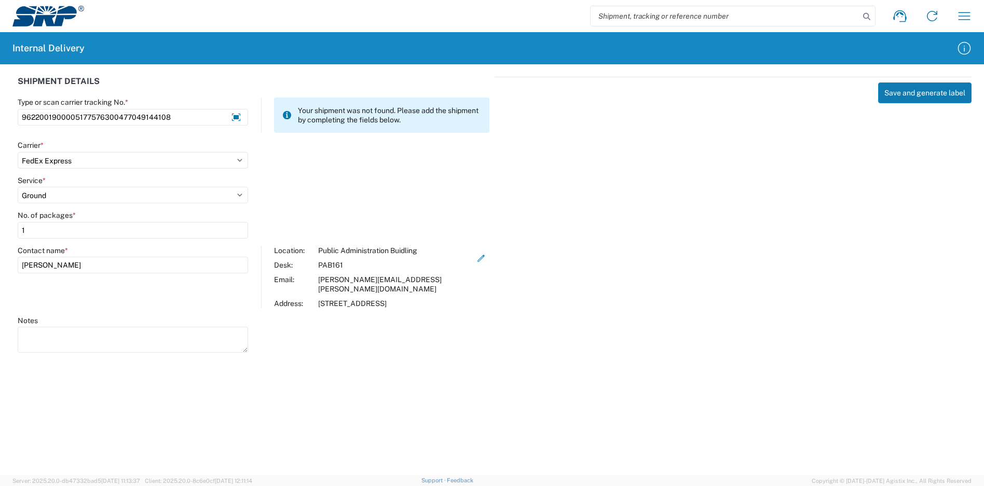
click at [910, 85] on button "Save and generate label" at bounding box center [924, 92] width 93 height 21
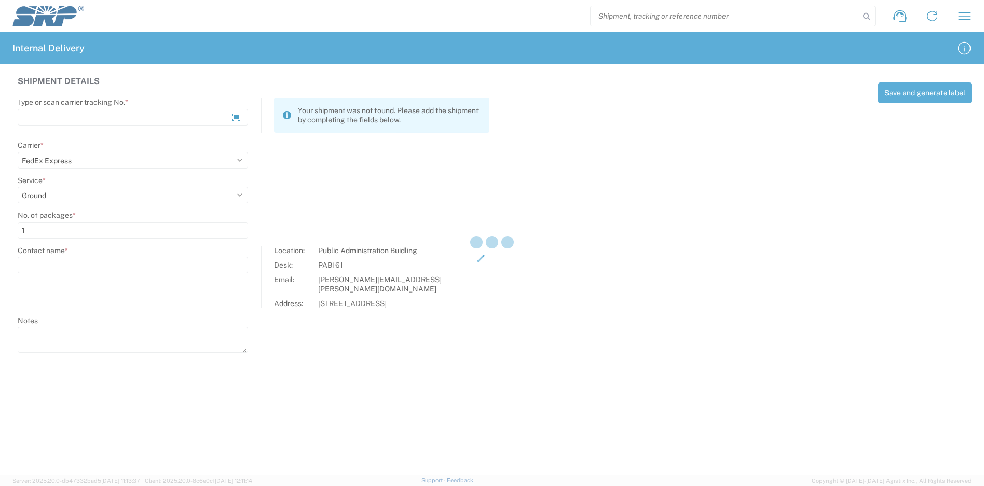
select select
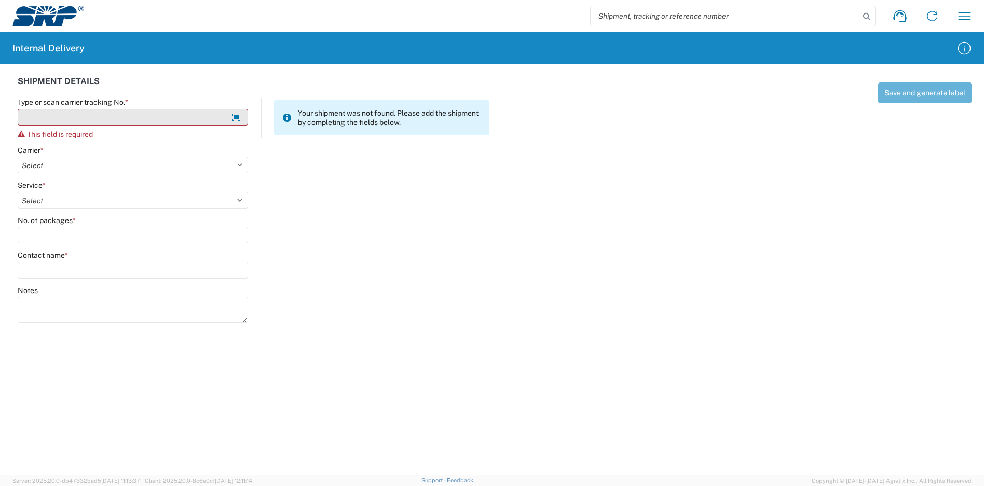
click at [117, 119] on input "Type or scan carrier tracking No. *" at bounding box center [133, 117] width 230 height 17
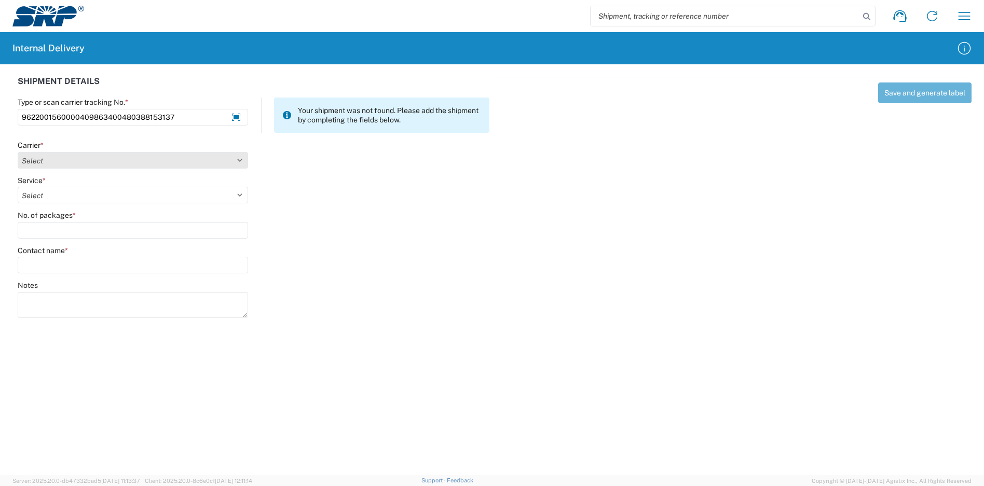
type input "9622001560000409863400480388153137"
click at [53, 159] on select "Select Amazon Logistics ATI Trucking BC Dimerco Logistics Empire Southwest FedE…" at bounding box center [133, 160] width 230 height 17
select select "5"
click at [18, 152] on select "Select Amazon Logistics ATI Trucking BC Dimerco Logistics Empire Southwest FedE…" at bounding box center [133, 160] width 230 height 17
click at [61, 196] on select "Select" at bounding box center [133, 195] width 230 height 17
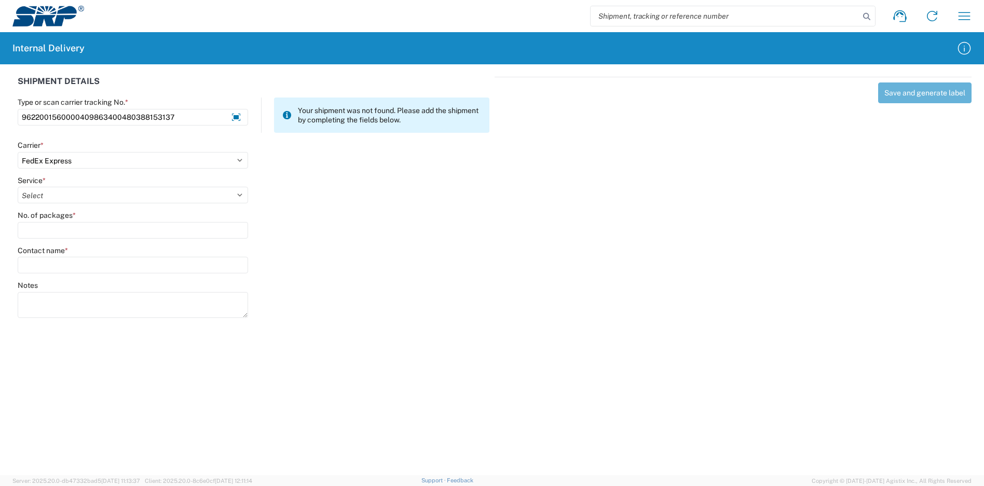
select select "12"
click at [18, 187] on select "Select 1Day Freight 2Day 2Day AM 2Day AM One Rate 2Day Freight 2Day One Rate 3 …" at bounding box center [133, 195] width 230 height 17
click at [51, 228] on input "No. of packages *" at bounding box center [133, 230] width 230 height 17
type input "3"
click at [53, 259] on input "Contact name *" at bounding box center [133, 265] width 230 height 17
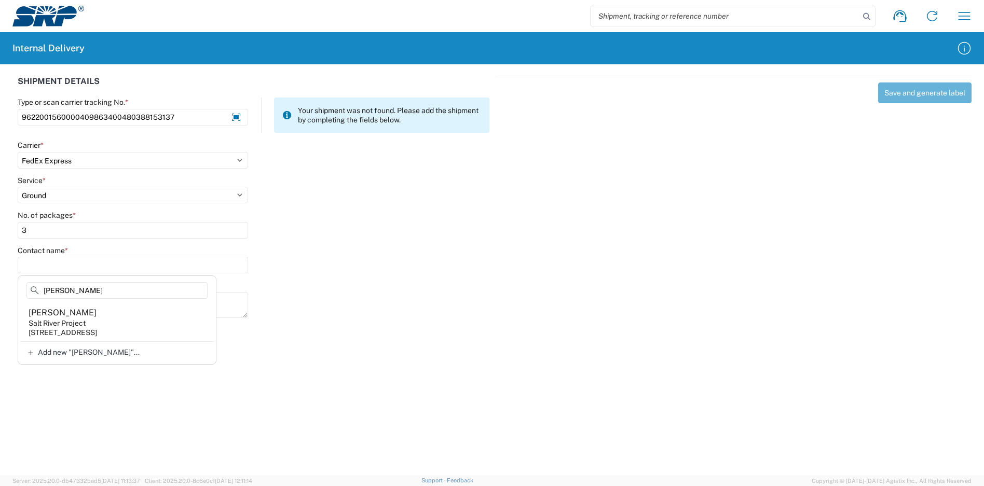
click at [129, 315] on agx-address-suggestion-item "[PERSON_NAME] Salt River Project [STREET_ADDRESS]" at bounding box center [117, 322] width 194 height 38
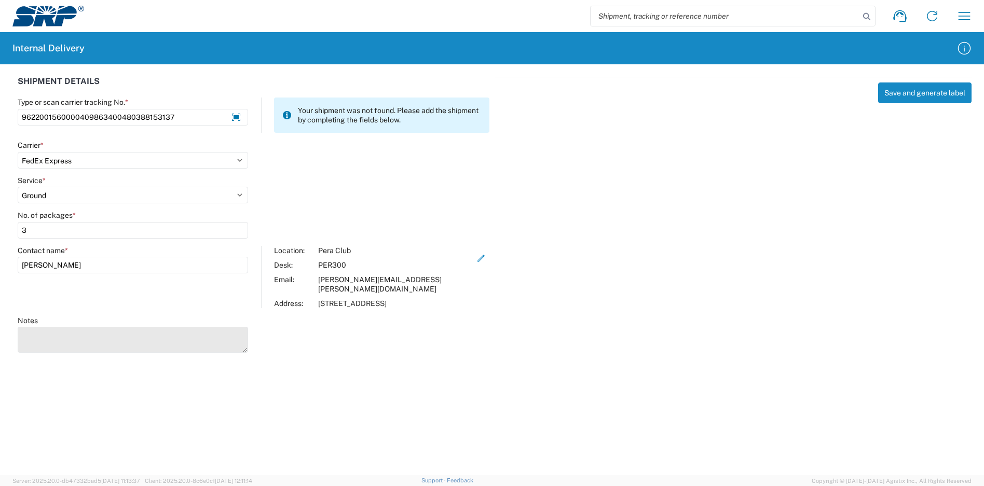
click at [93, 327] on textarea "Notes" at bounding box center [133, 340] width 230 height 26
click at [902, 89] on button "Save and generate label" at bounding box center [924, 92] width 93 height 21
